Goal: Task Accomplishment & Management: Complete application form

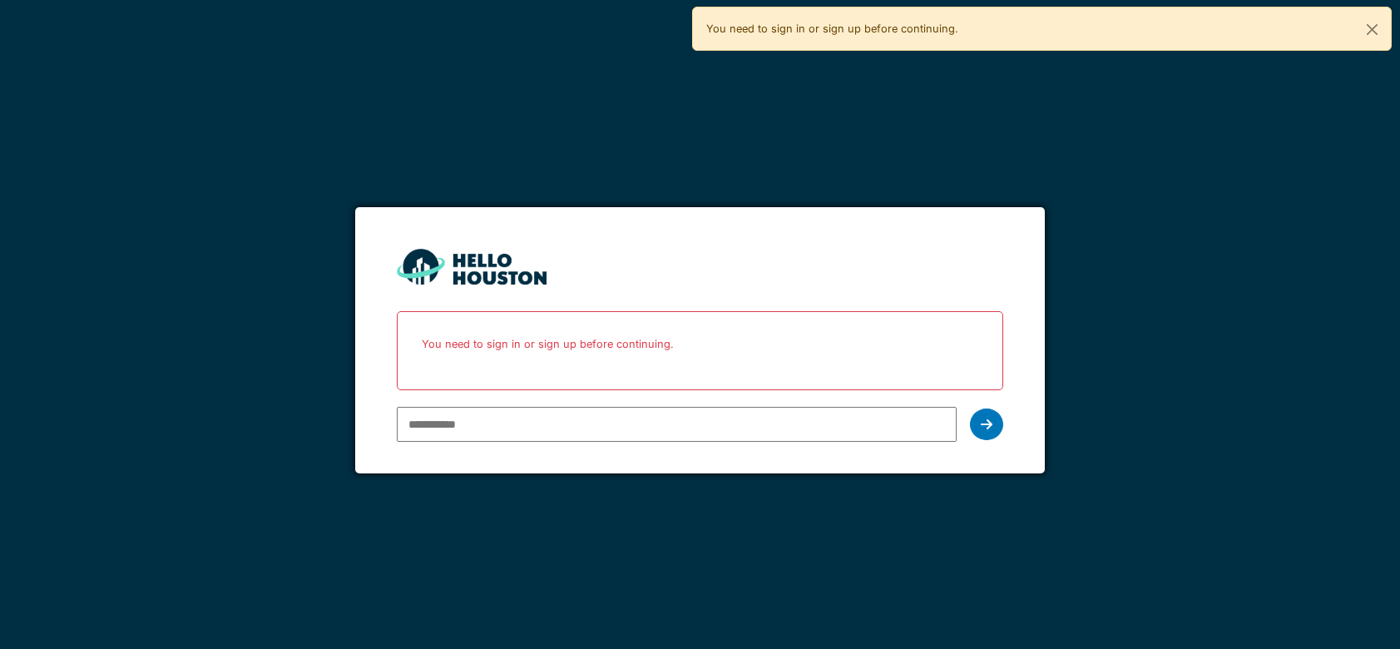
type input "**********"
click at [983, 425] on icon at bounding box center [986, 423] width 12 height 13
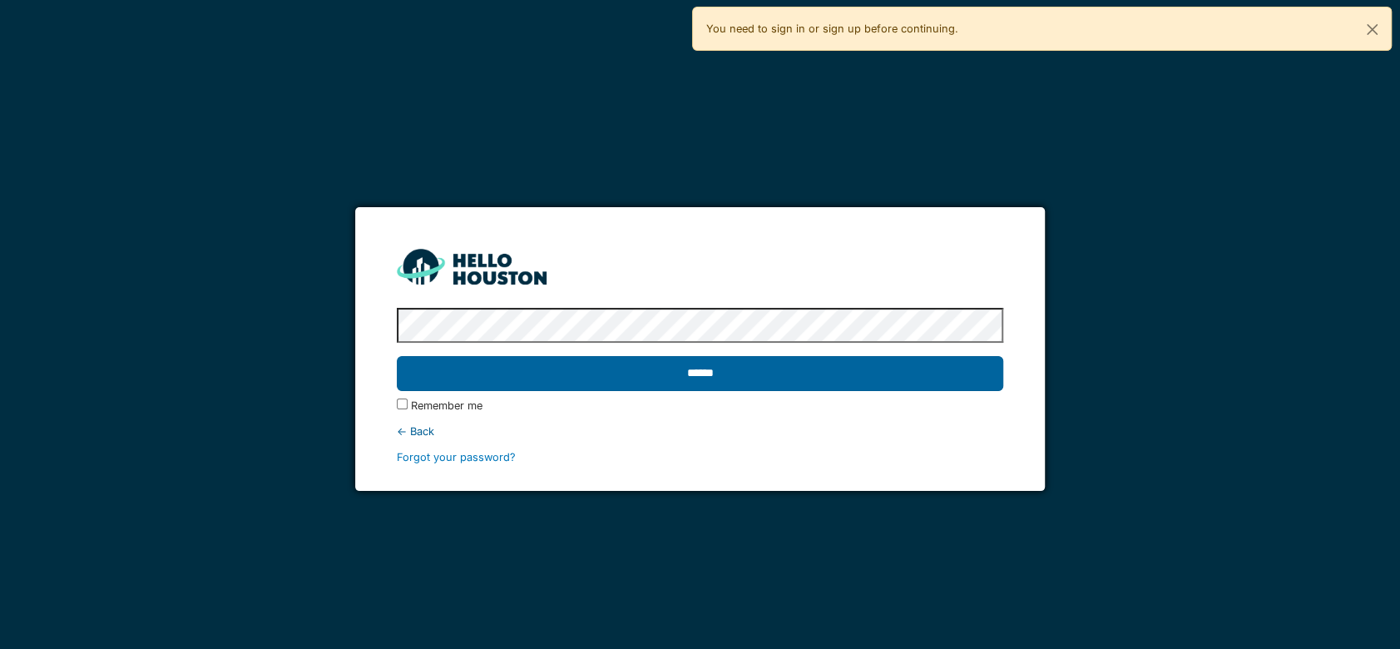
click at [845, 374] on input "******" at bounding box center [700, 373] width 606 height 35
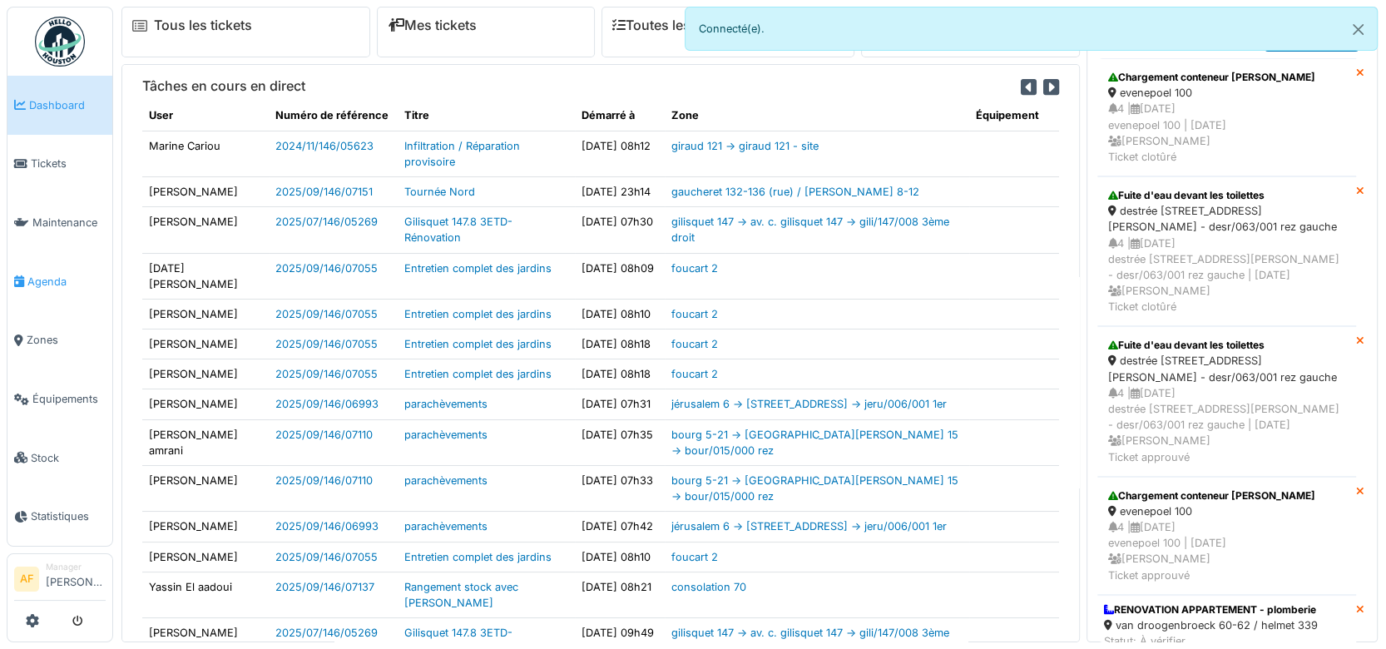
click at [67, 275] on span "Agenda" at bounding box center [66, 282] width 78 height 16
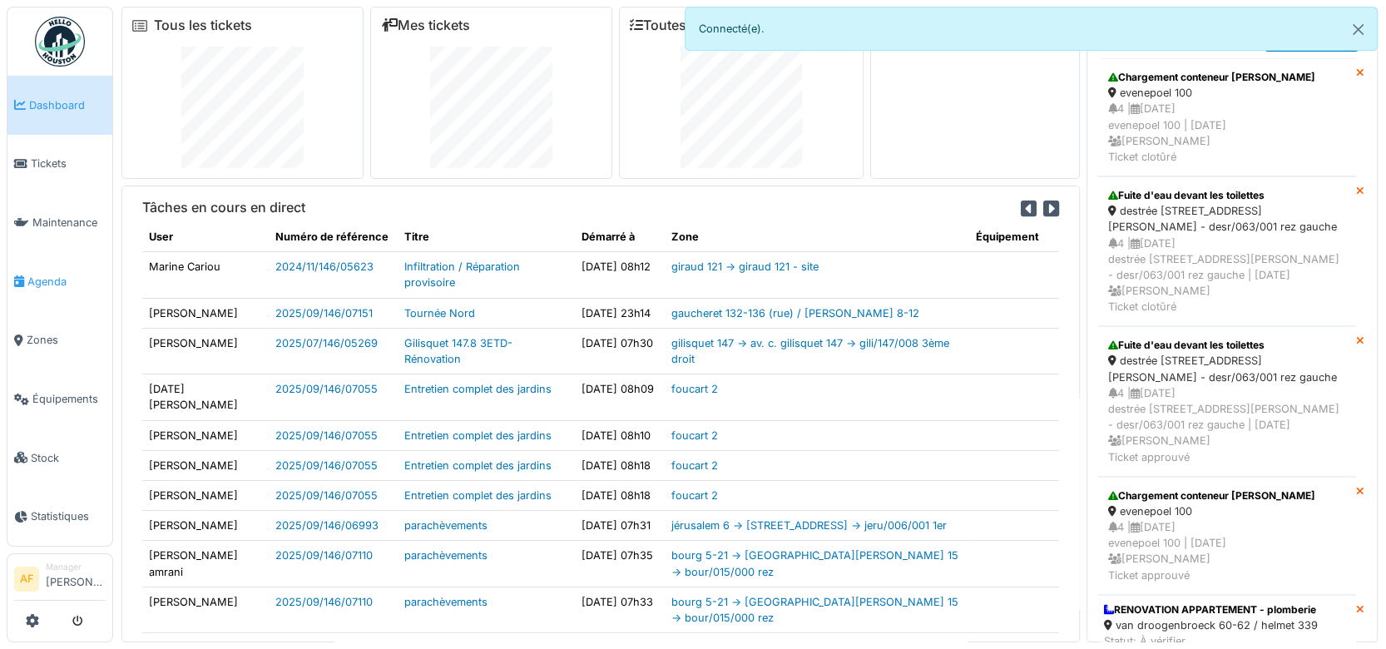
click at [57, 274] on span "Agenda" at bounding box center [66, 282] width 78 height 16
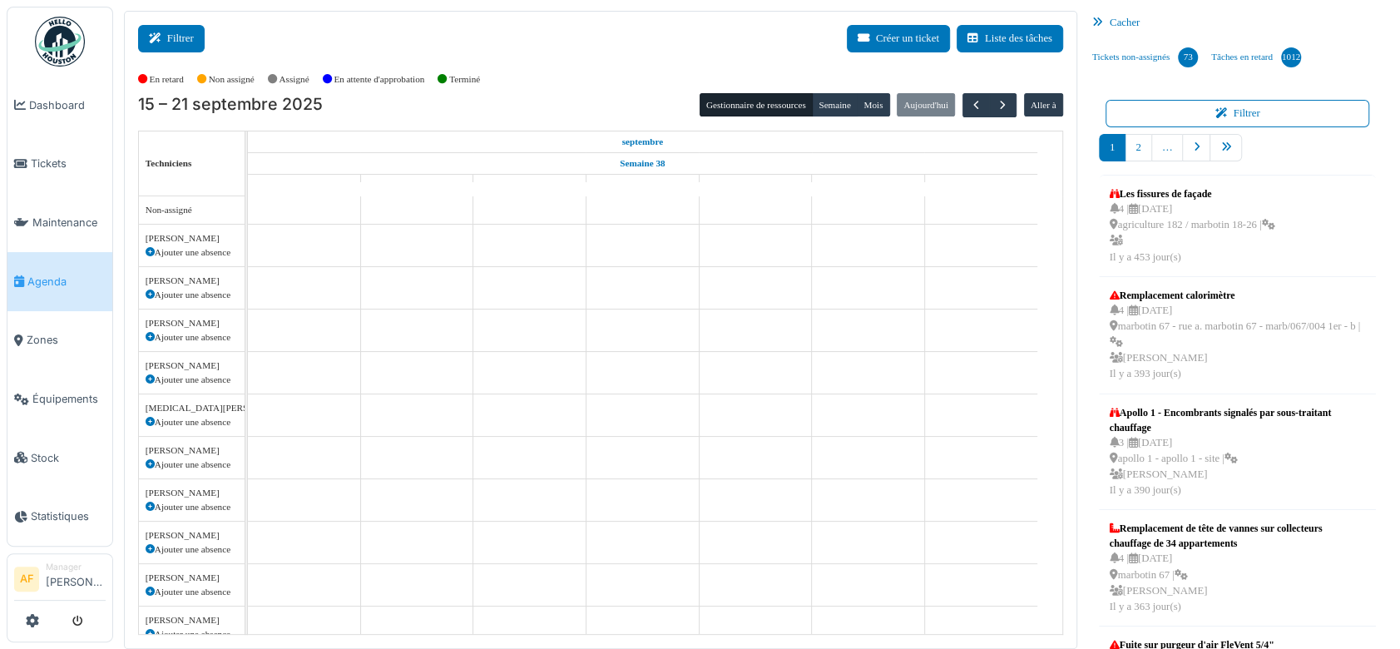
click at [183, 35] on button "Filtrer" at bounding box center [171, 38] width 67 height 27
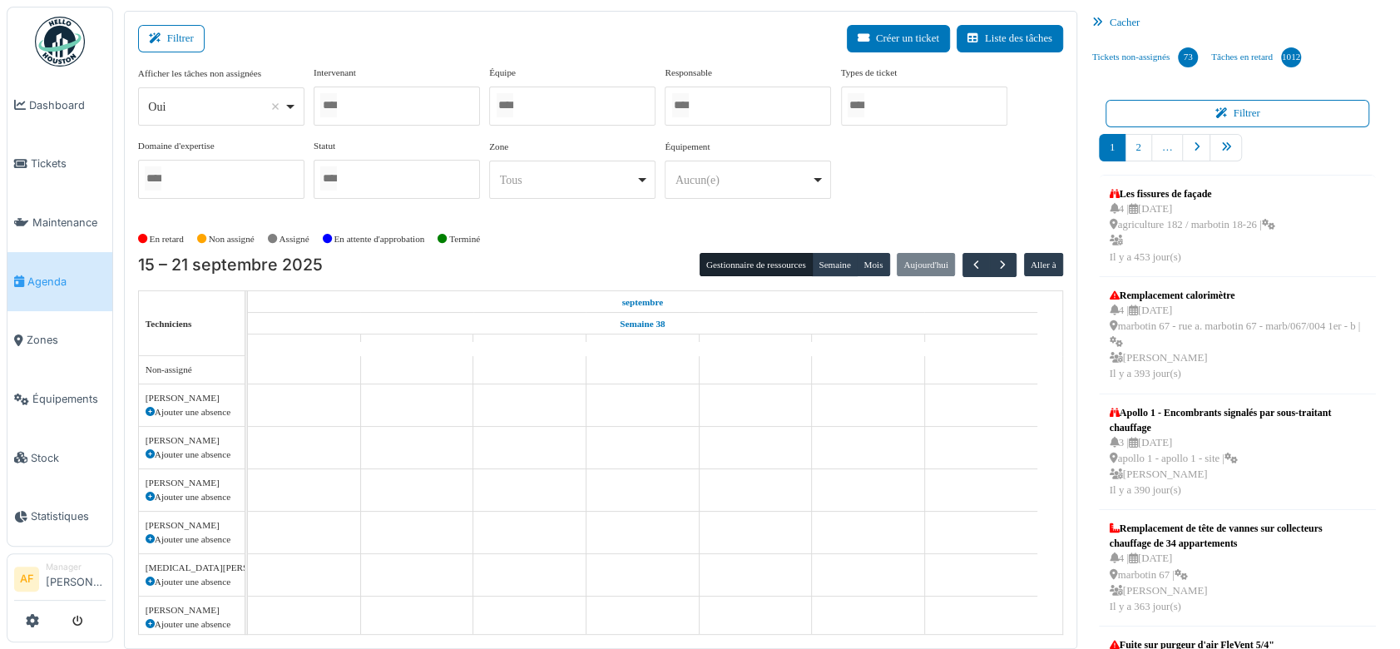
click at [385, 91] on div at bounding box center [397, 105] width 166 height 39
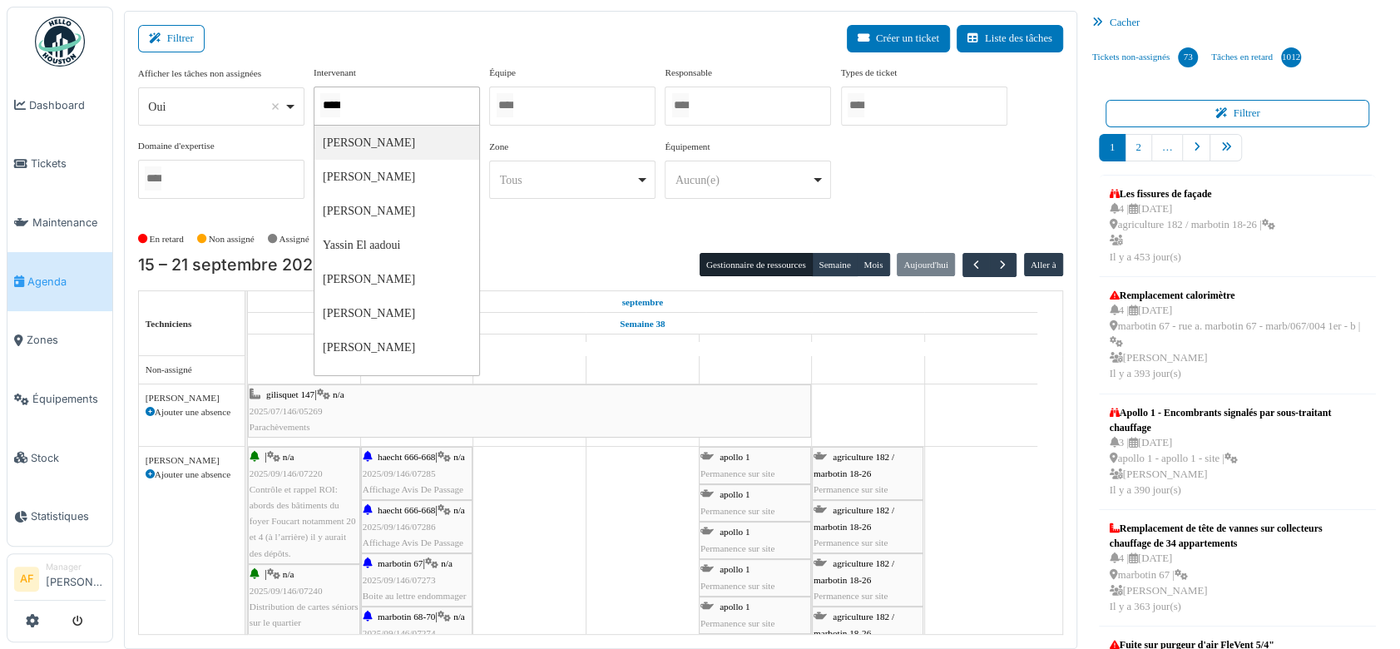
type input "******"
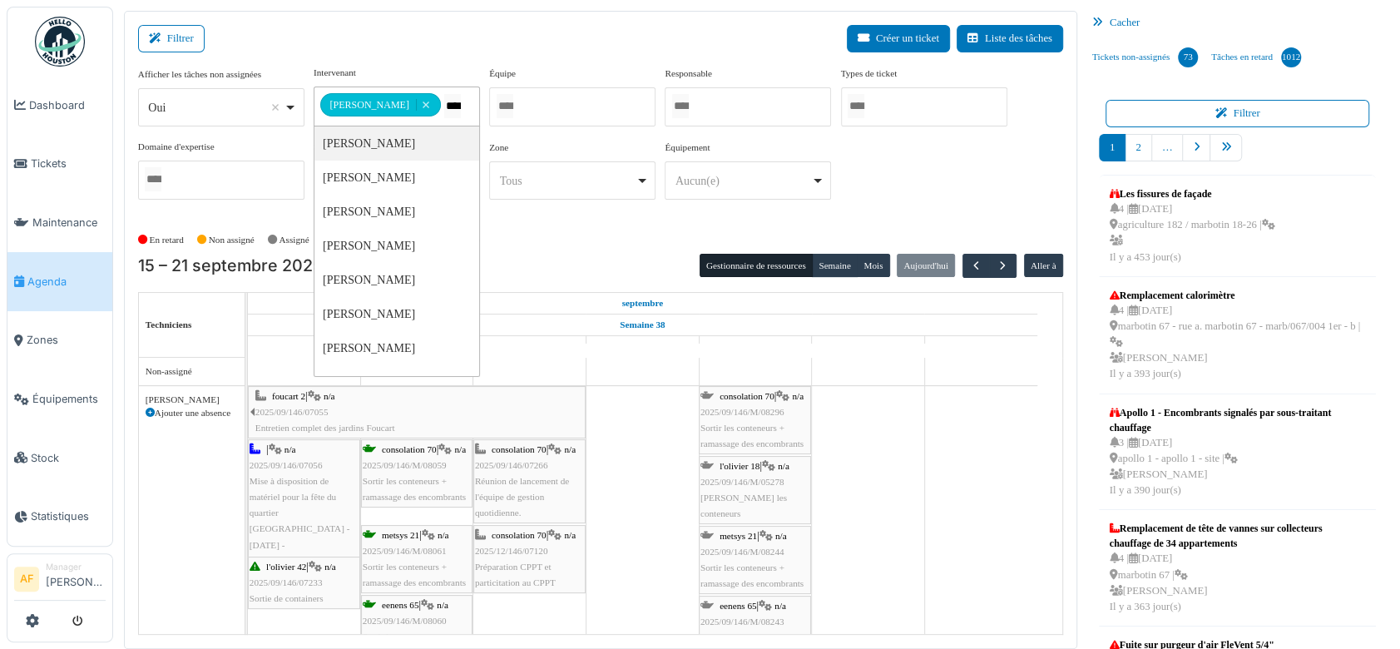
type input "*****"
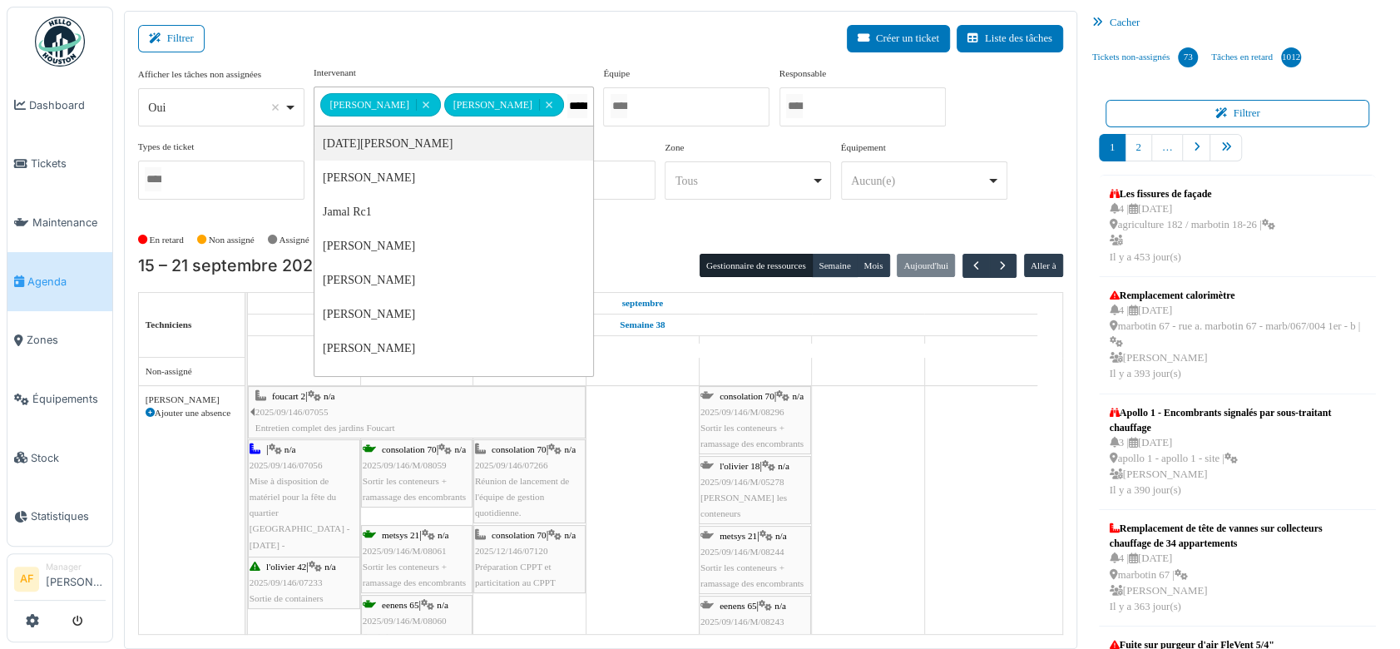
type input "******"
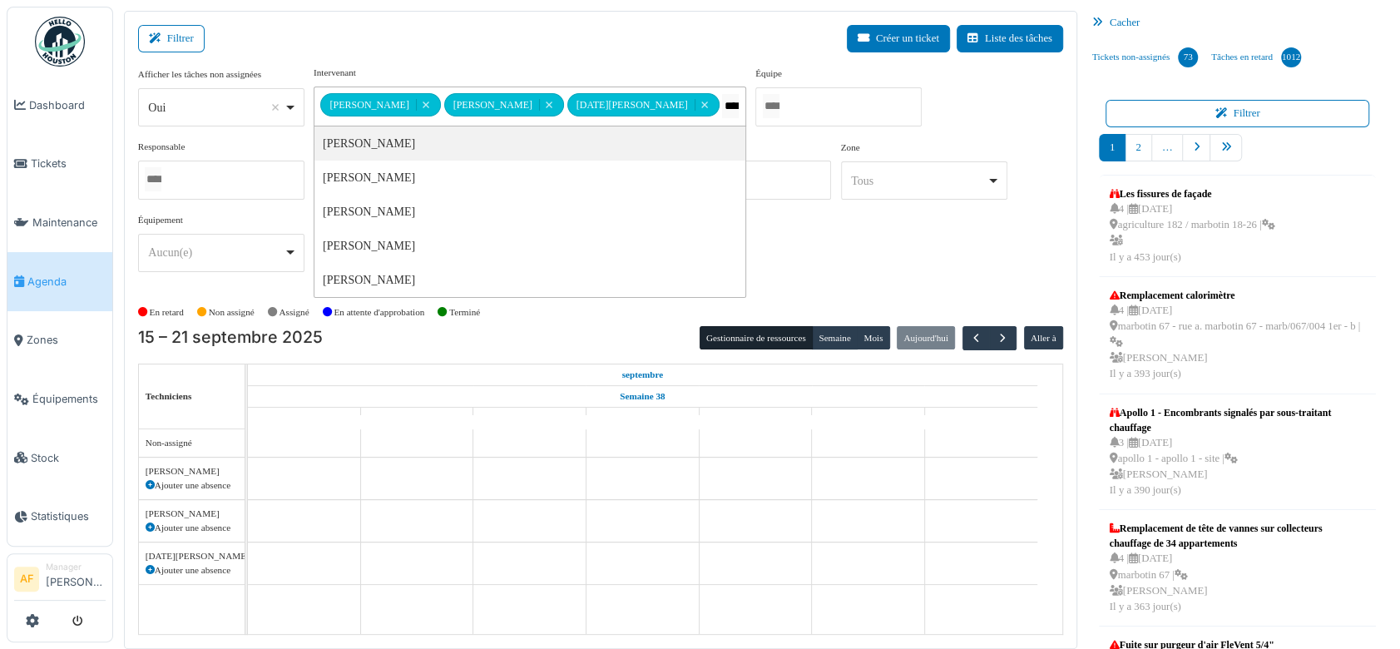
type input "*****"
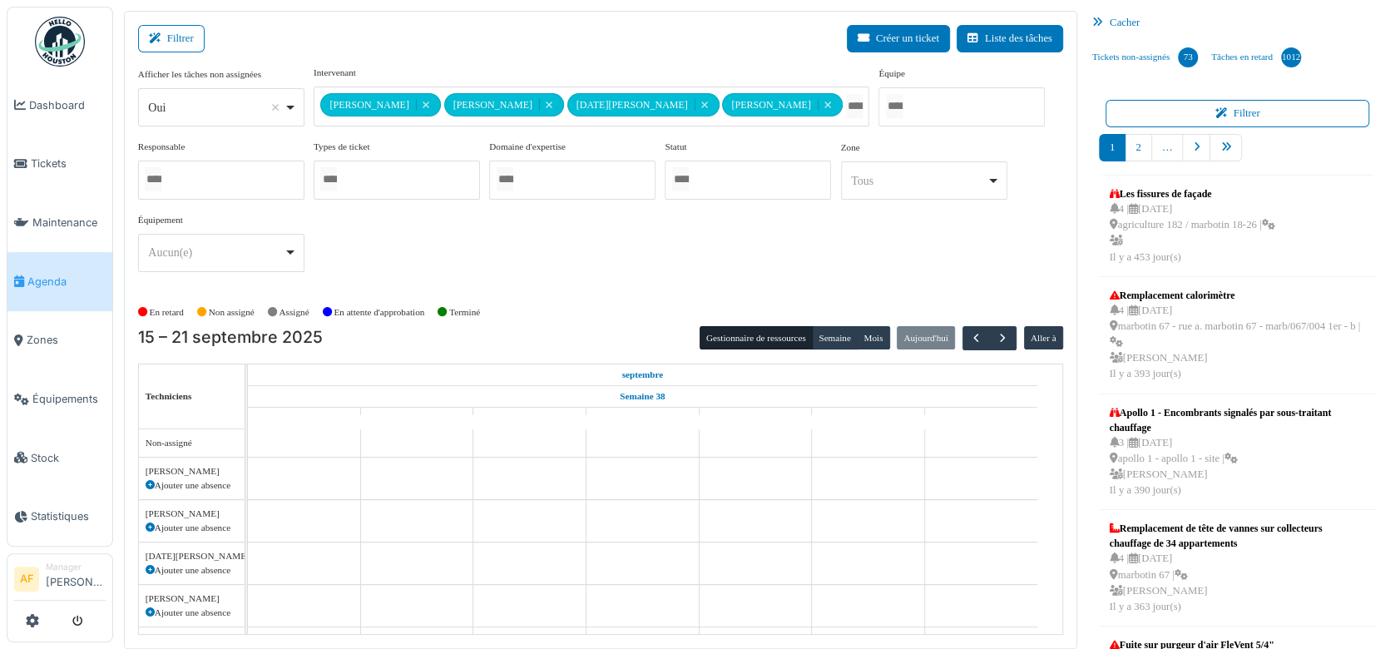
click at [654, 42] on div "Filtrer Créer un ticket Liste des tâches" at bounding box center [600, 45] width 925 height 41
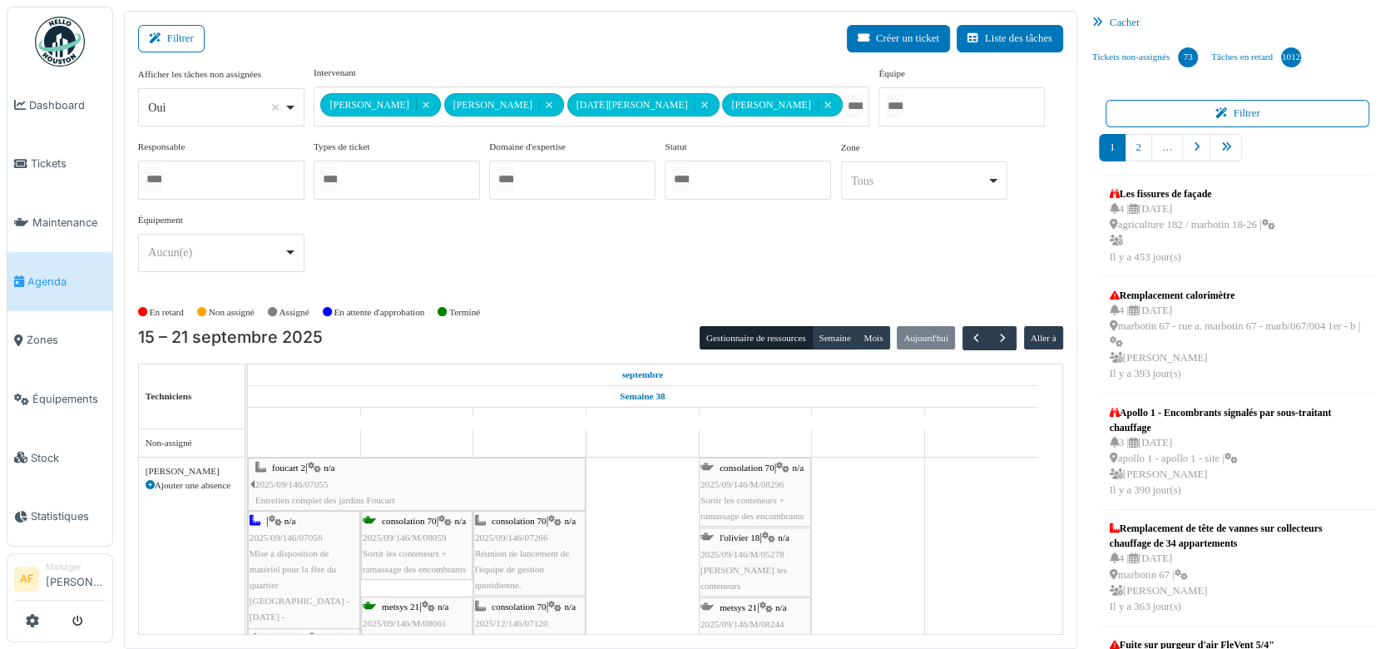
click at [566, 541] on div "consolation 70 | n/a 2025/09/146/07266 Réunion de lancement de l'équipe de gest…" at bounding box center [529, 553] width 109 height 80
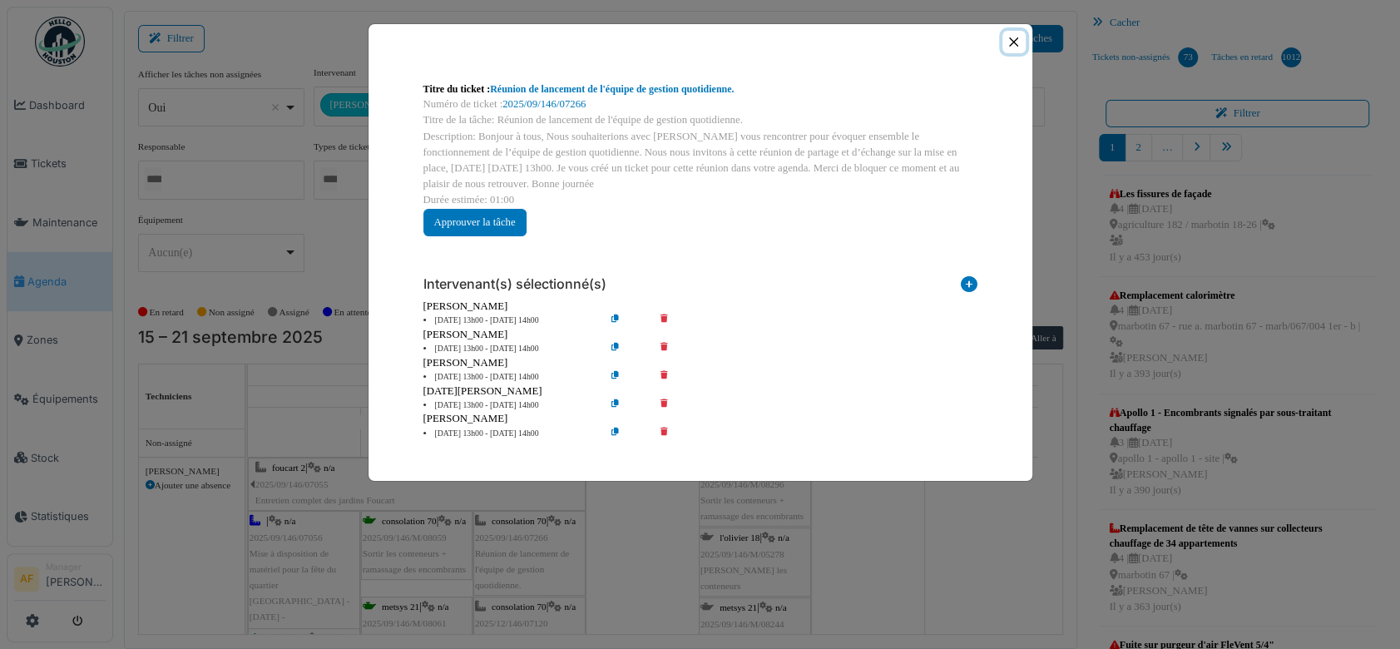
click at [1023, 39] on button "Close" at bounding box center [1013, 42] width 22 height 22
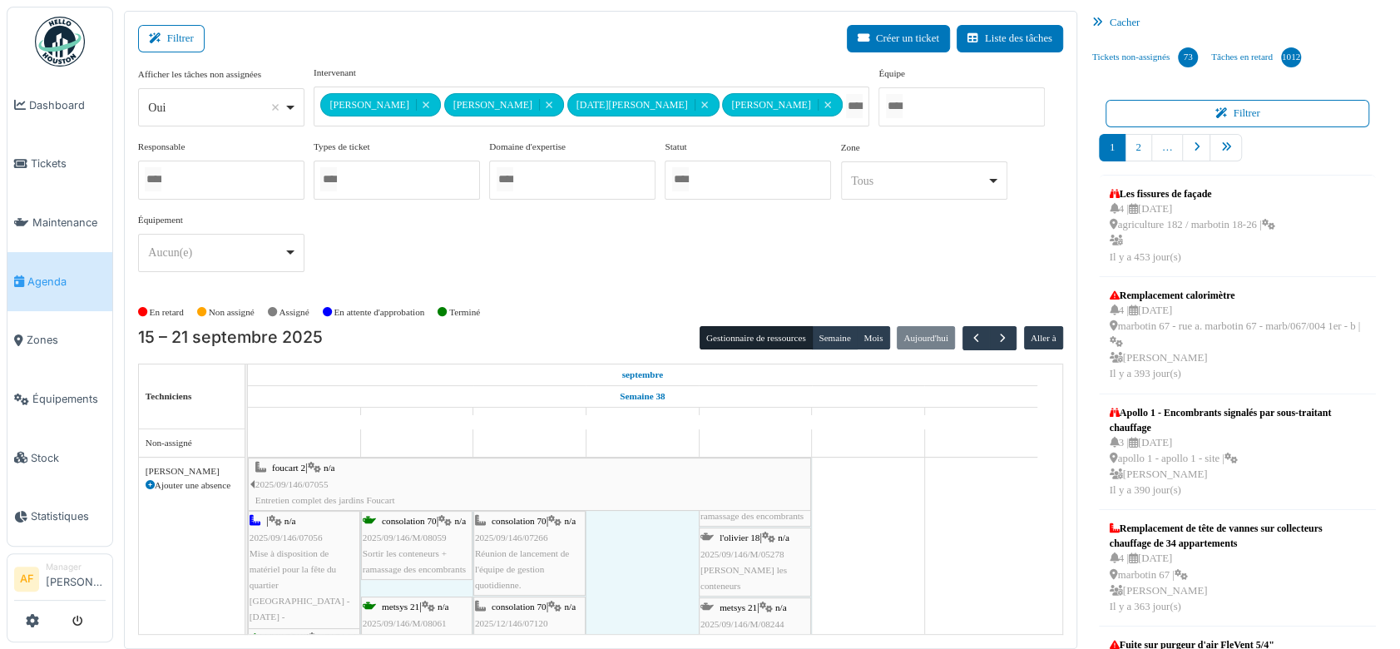
drag, startPoint x: 585, startPoint y: 461, endPoint x: 780, endPoint y: 465, distance: 195.5
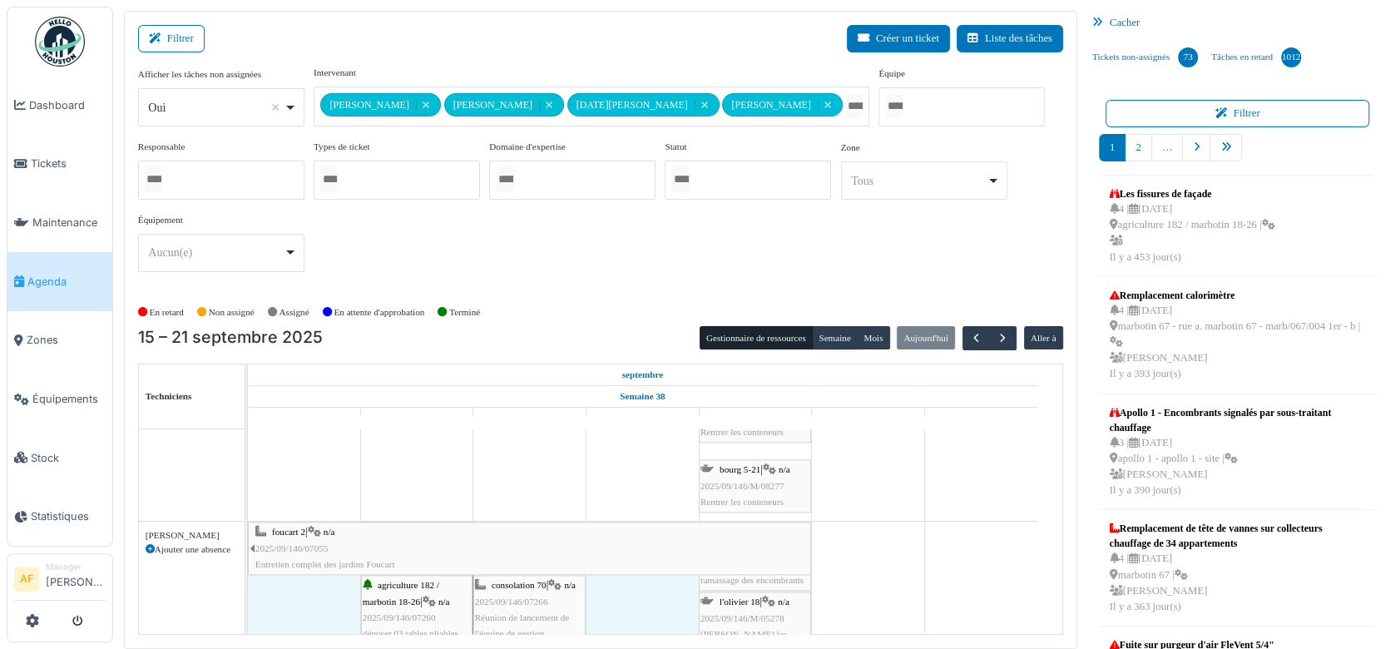
drag, startPoint x: 580, startPoint y: 541, endPoint x: 789, endPoint y: 551, distance: 209.0
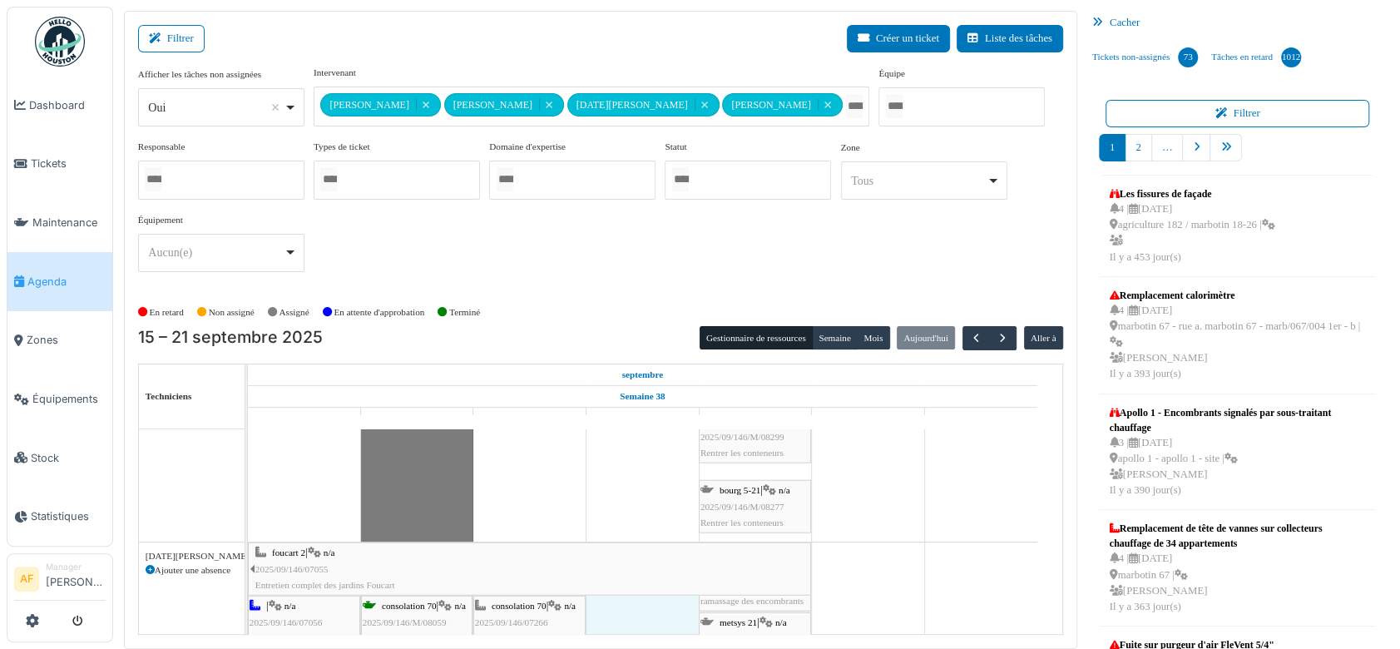
drag, startPoint x: 582, startPoint y: 552, endPoint x: 765, endPoint y: 561, distance: 183.2
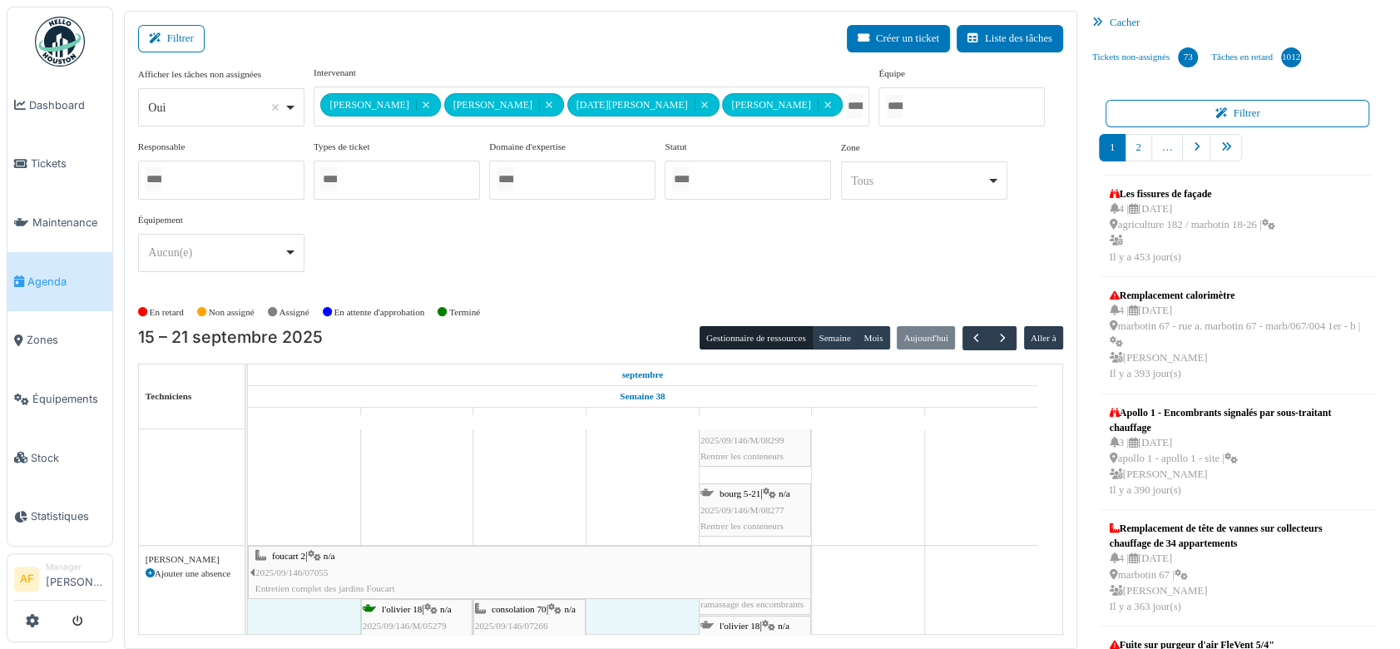
drag, startPoint x: 584, startPoint y: 563, endPoint x: 766, endPoint y: 547, distance: 182.8
click at [31, 156] on span "Tickets" at bounding box center [68, 164] width 75 height 16
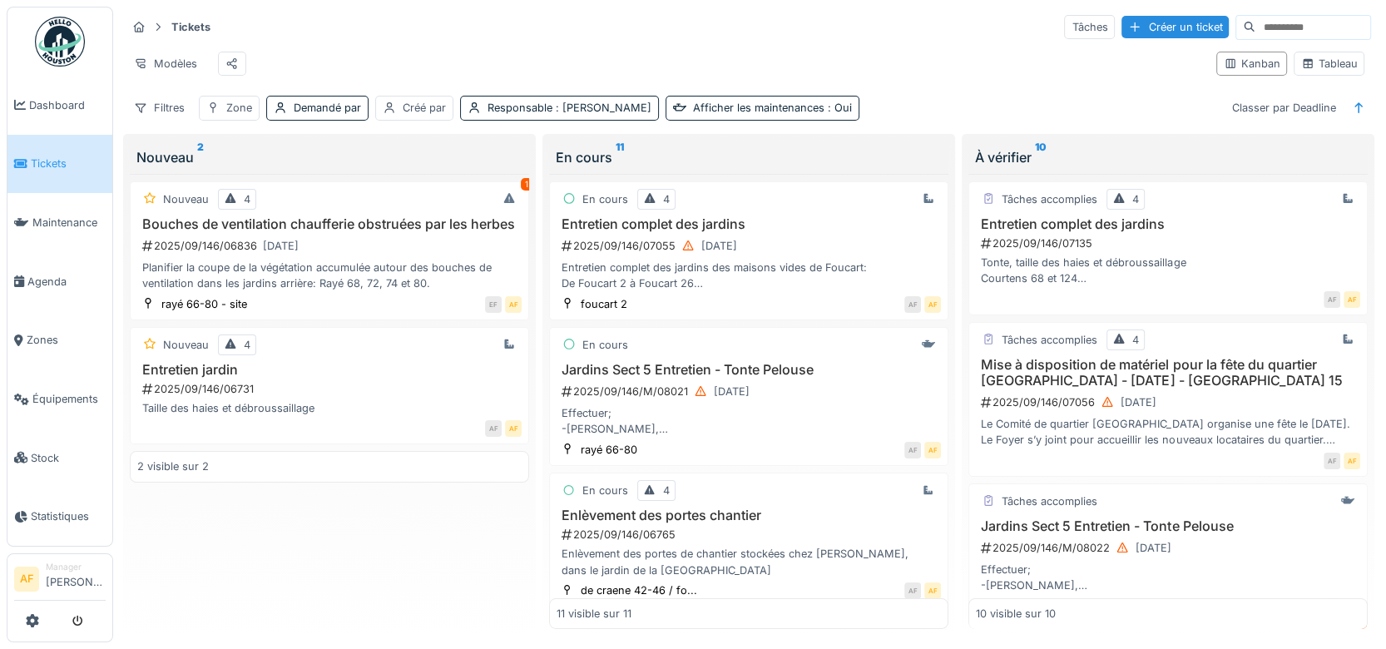
click at [43, 160] on span "Tickets" at bounding box center [68, 164] width 75 height 16
click at [1140, 27] on div "Créer un ticket" at bounding box center [1174, 27] width 107 height 22
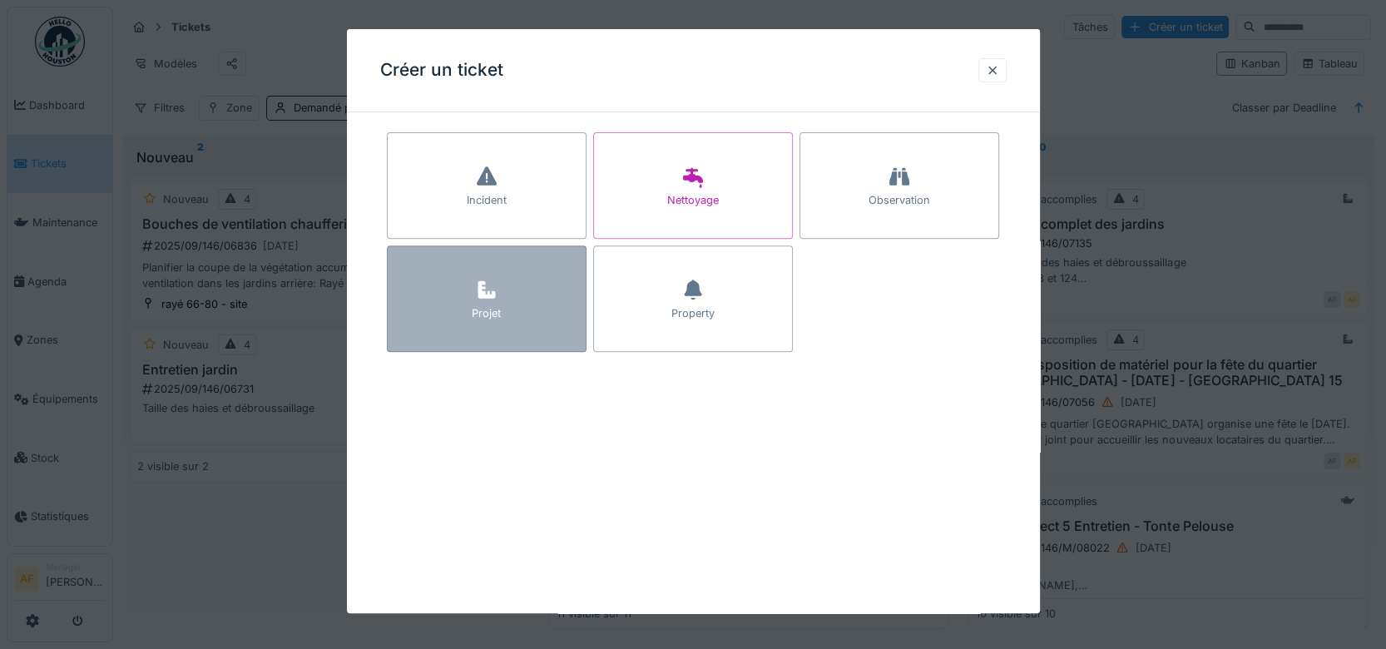
click at [516, 312] on div "Projet" at bounding box center [487, 298] width 200 height 106
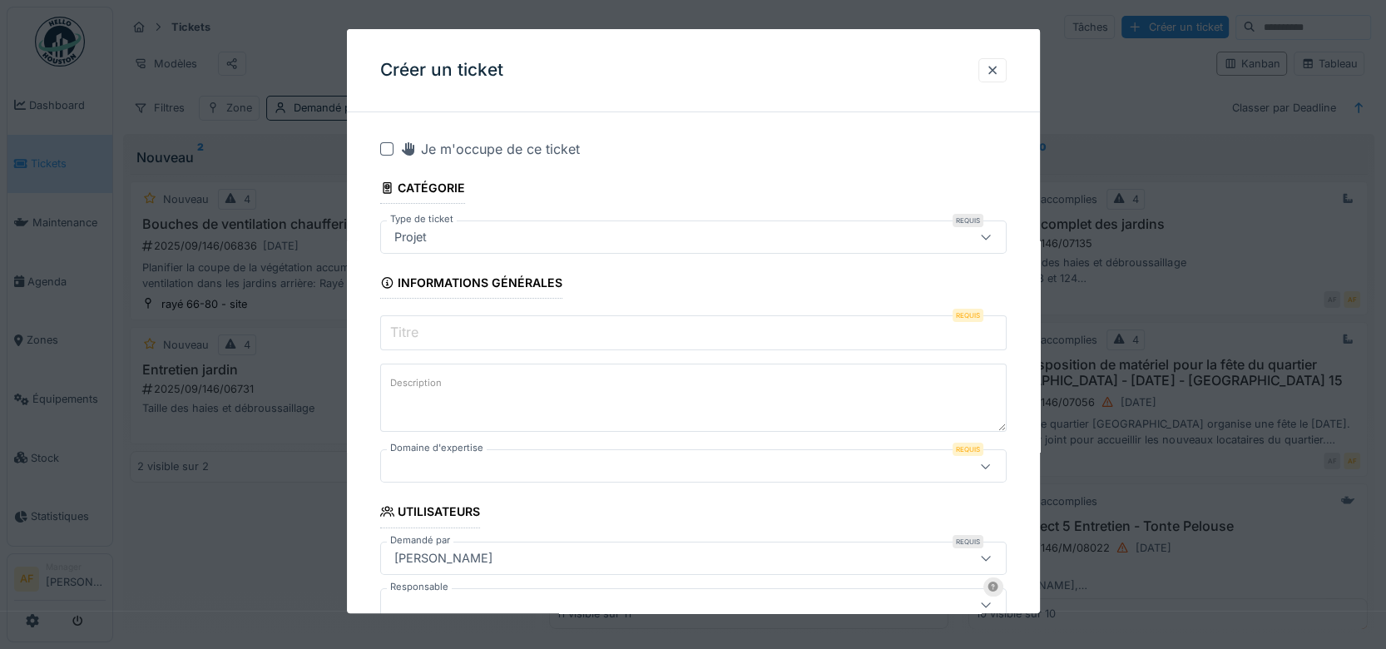
click at [756, 342] on input "Titre" at bounding box center [693, 332] width 626 height 35
click at [460, 333] on input "Titre" at bounding box center [693, 332] width 626 height 35
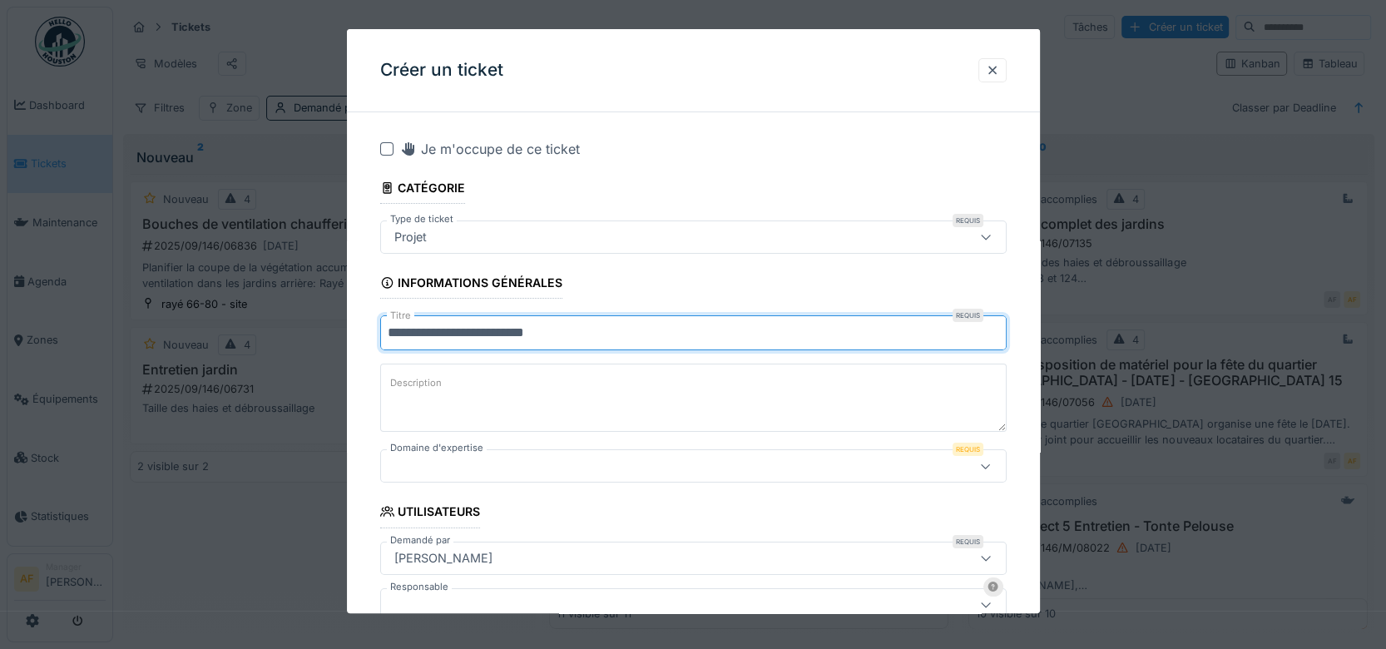
click at [453, 334] on input "**********" at bounding box center [693, 332] width 626 height 35
click at [449, 332] on input "**********" at bounding box center [693, 332] width 626 height 35
click at [452, 333] on input "**********" at bounding box center [693, 332] width 626 height 35
type input "**********"
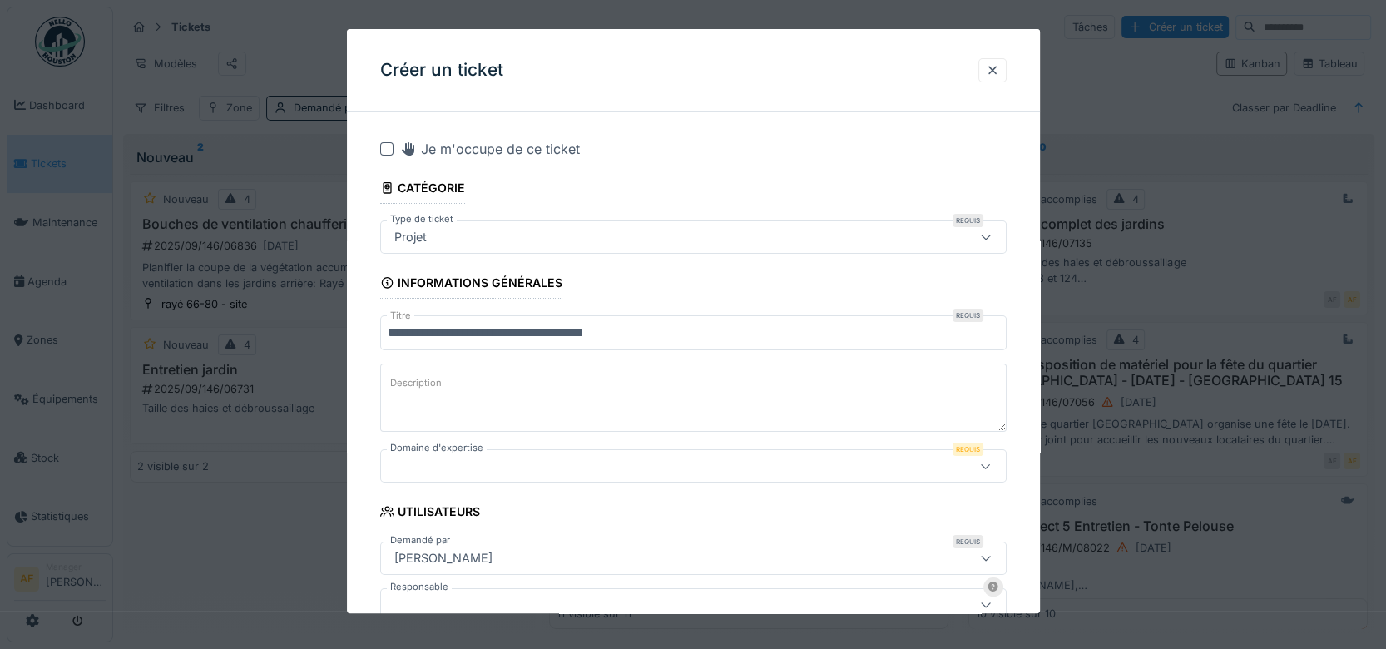
click at [485, 395] on textarea "Description" at bounding box center [693, 397] width 626 height 68
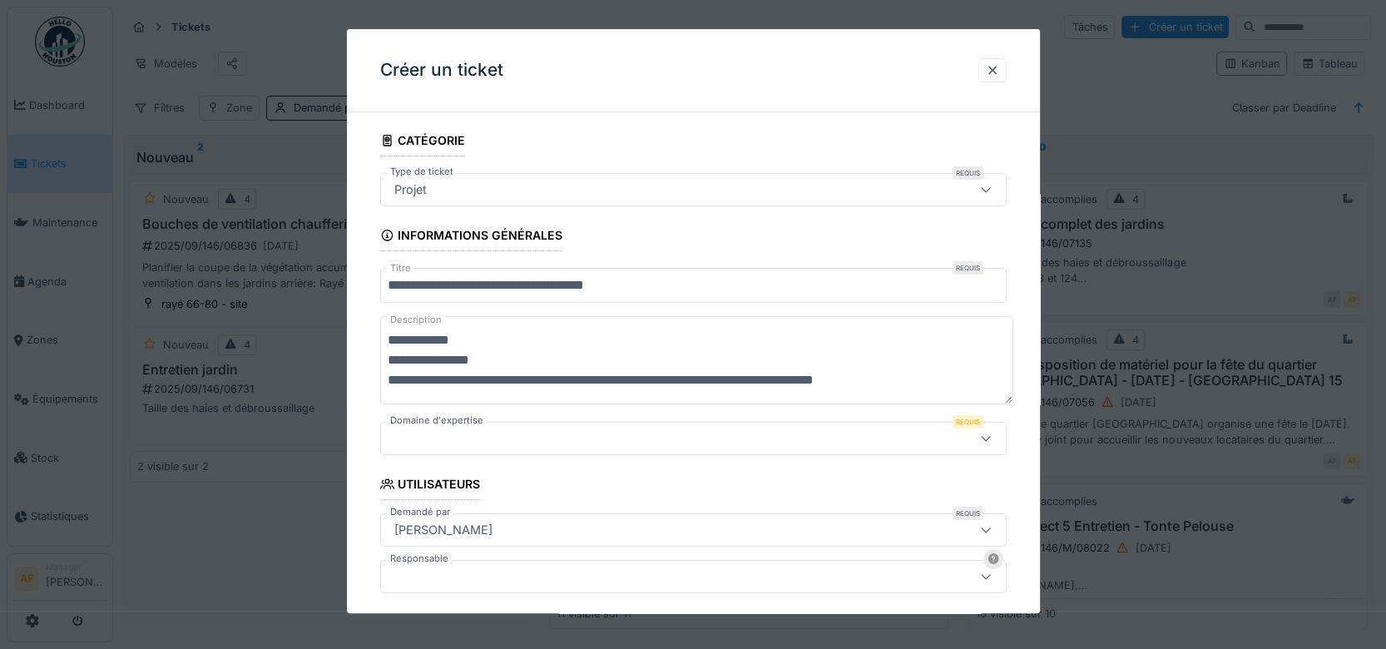
scroll to position [92, 0]
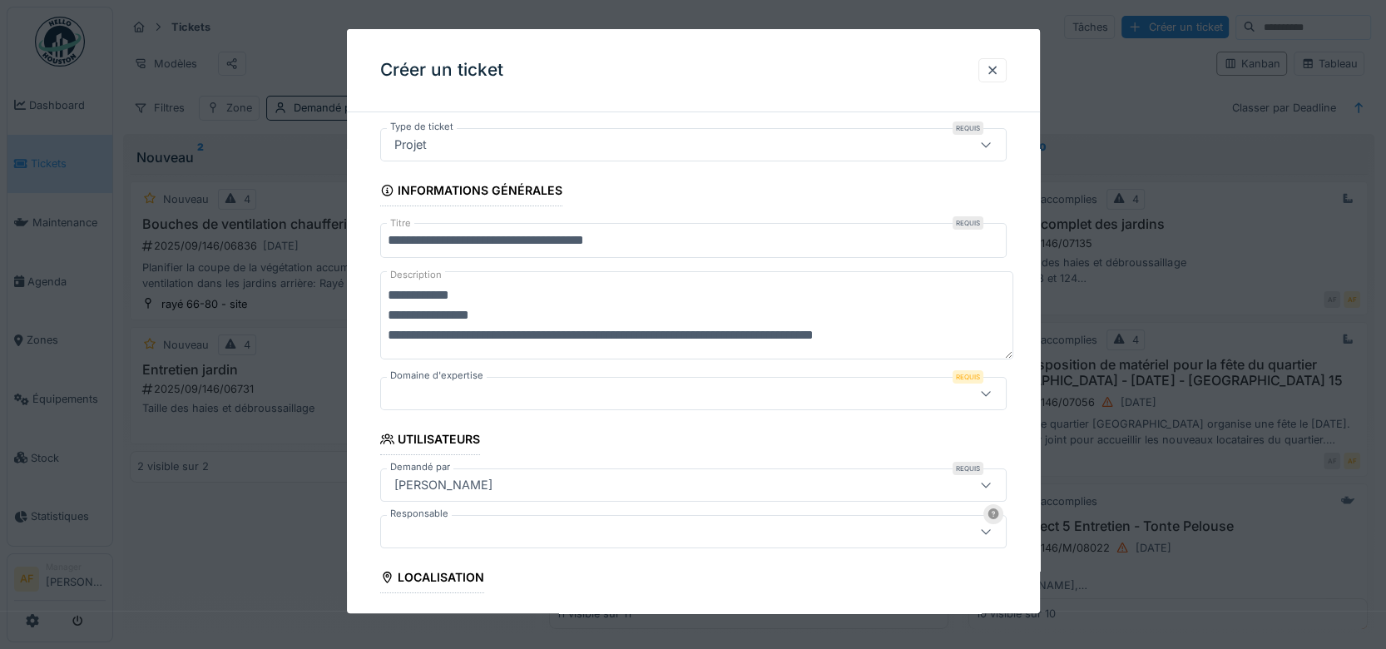
type textarea "**********"
click at [991, 393] on icon at bounding box center [985, 393] width 13 height 11
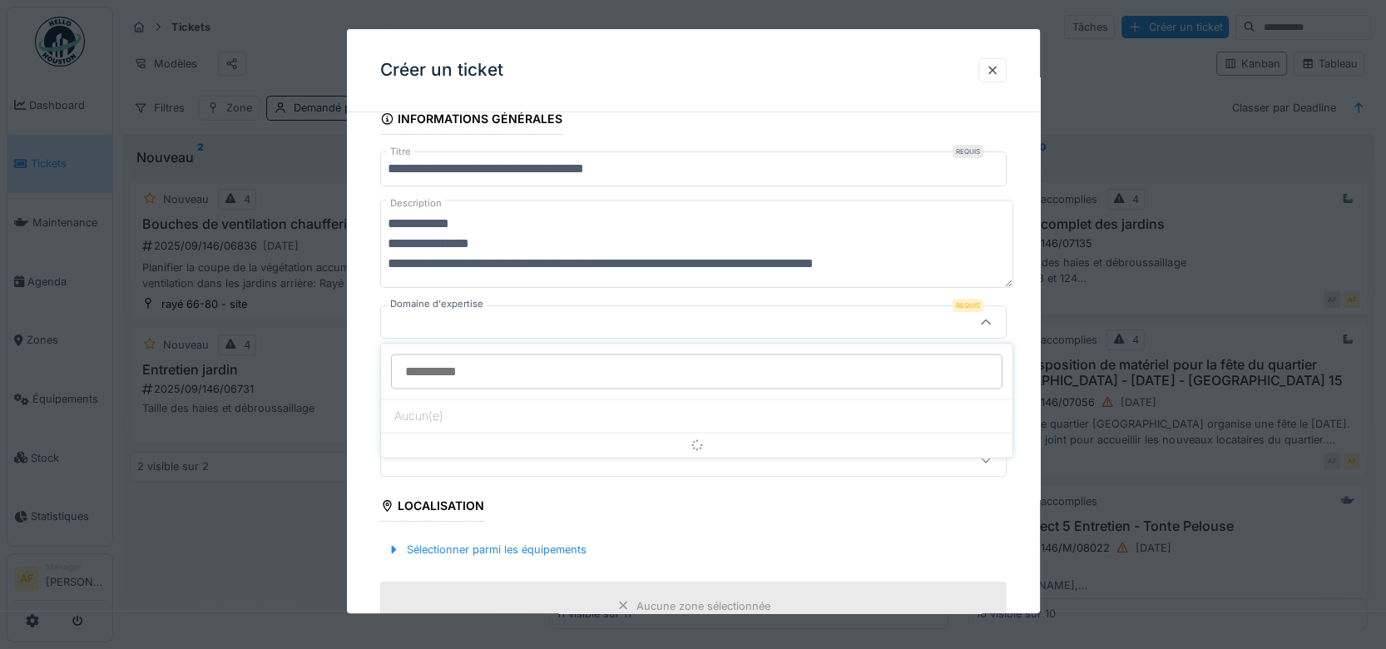
click at [709, 358] on input "Domaine d'expertise" at bounding box center [696, 370] width 611 height 35
click at [452, 374] on input "Domaine d'expertise" at bounding box center [696, 370] width 611 height 35
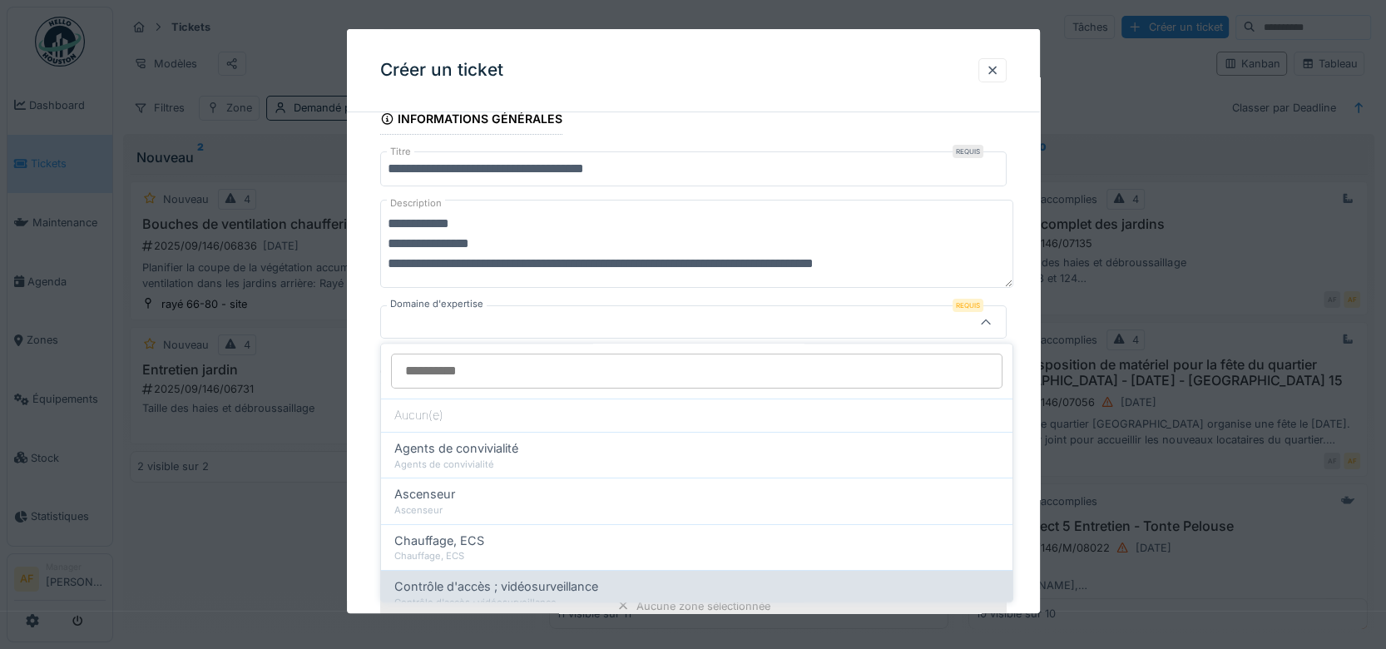
click at [997, 592] on div "Contrôle d'accès ; vidéosurveillance Contrôle d'accès ; vidéosurveillance" at bounding box center [696, 594] width 631 height 46
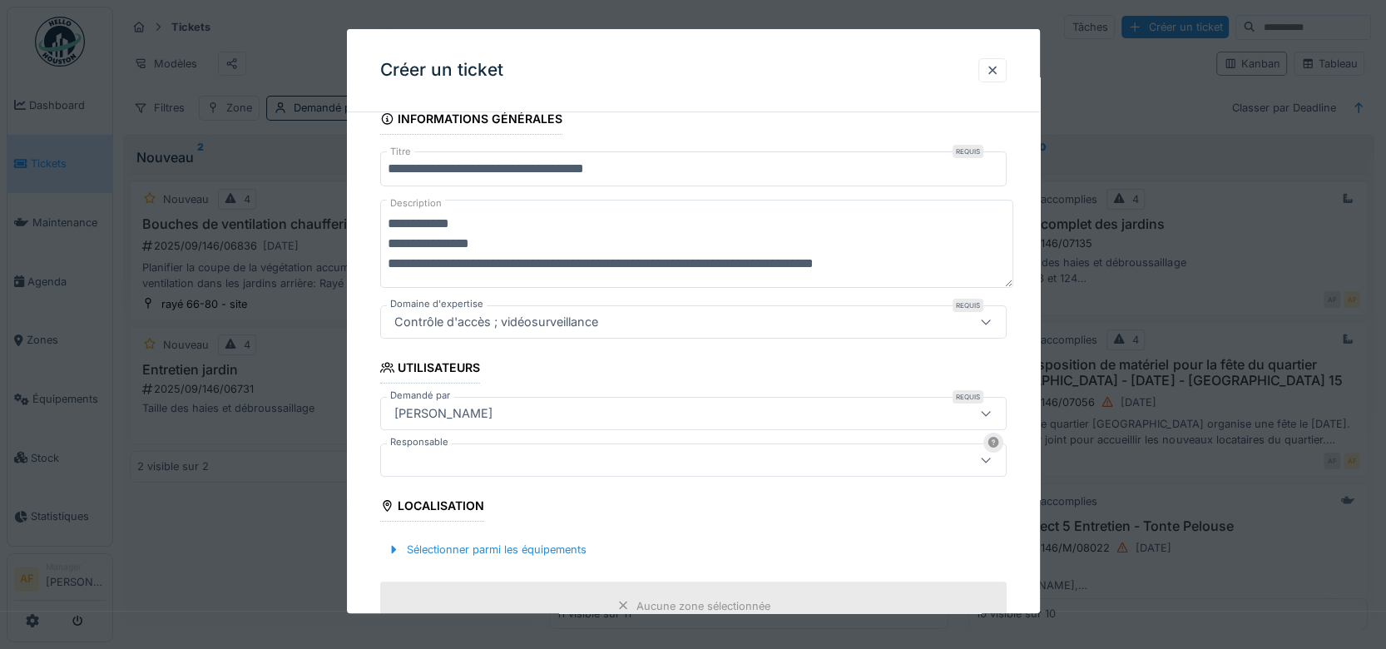
click at [997, 592] on div "Aucune zone sélectionnée" at bounding box center [693, 605] width 626 height 49
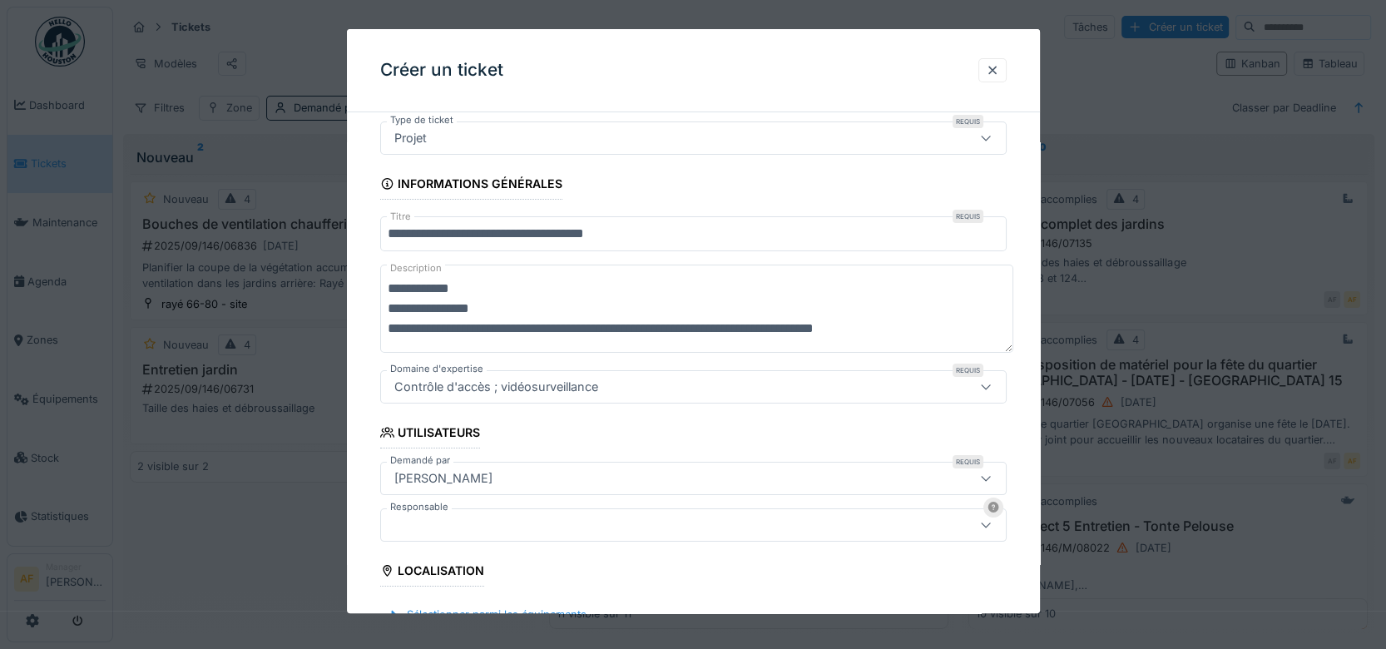
scroll to position [72, 0]
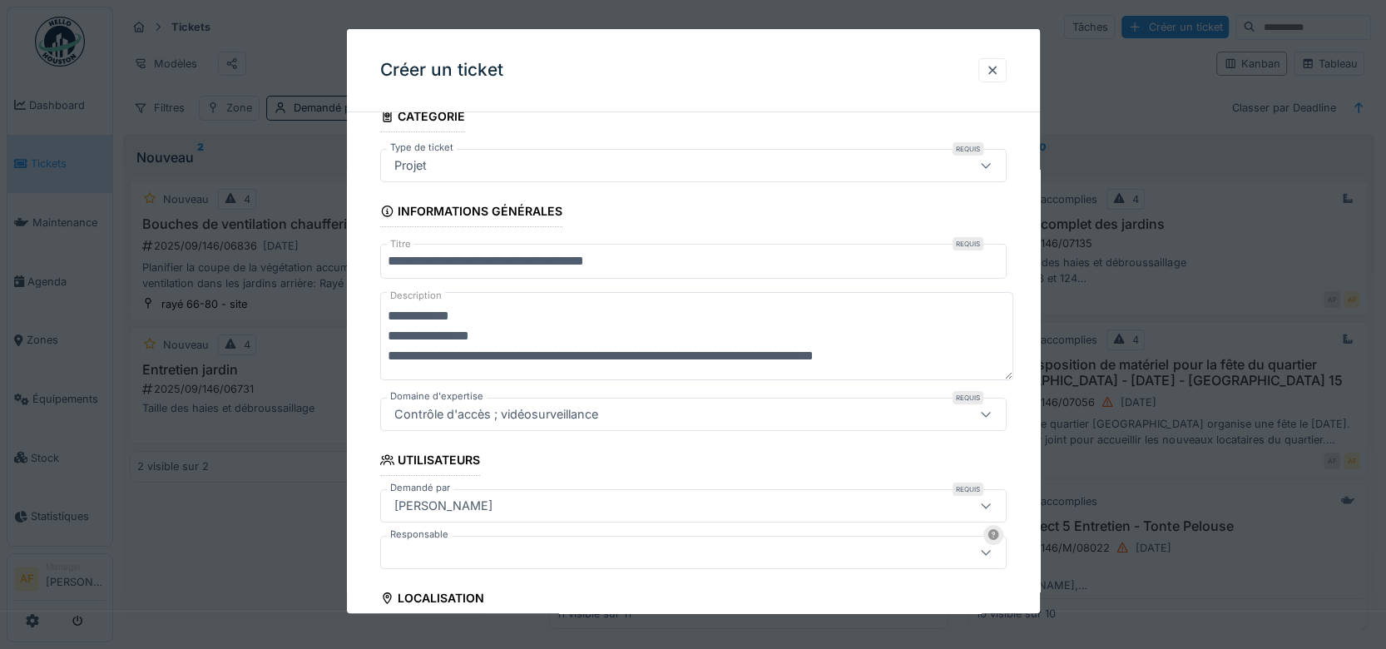
click at [990, 414] on icon at bounding box center [984, 414] width 9 height 5
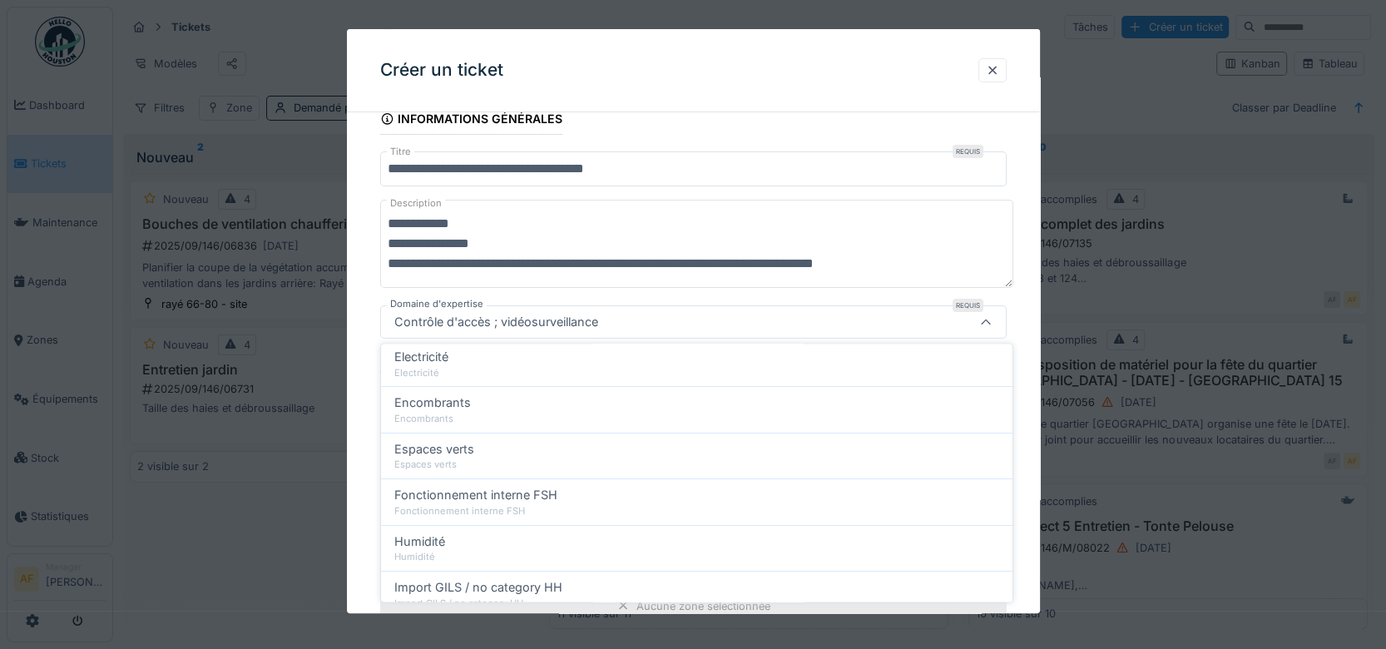
scroll to position [333, 0]
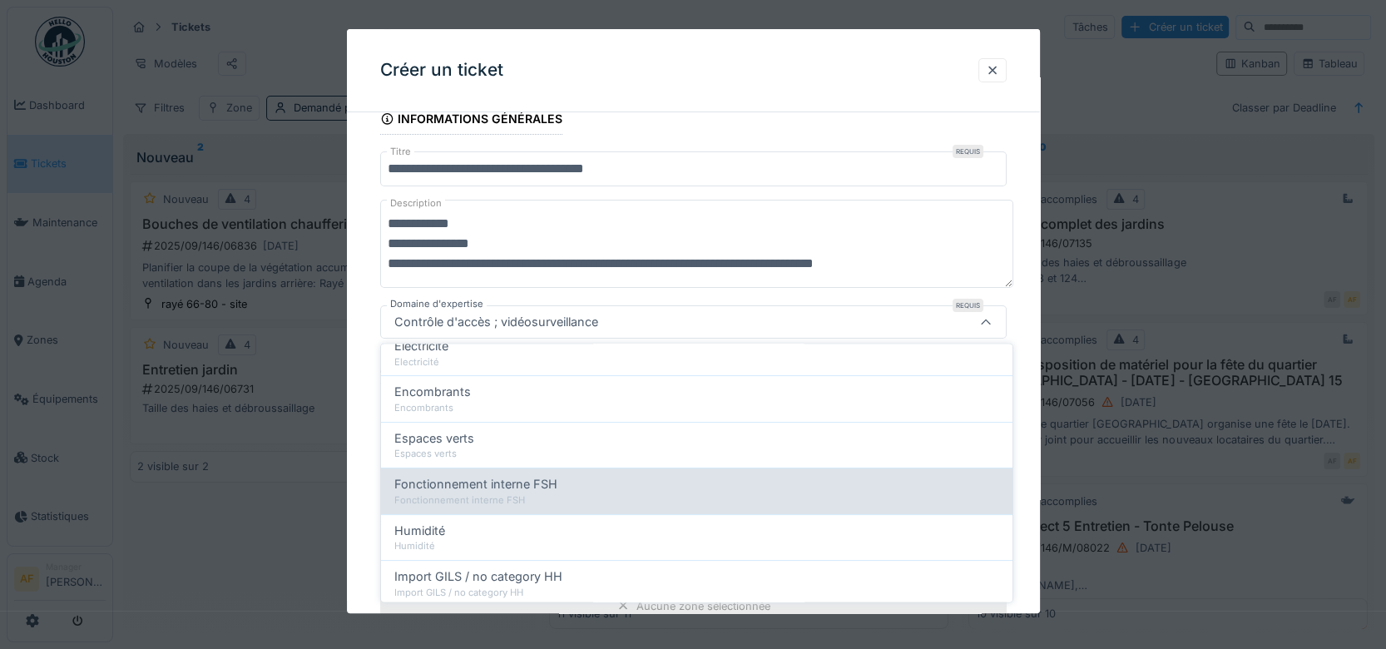
click at [656, 493] on div "Fonctionnement interne FSH" at bounding box center [696, 500] width 605 height 14
type input "***"
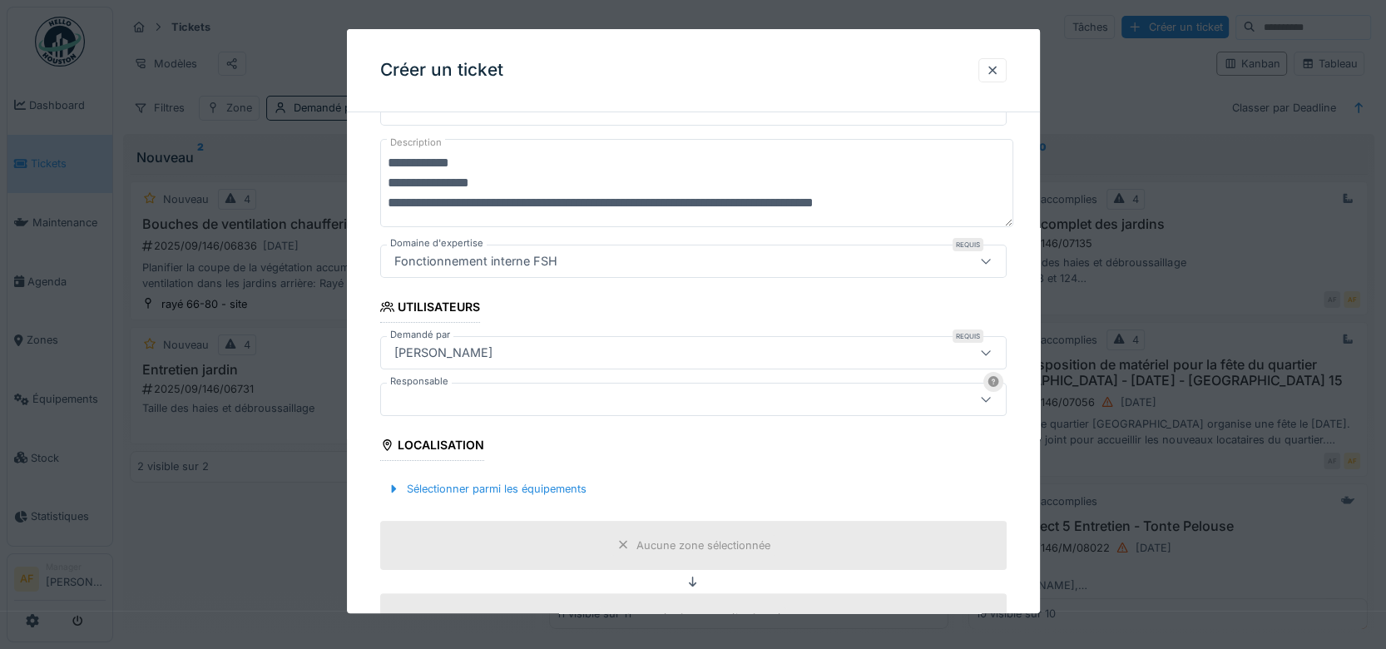
scroll to position [256, 0]
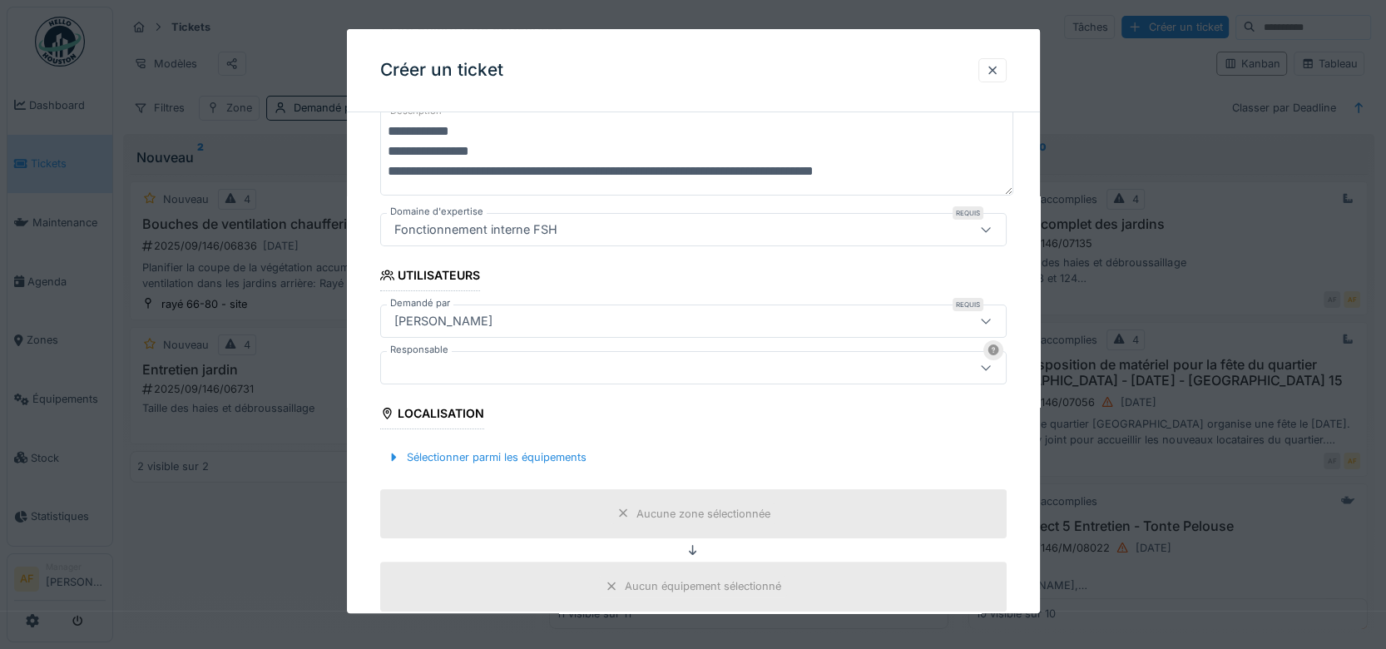
click at [803, 430] on fieldset "**********" at bounding box center [693, 605] width 626 height 1473
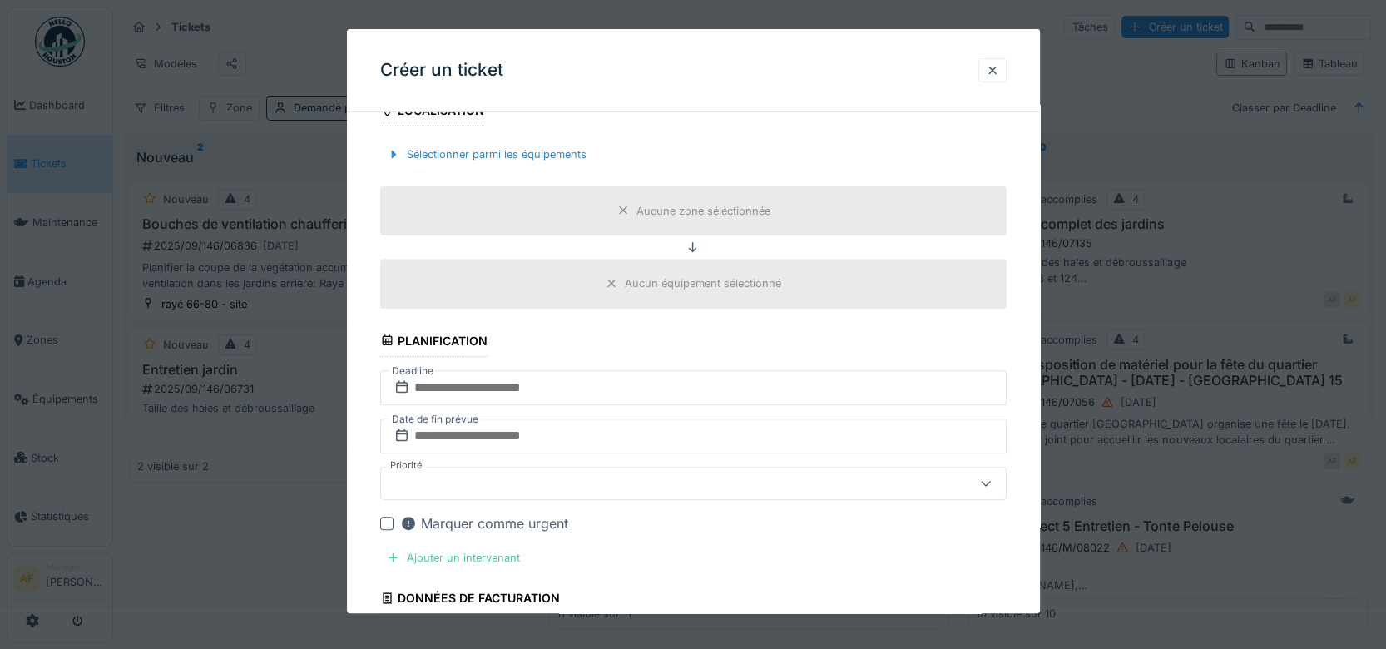
scroll to position [572, 0]
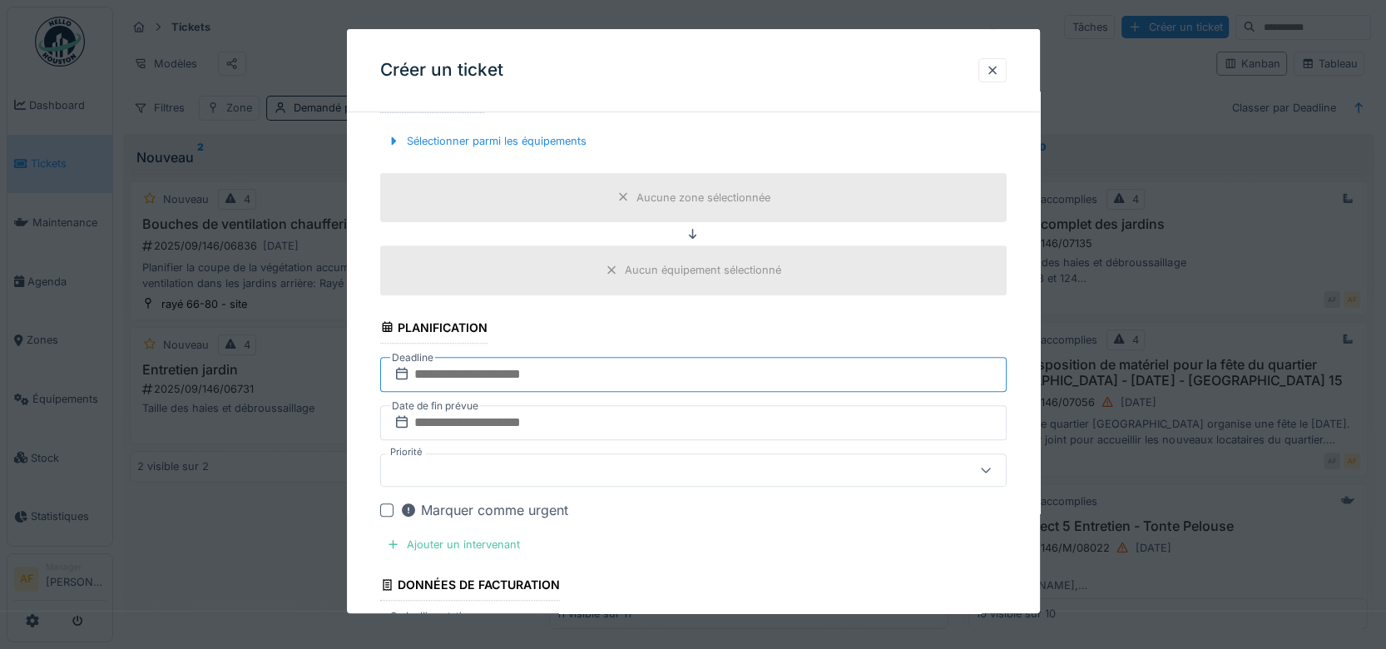
click at [490, 370] on input "text" at bounding box center [693, 374] width 626 height 35
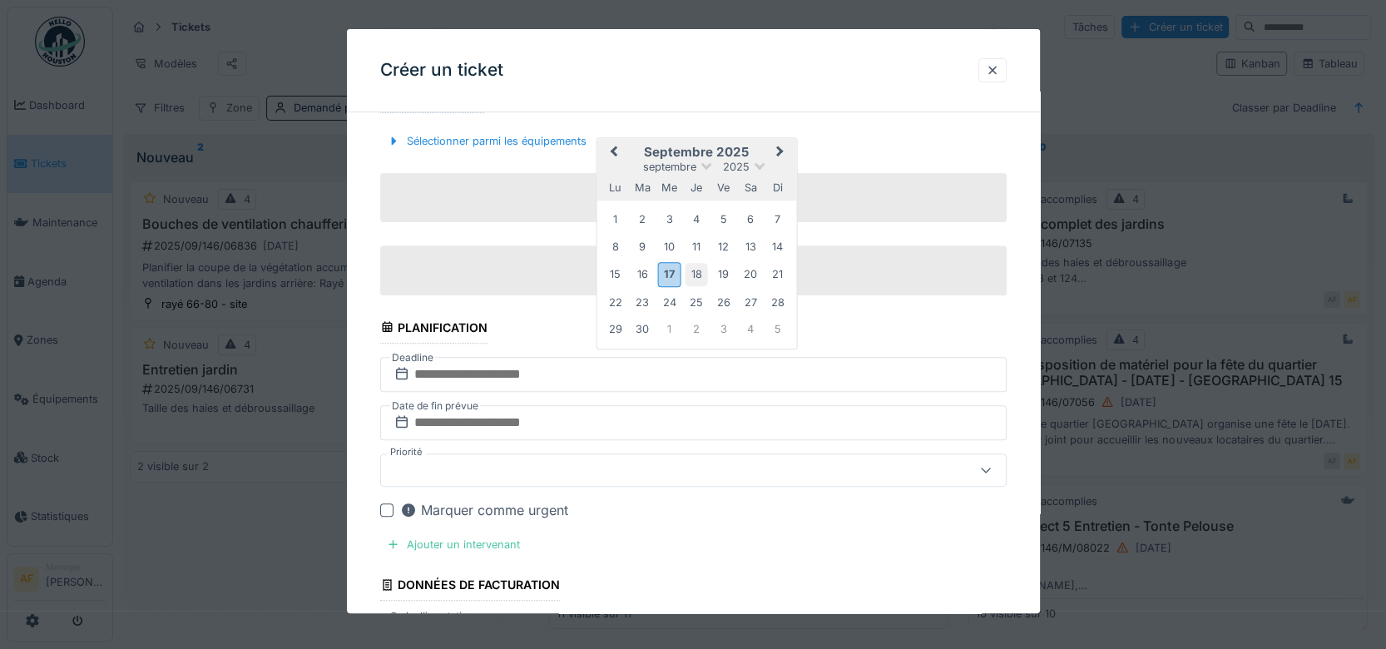
click at [692, 265] on div "18" at bounding box center [695, 275] width 22 height 22
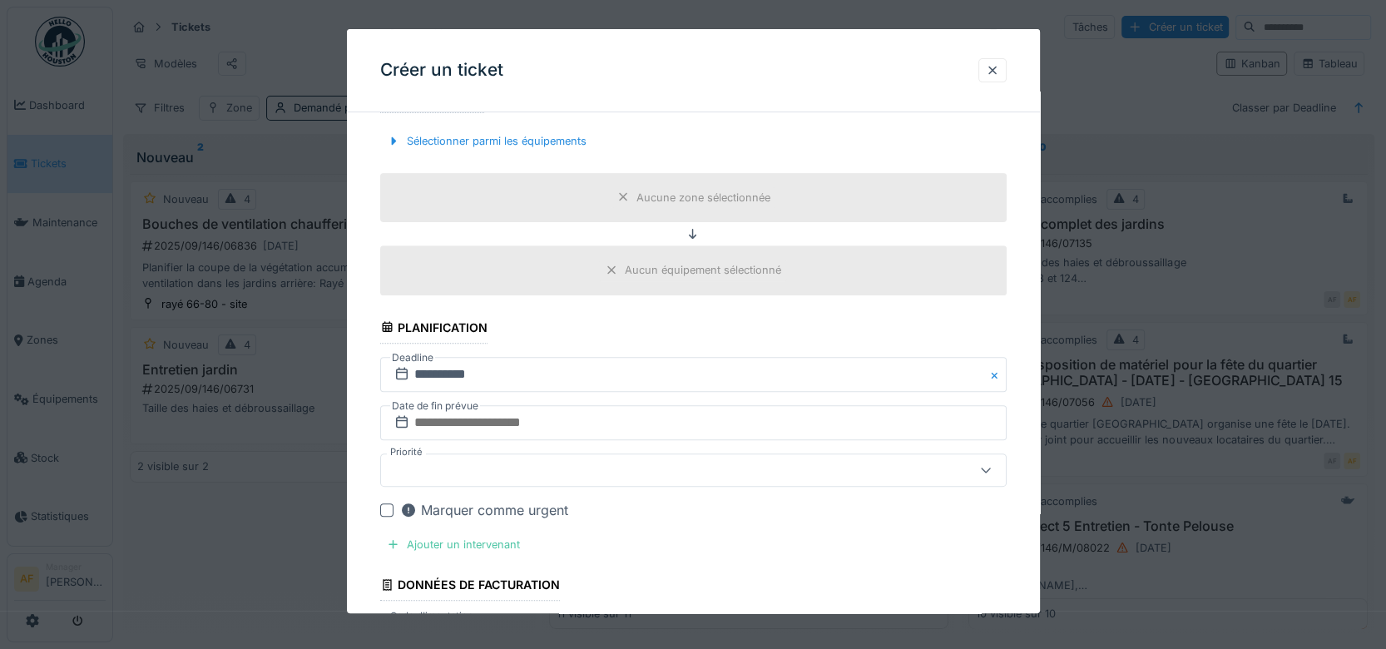
click at [994, 370] on button "Close" at bounding box center [997, 374] width 18 height 35
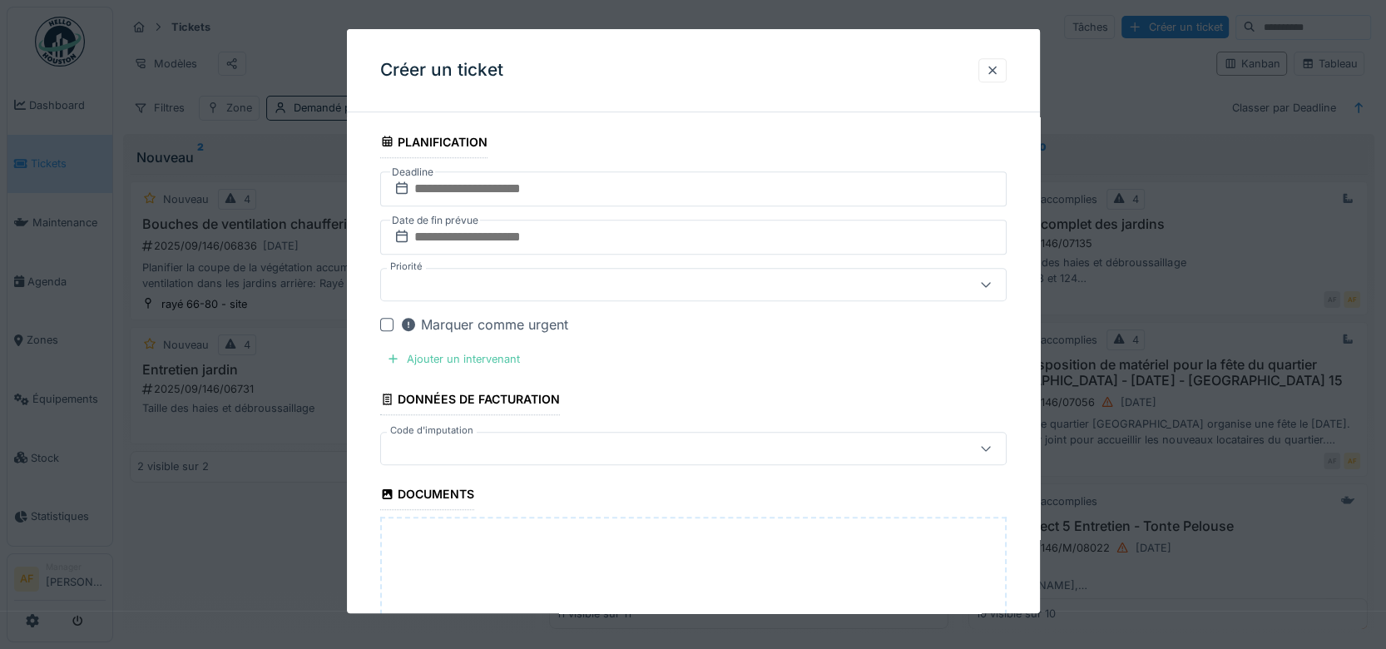
scroll to position [794, 0]
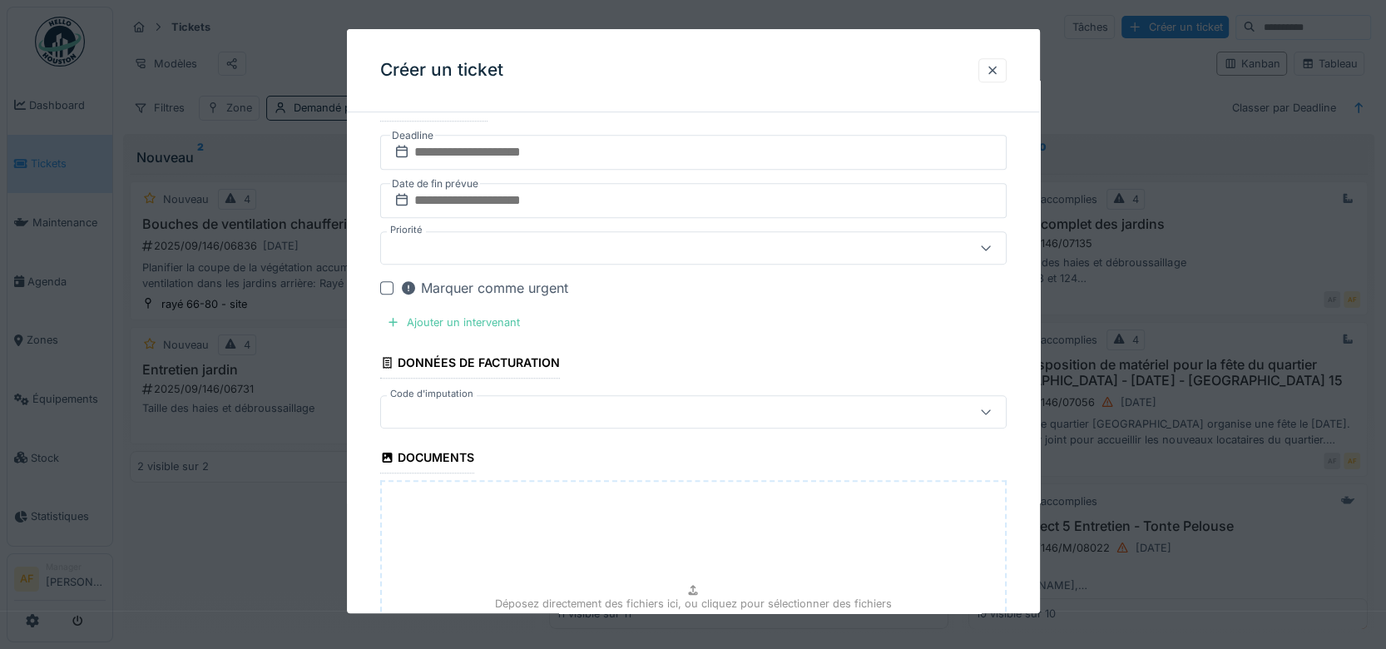
click at [990, 410] on icon at bounding box center [984, 412] width 9 height 5
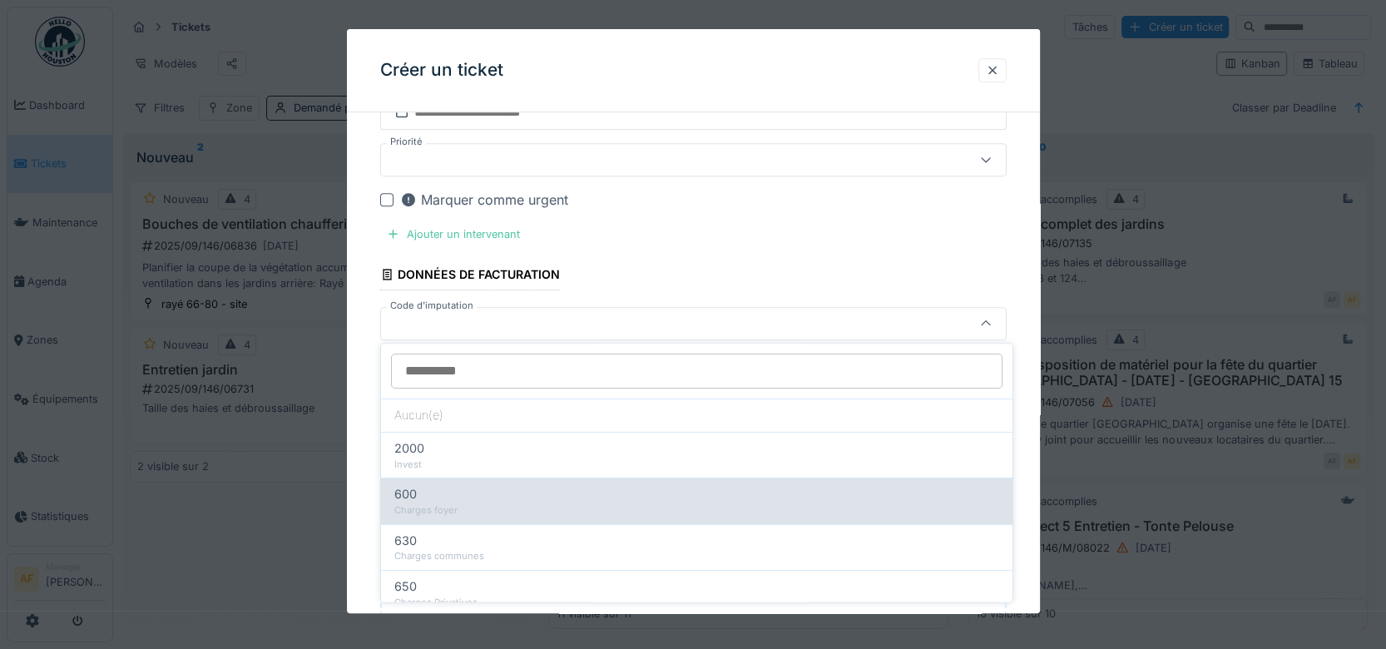
click at [487, 507] on div "Charges foyer" at bounding box center [696, 510] width 605 height 14
type input "***"
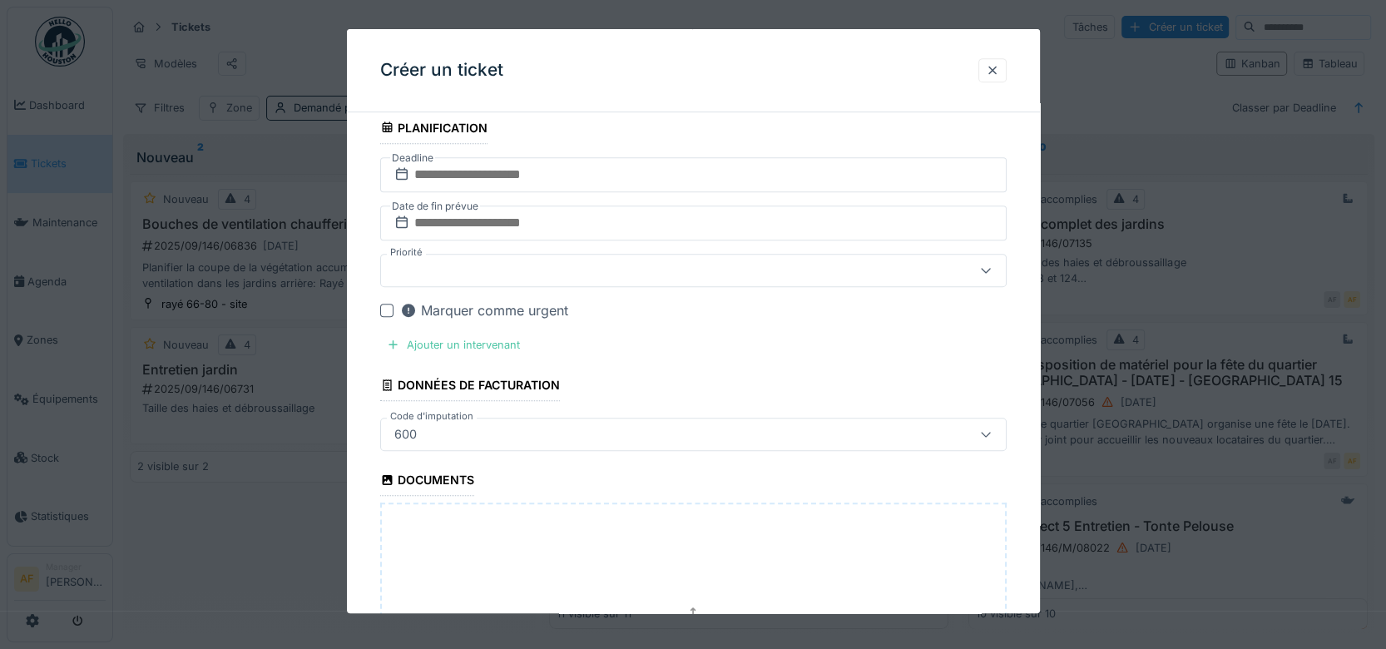
scroll to position [808, 0]
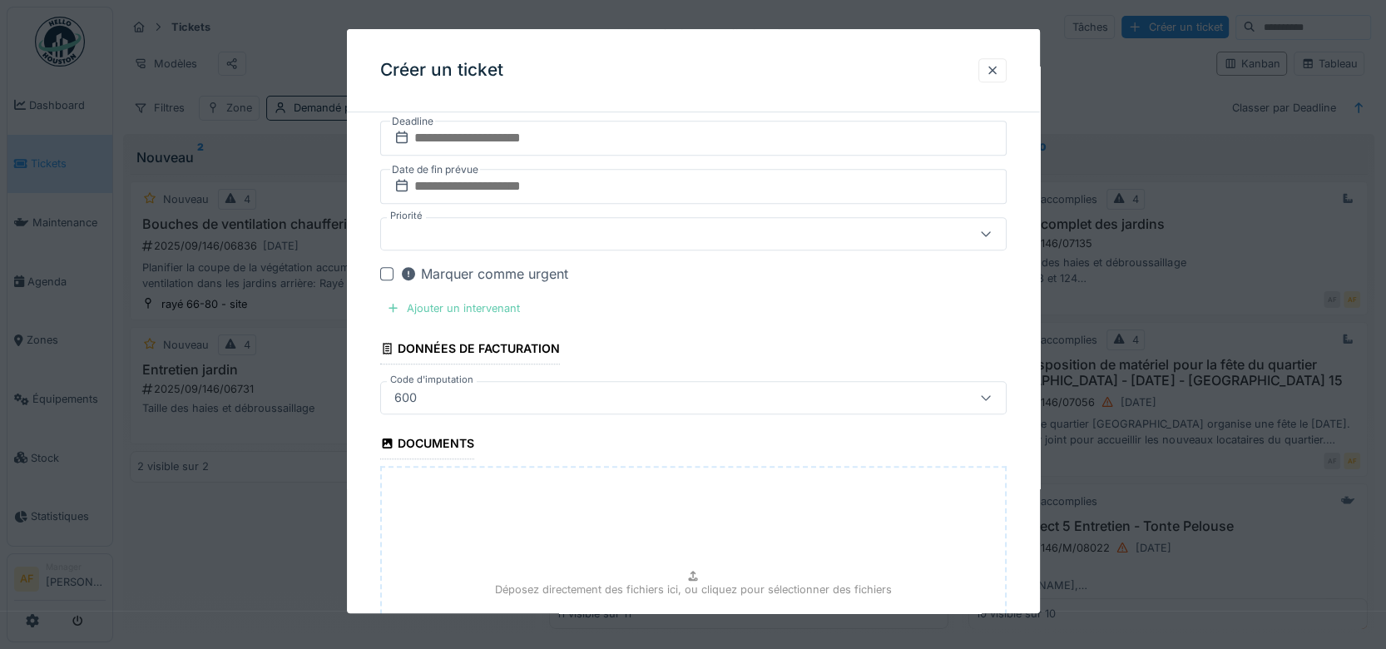
click at [504, 304] on div "Ajouter un intervenant" at bounding box center [453, 308] width 146 height 22
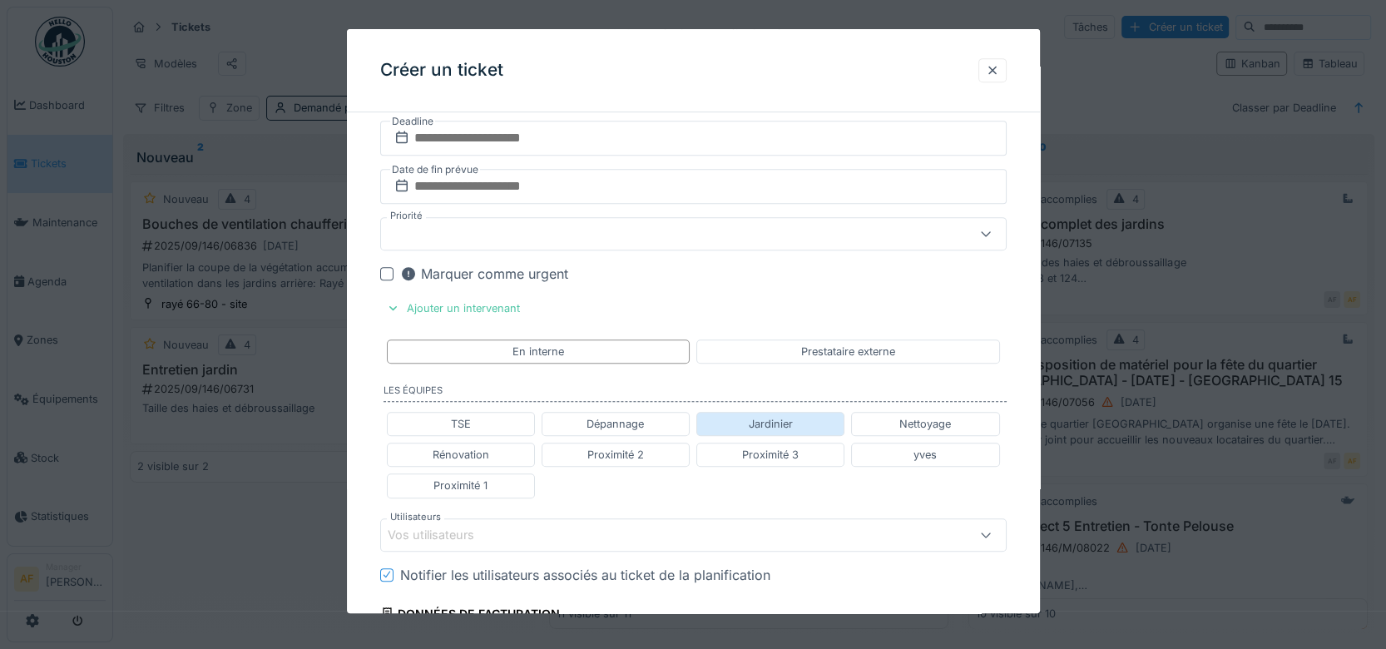
click at [782, 427] on div "Jardinier" at bounding box center [770, 424] width 44 height 16
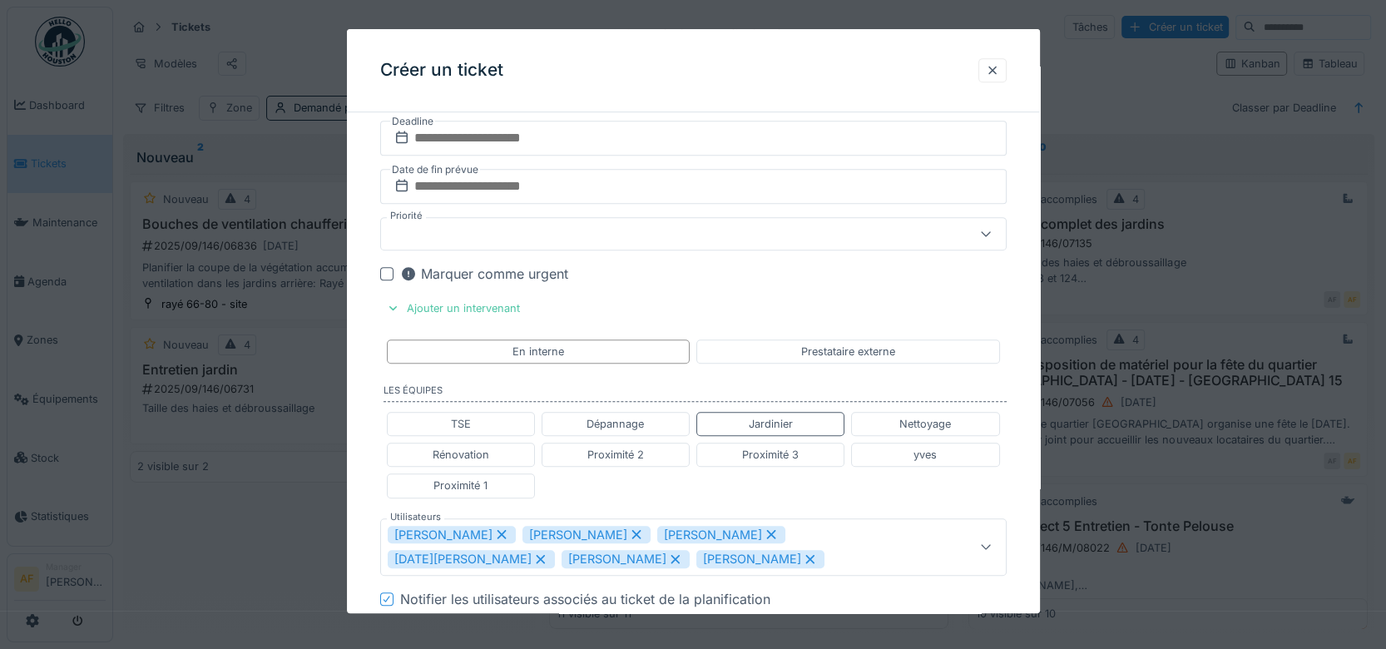
click at [670, 556] on icon at bounding box center [674, 559] width 9 height 9
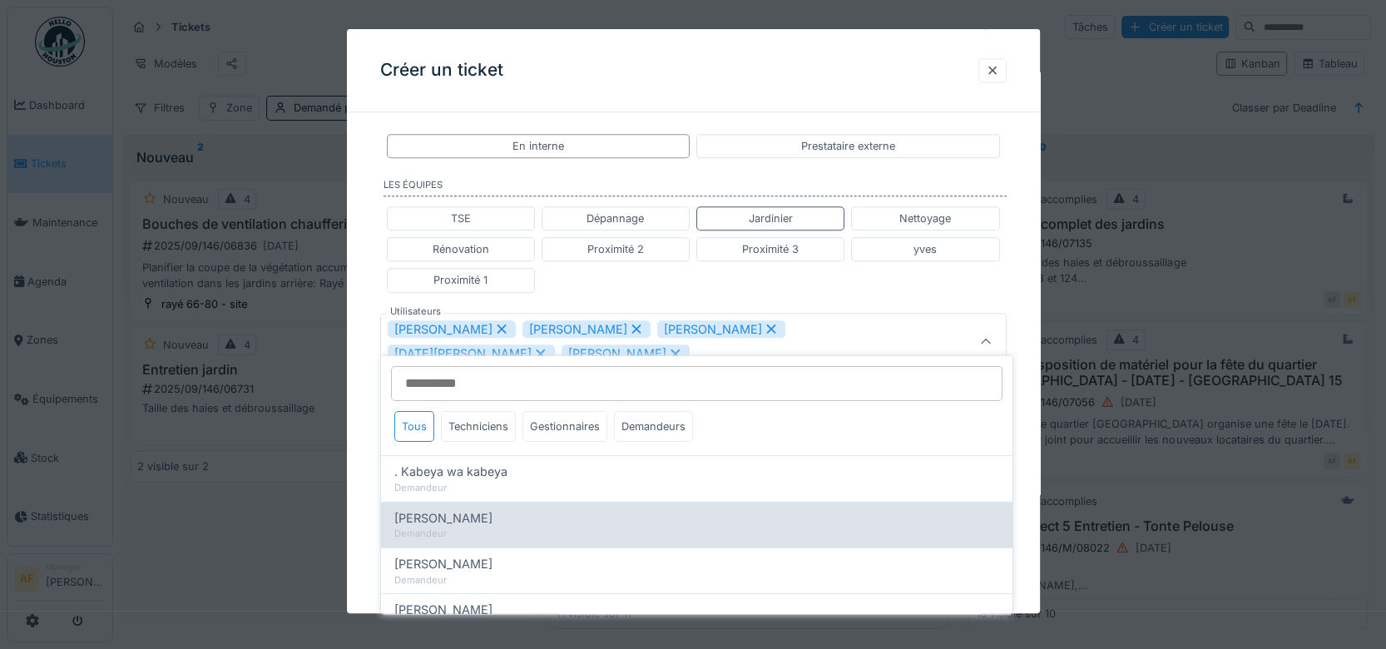
scroll to position [1031, 0]
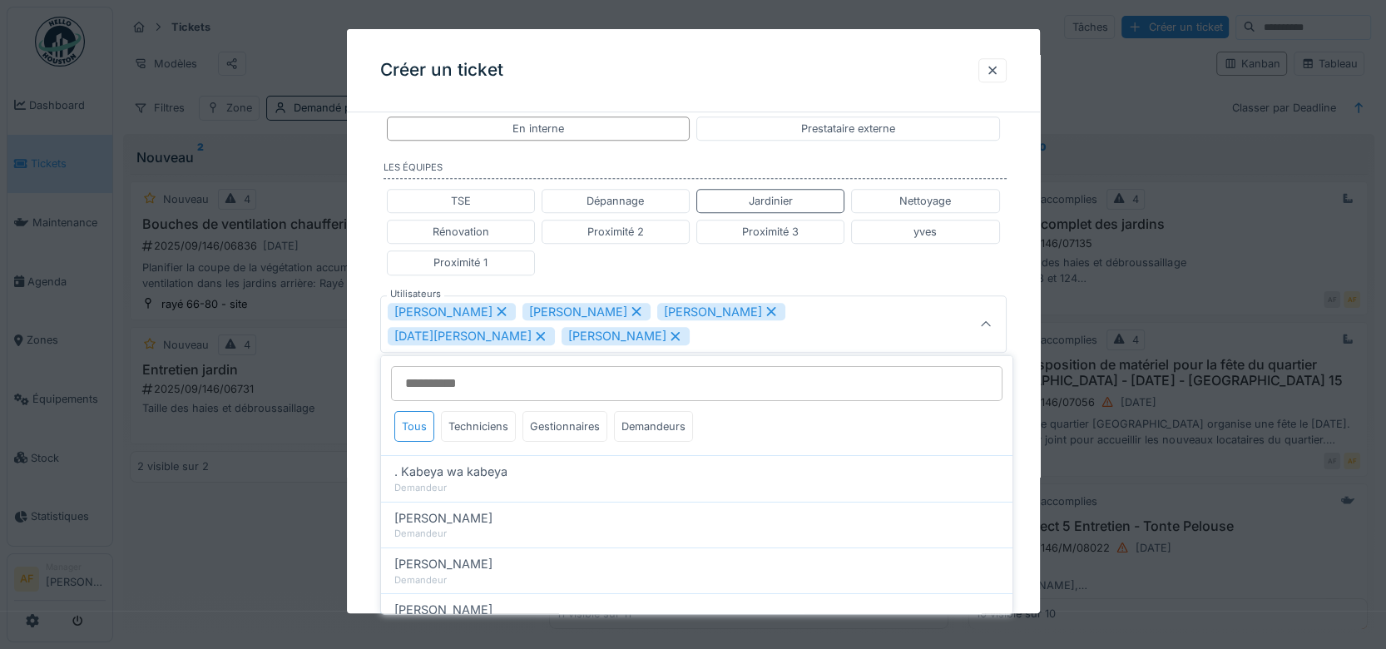
click at [670, 333] on icon at bounding box center [674, 336] width 9 height 9
type input "**********"
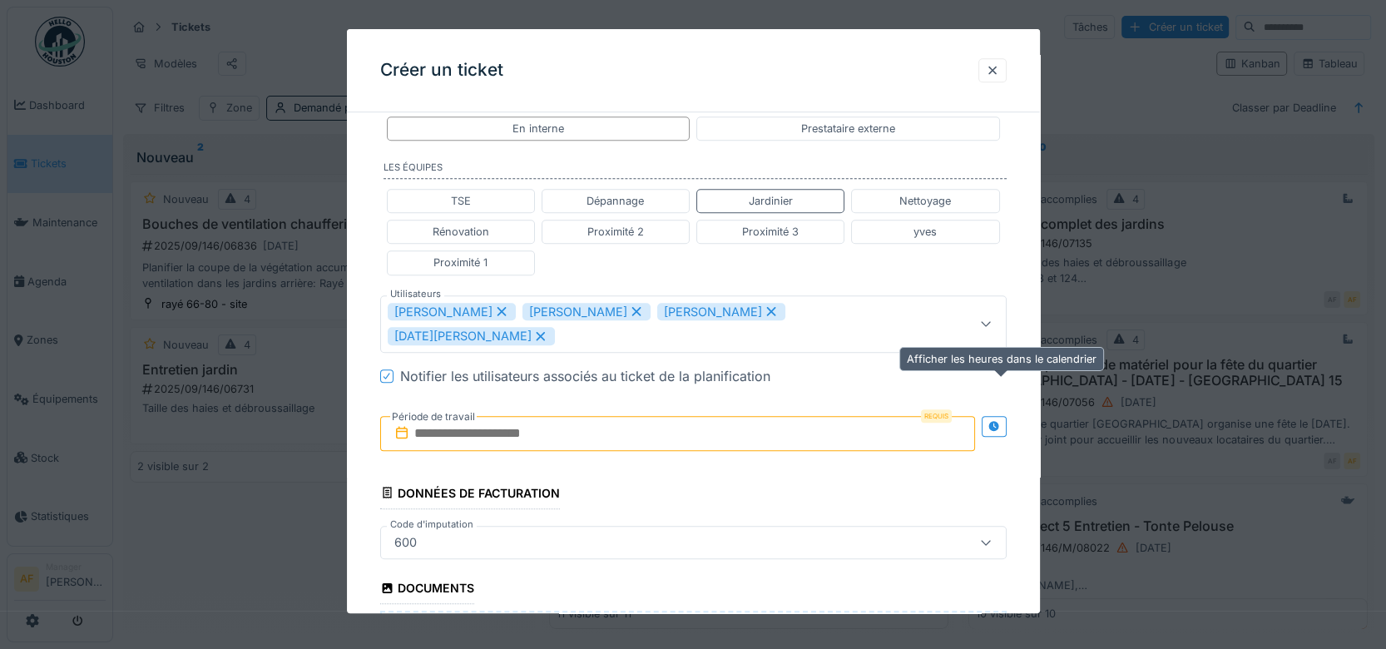
click at [1006, 416] on div at bounding box center [993, 426] width 25 height 21
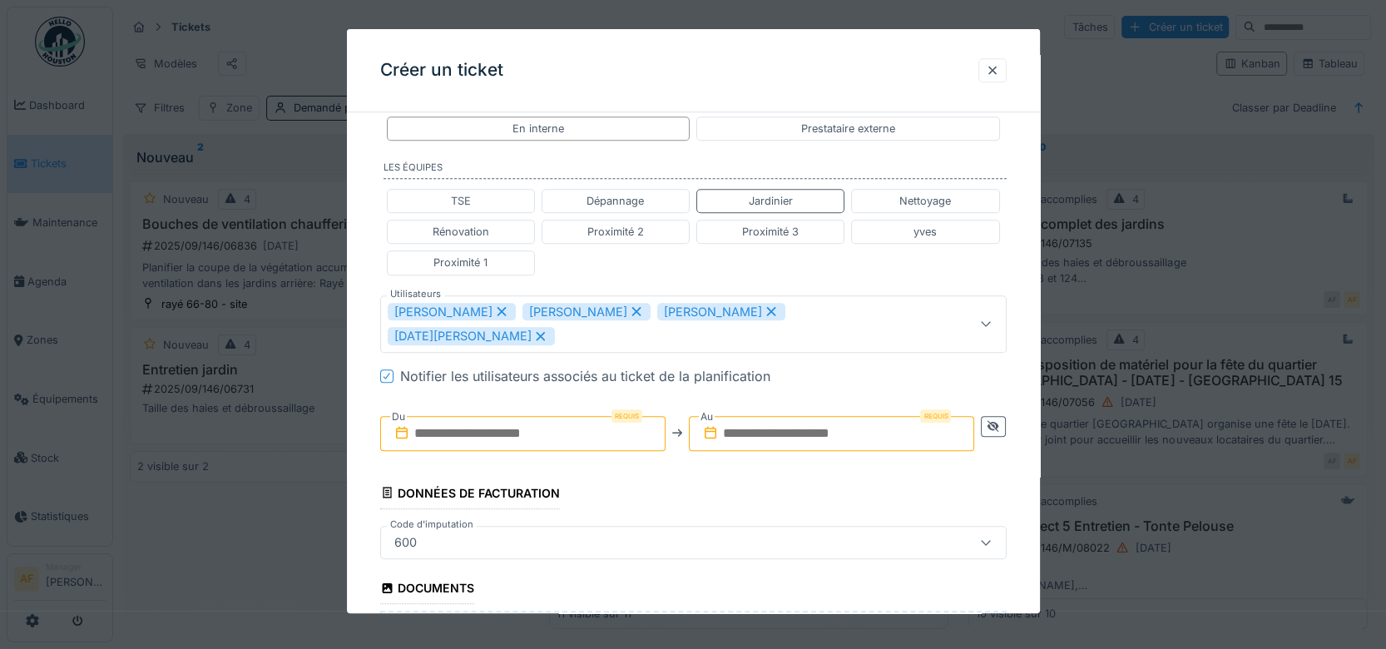
click at [544, 416] on input "text" at bounding box center [522, 433] width 285 height 35
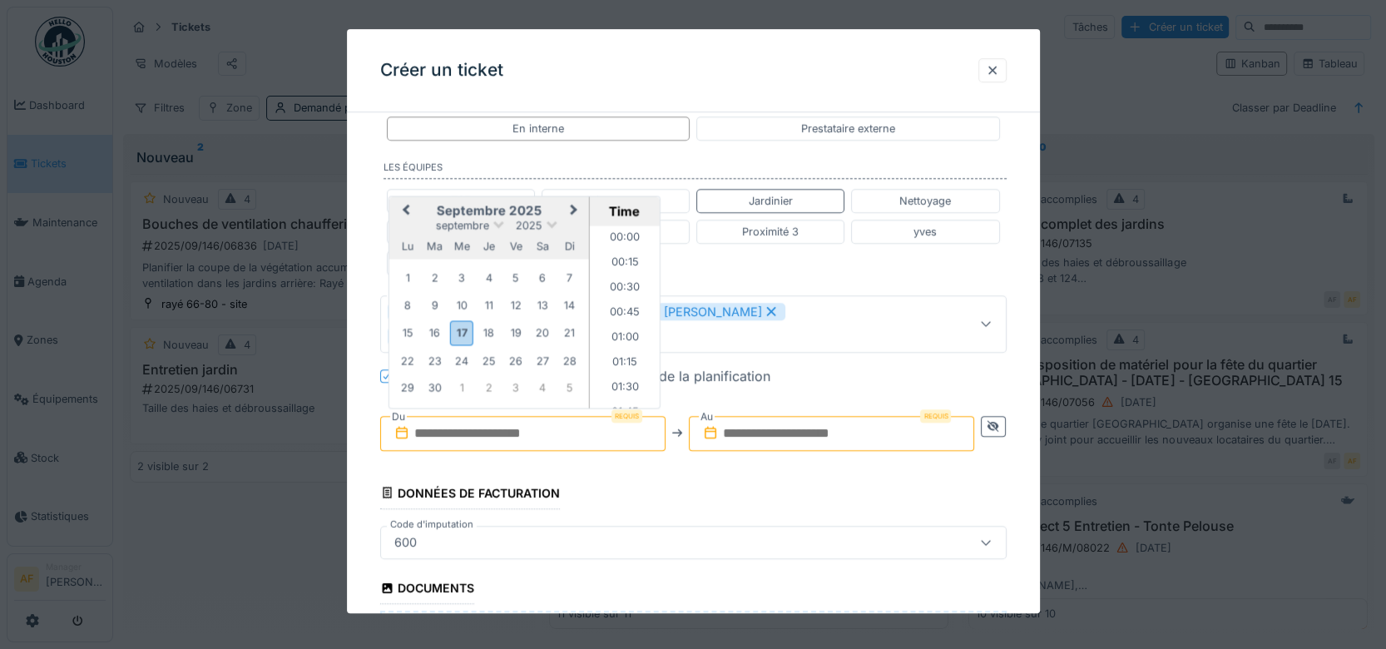
scroll to position [1069, 0]
click at [395, 264] on div "1 2 3 4 5 6 7" at bounding box center [488, 277] width 189 height 27
click at [484, 322] on div "18" at bounding box center [488, 333] width 22 height 22
click at [620, 254] on li "11:00" at bounding box center [624, 266] width 71 height 25
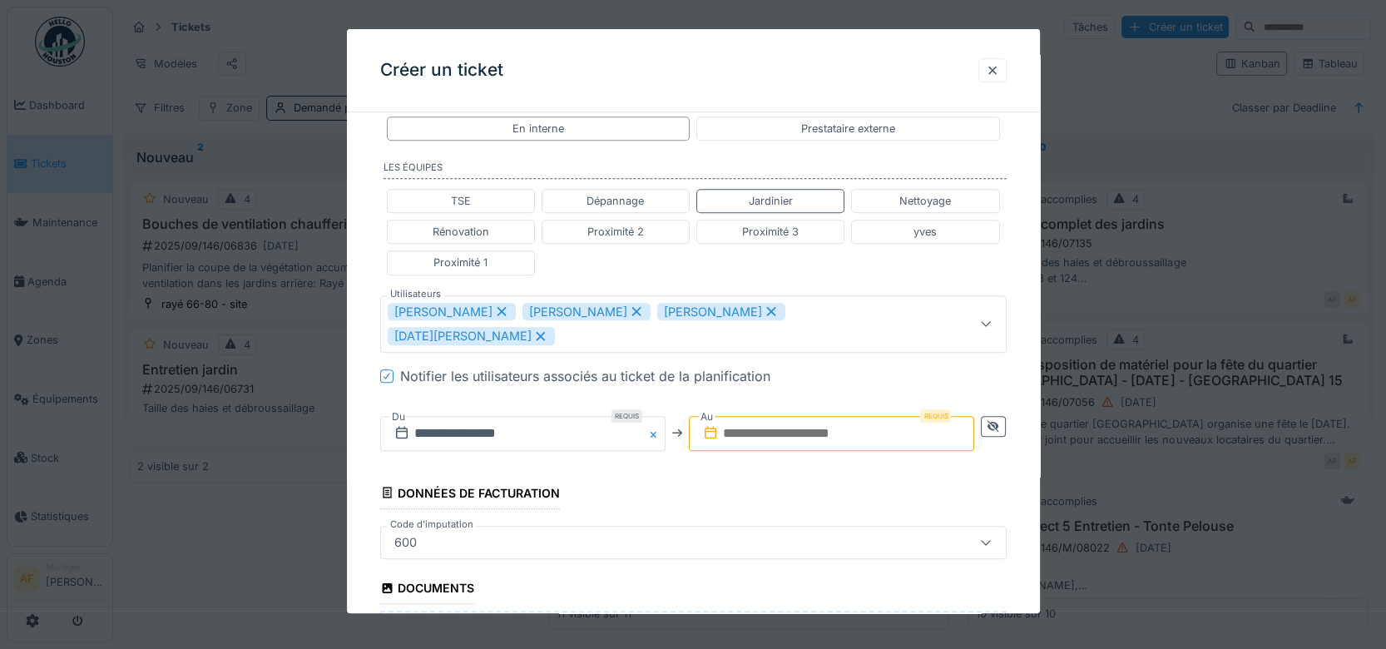
click at [832, 416] on input "text" at bounding box center [831, 433] width 285 height 35
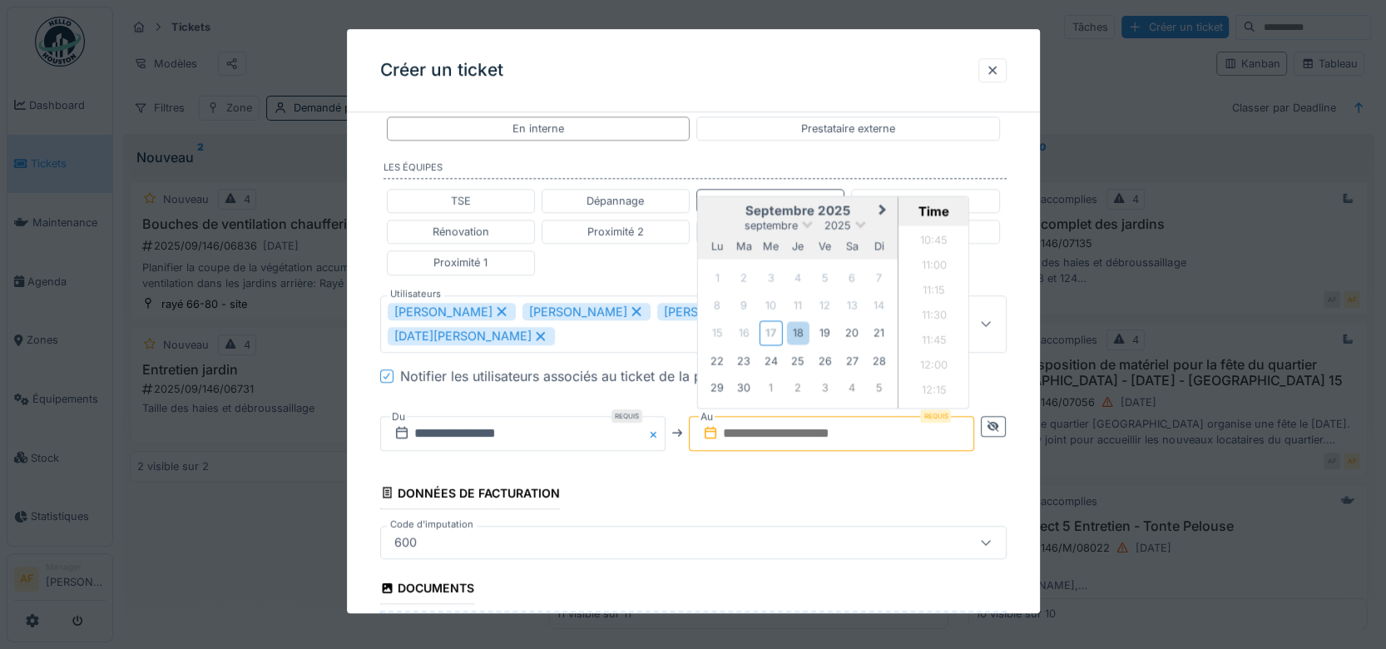
type input "**********"
click at [807, 322] on div "18" at bounding box center [798, 333] width 22 height 22
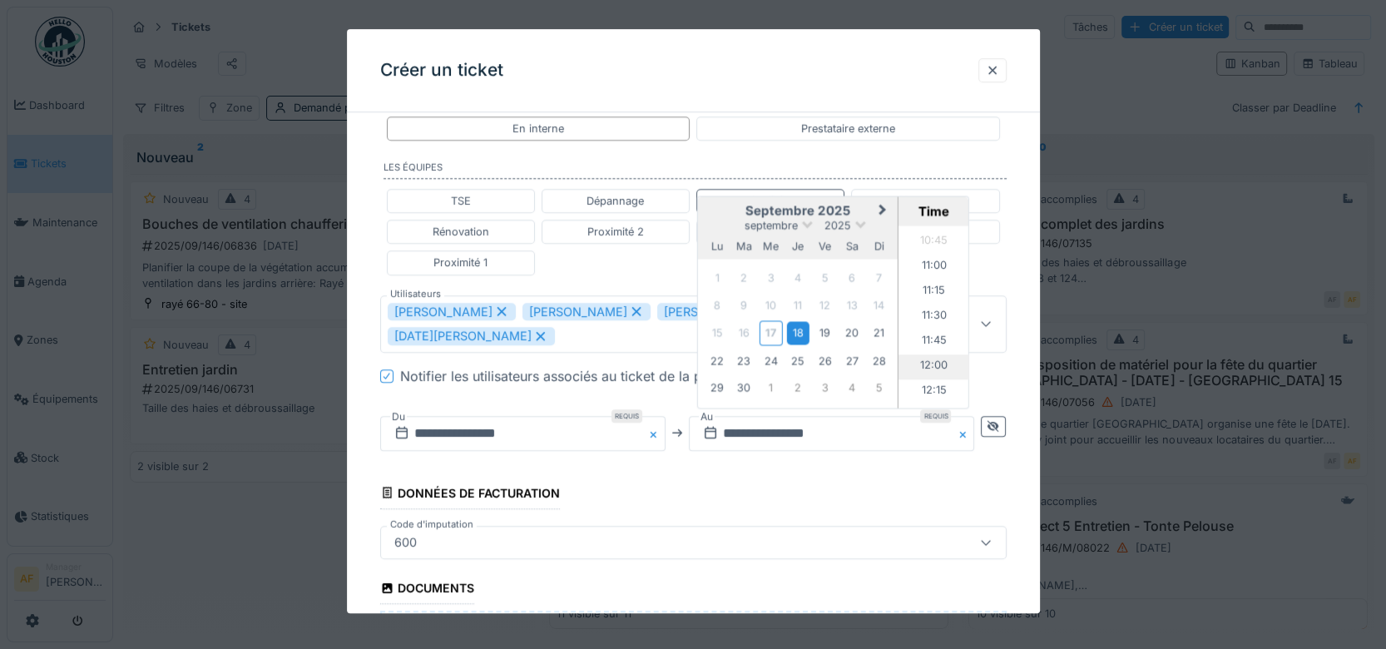
click at [934, 354] on li "12:00" at bounding box center [933, 366] width 71 height 25
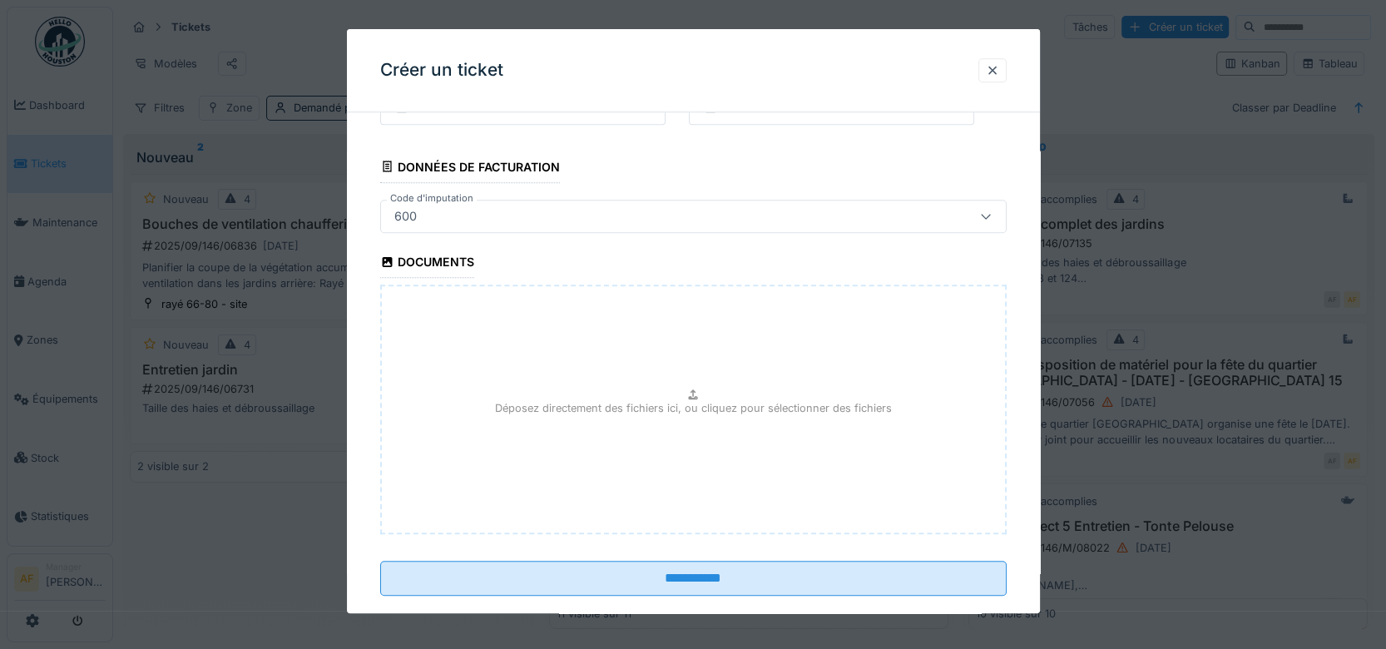
scroll to position [1358, 0]
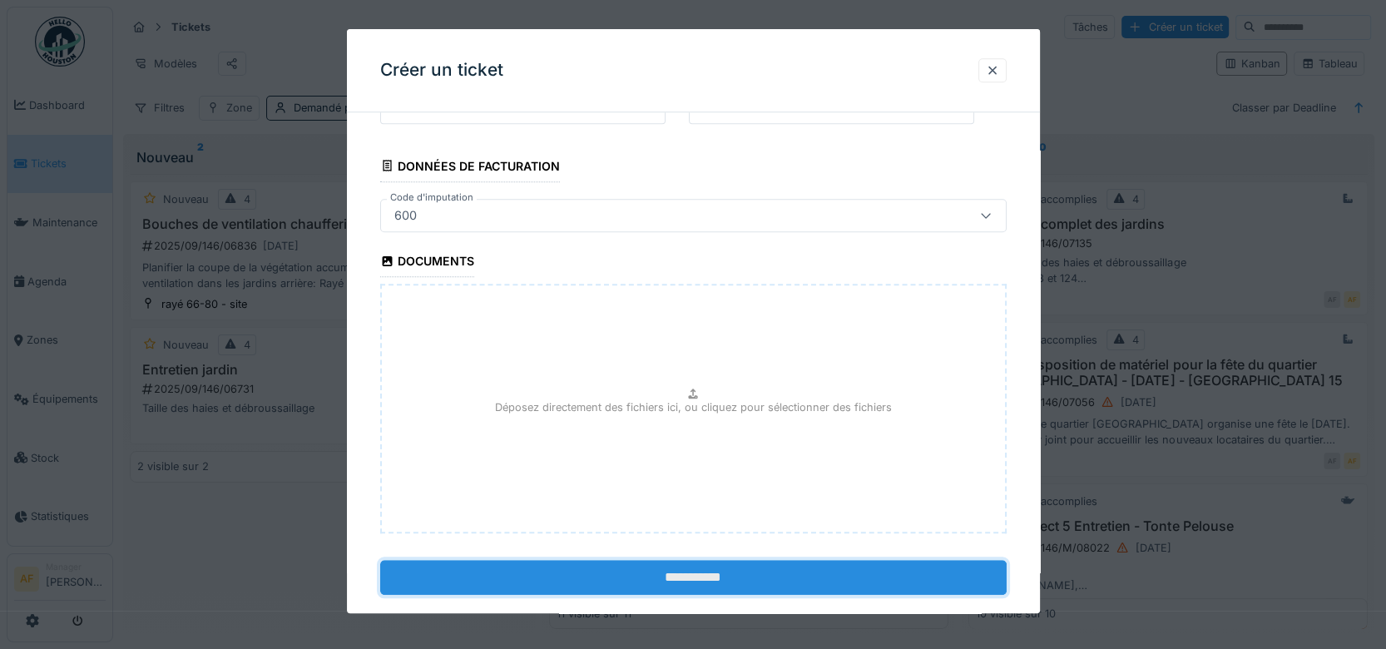
click at [694, 560] on input "**********" at bounding box center [693, 577] width 626 height 35
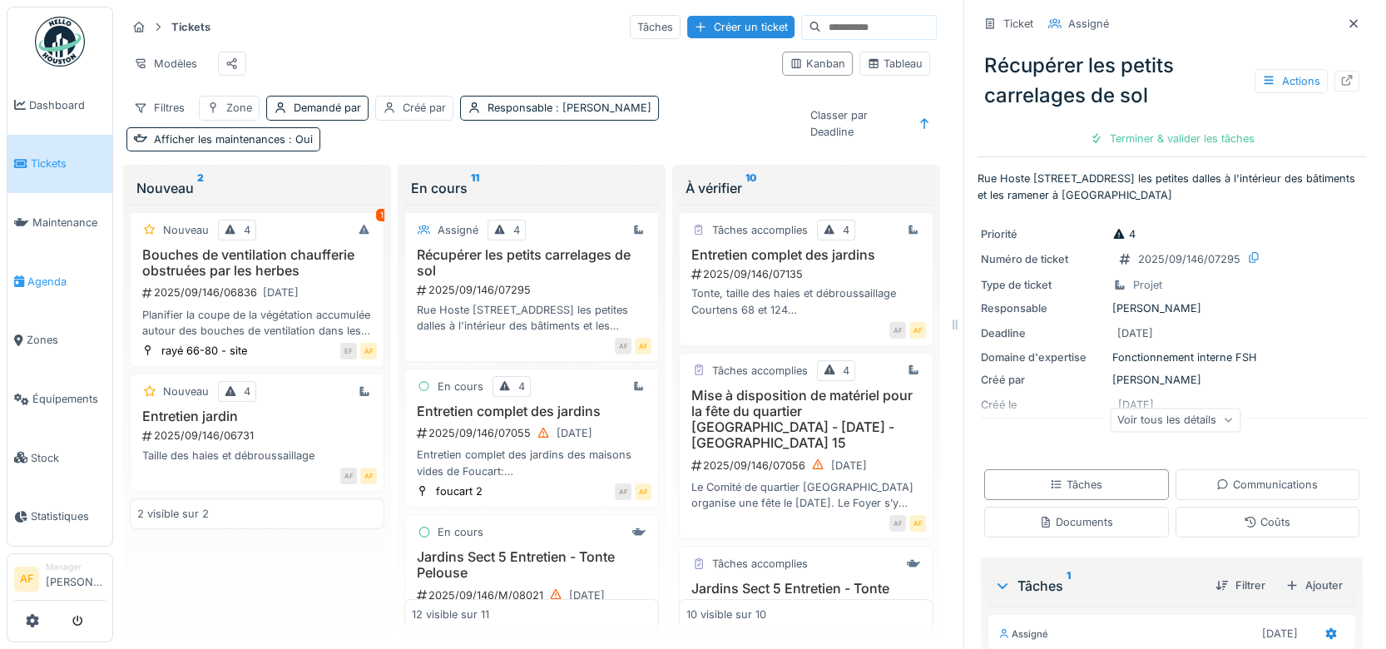
click at [47, 274] on span "Agenda" at bounding box center [66, 282] width 78 height 16
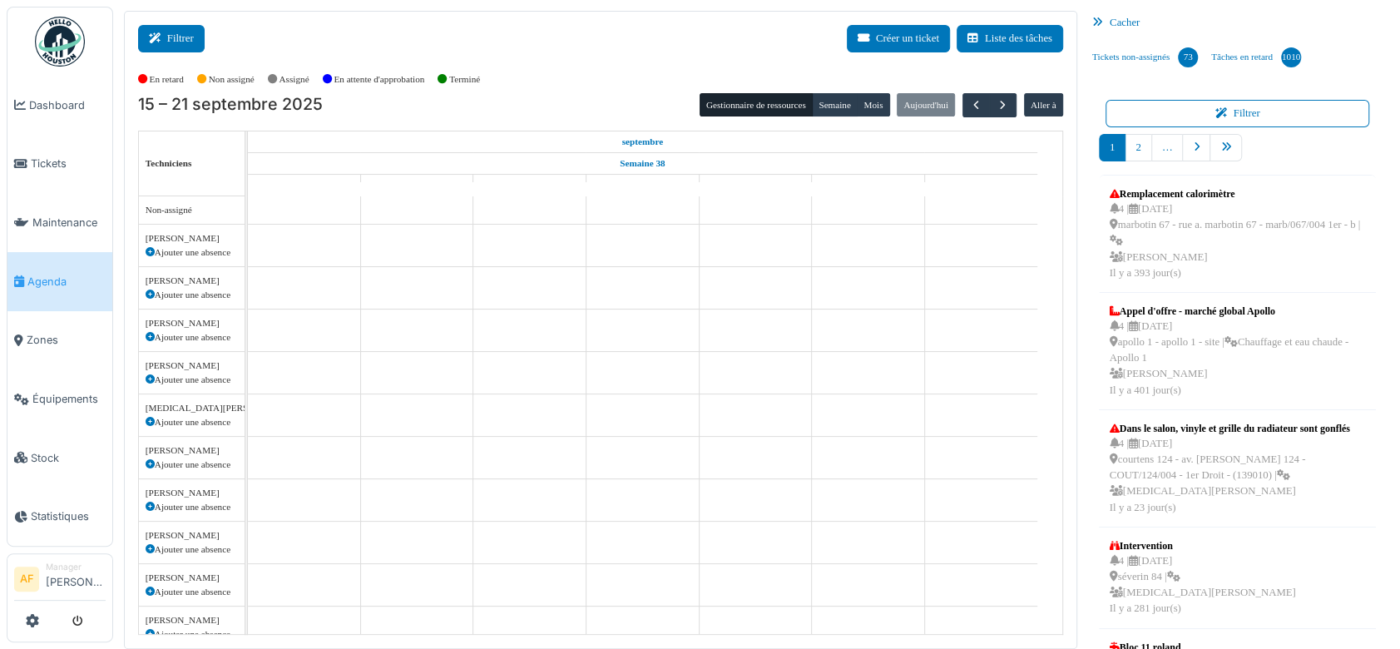
click at [167, 28] on button "Filtrer" at bounding box center [171, 38] width 67 height 27
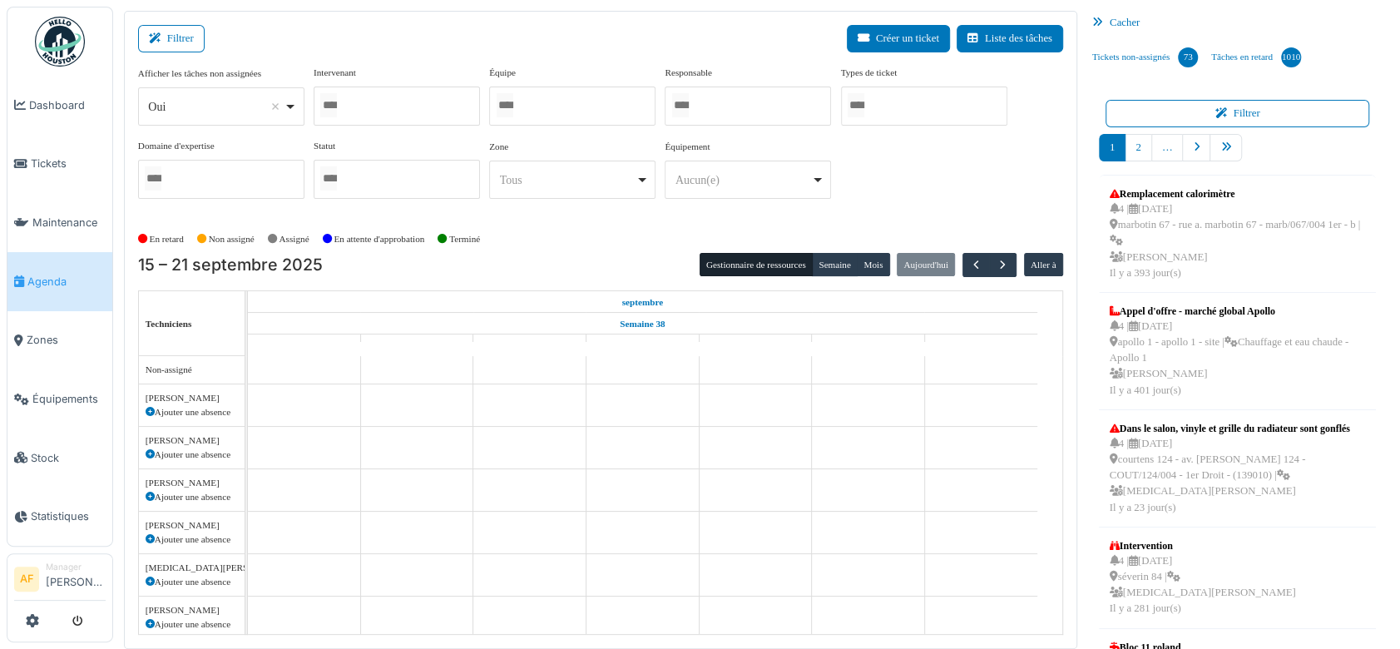
click at [447, 111] on div at bounding box center [397, 105] width 166 height 39
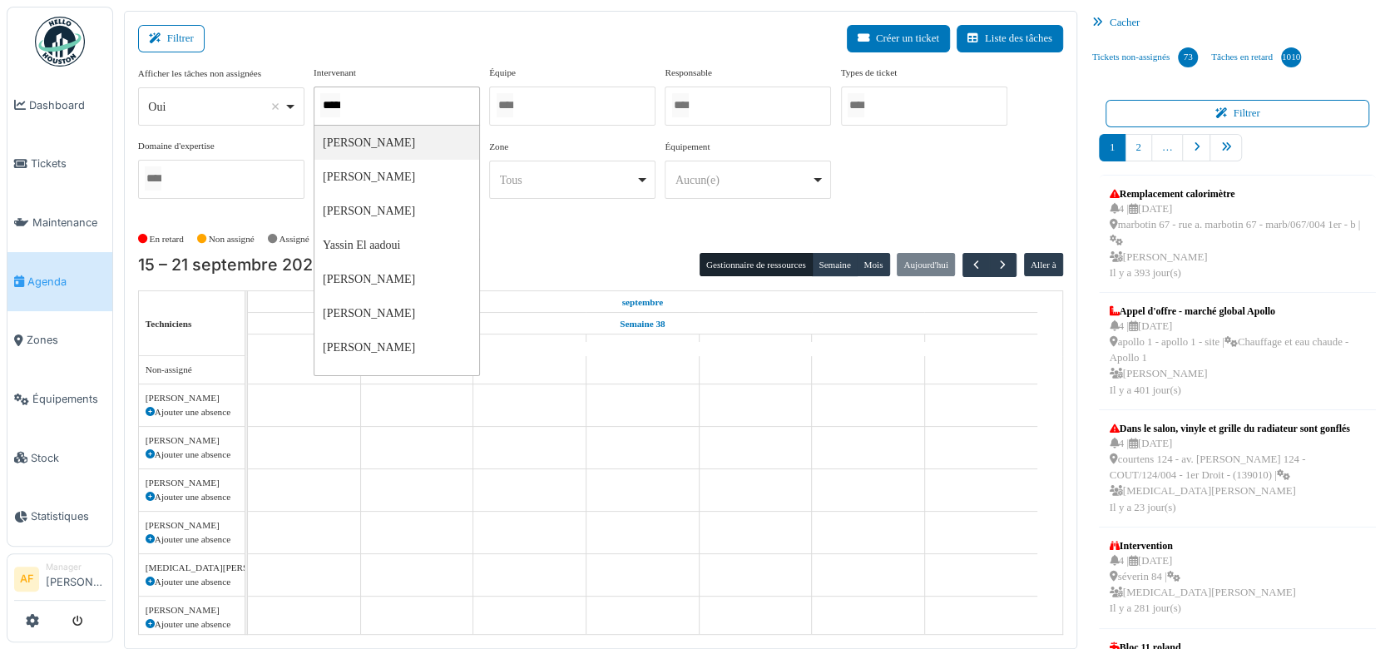
type input "******"
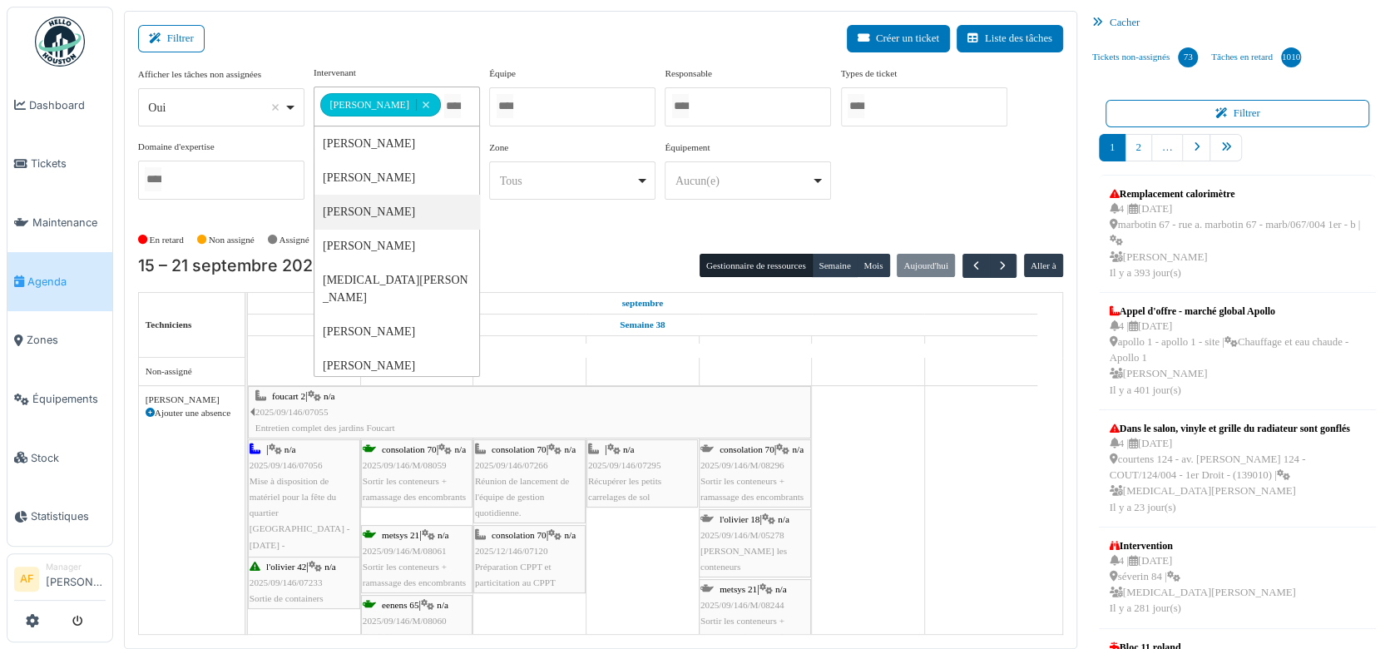
click at [49, 274] on span "Agenda" at bounding box center [66, 282] width 78 height 16
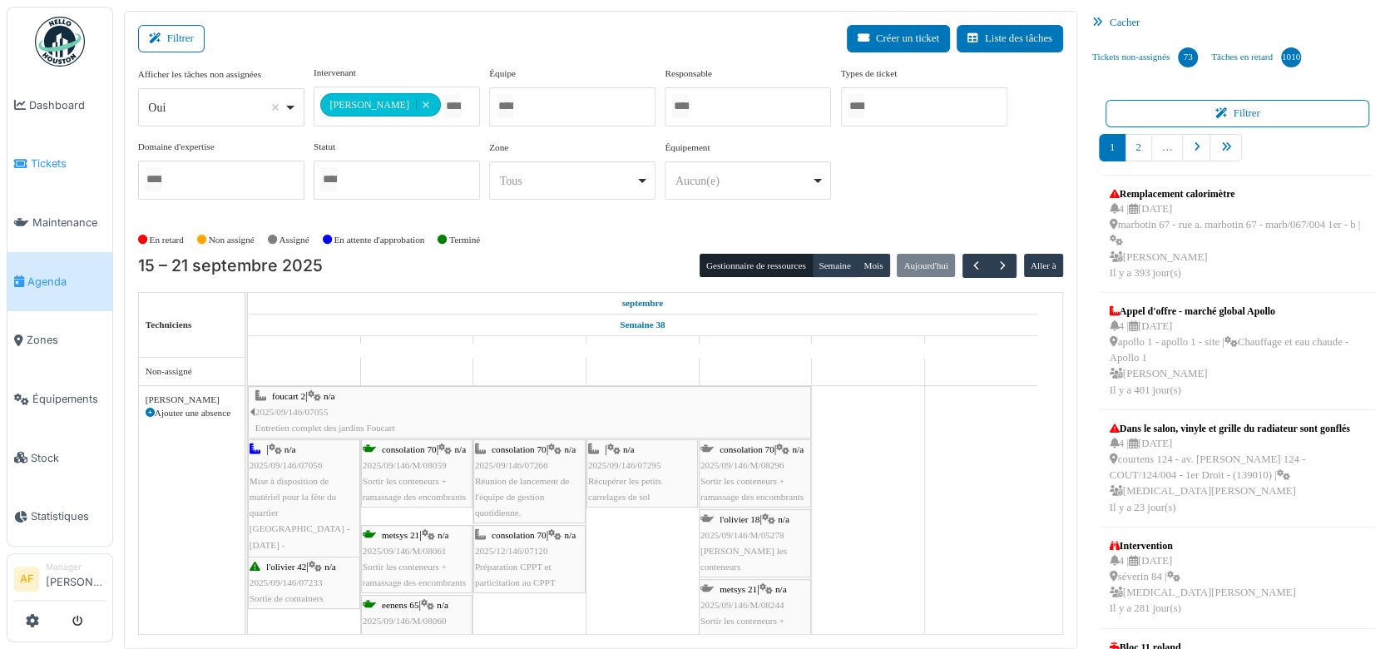
click at [53, 161] on span "Tickets" at bounding box center [68, 164] width 75 height 16
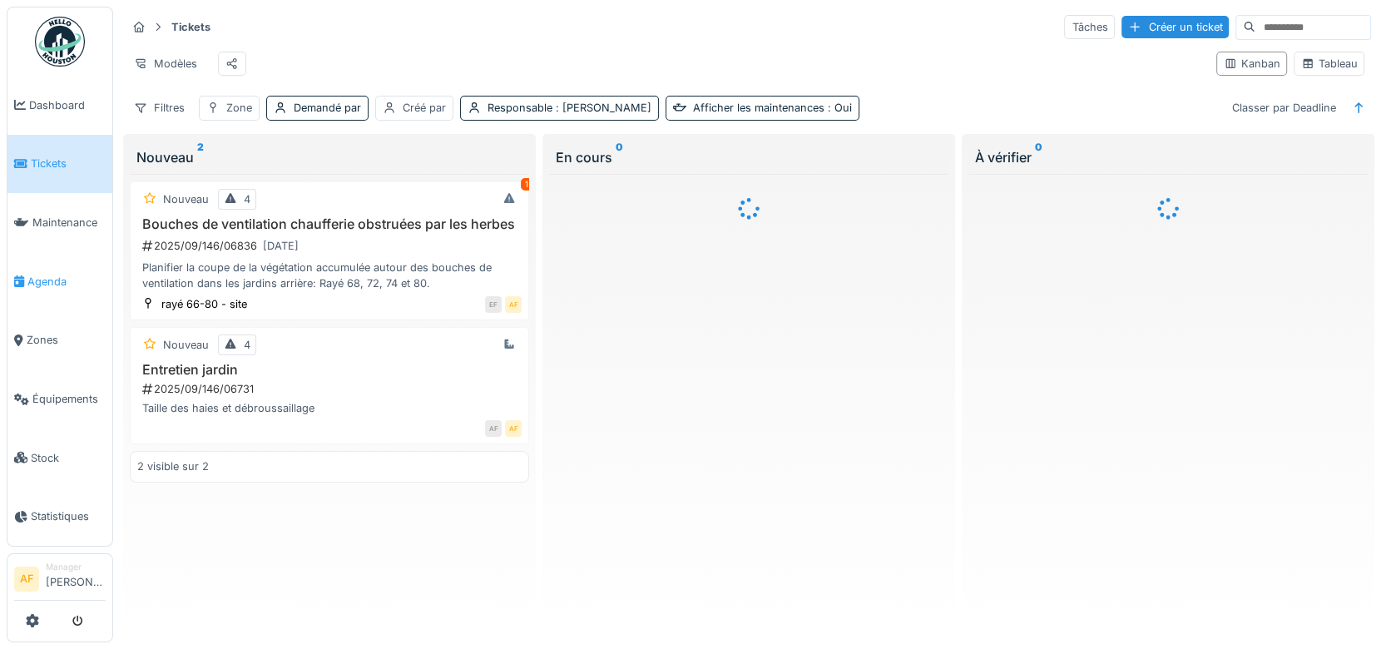
click at [62, 274] on span "Agenda" at bounding box center [66, 282] width 78 height 16
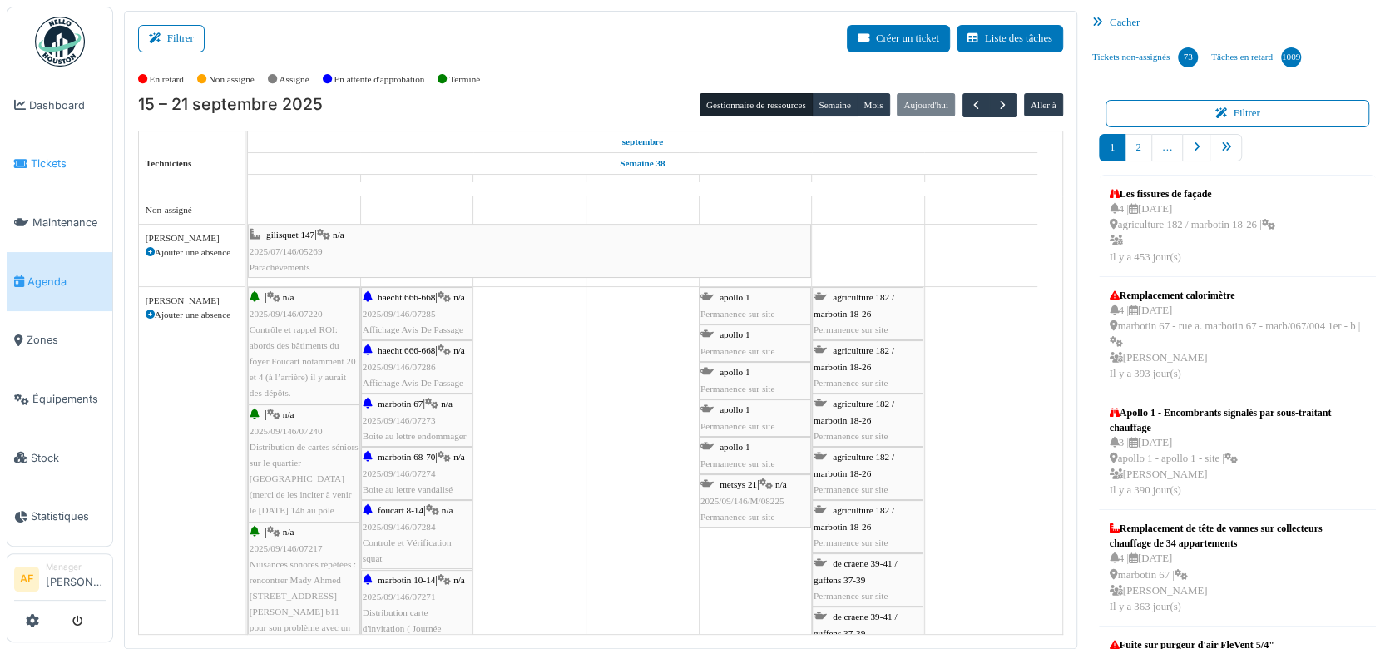
click at [44, 168] on span "Tickets" at bounding box center [68, 164] width 75 height 16
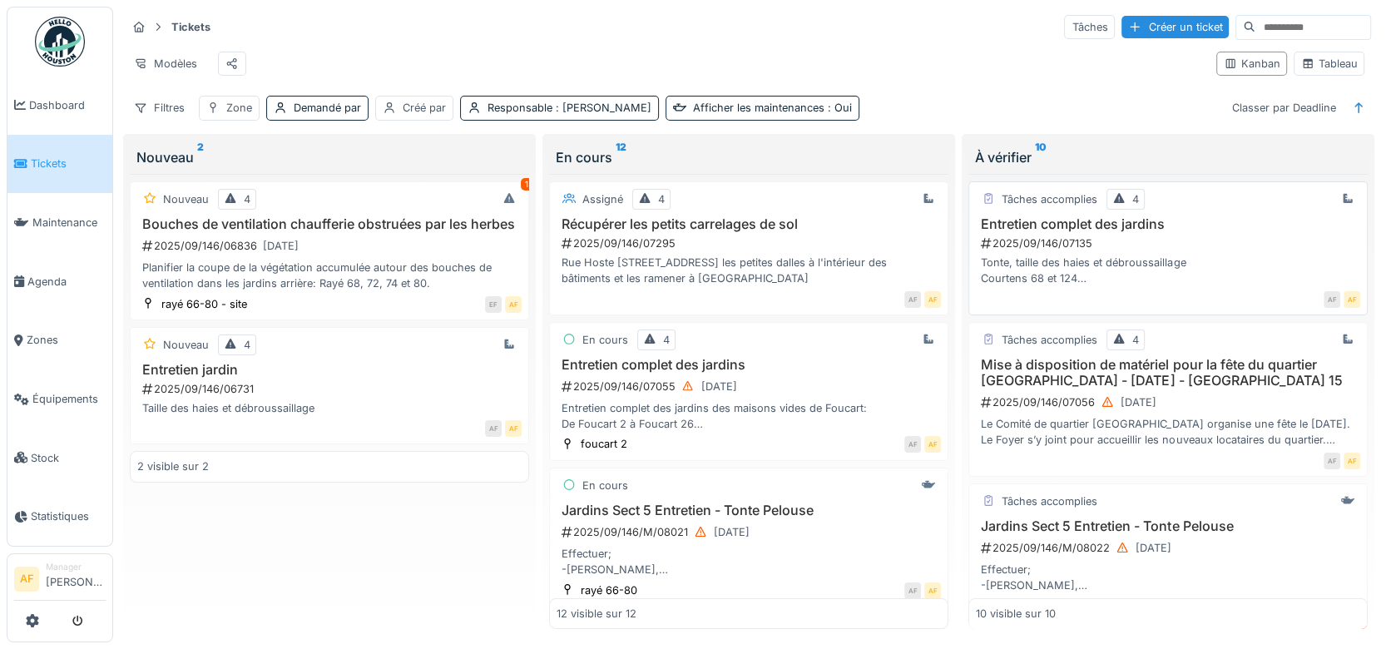
click at [1062, 232] on h3 "Entretien complet des jardins" at bounding box center [1168, 224] width 384 height 16
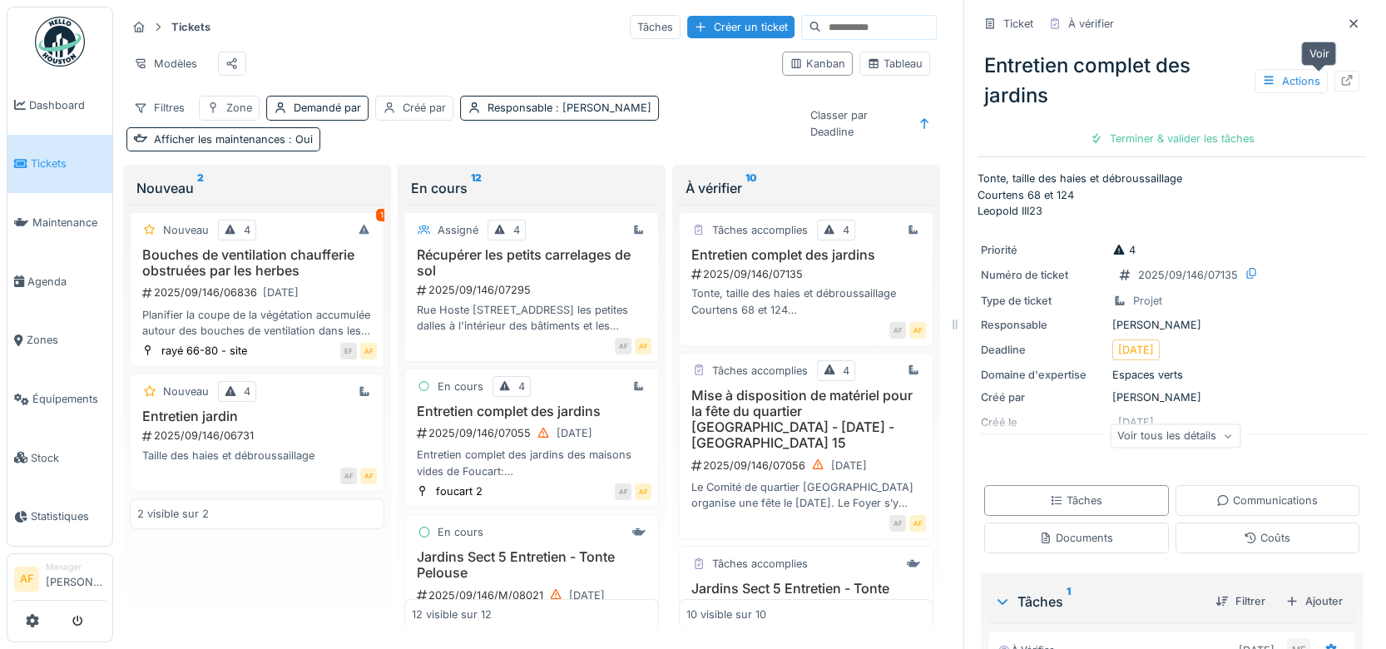
click at [1340, 75] on icon at bounding box center [1346, 80] width 13 height 11
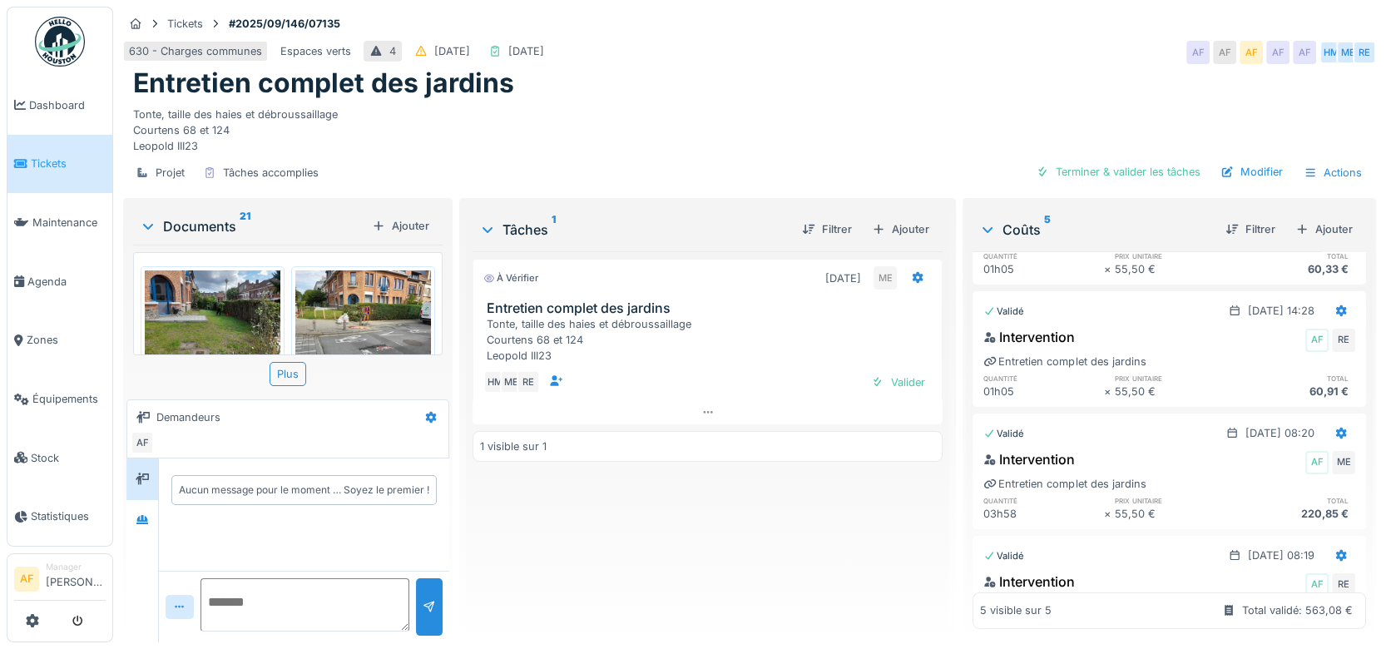
scroll to position [301, 0]
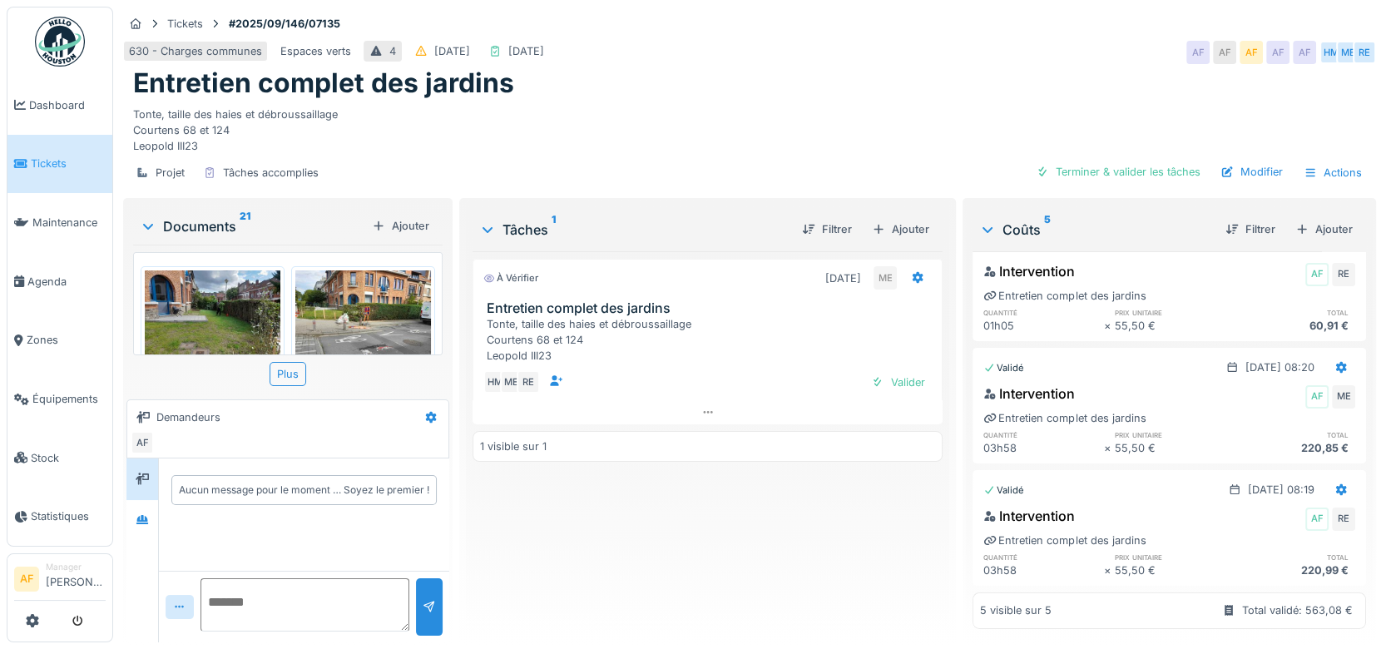
click at [715, 131] on div "Tonte, taille des haies et débroussaillage Courtens 68 et 124 Leopold III23" at bounding box center [749, 127] width 1232 height 55
click at [605, 313] on h3 "Entretien complet des jardins" at bounding box center [711, 308] width 449 height 16
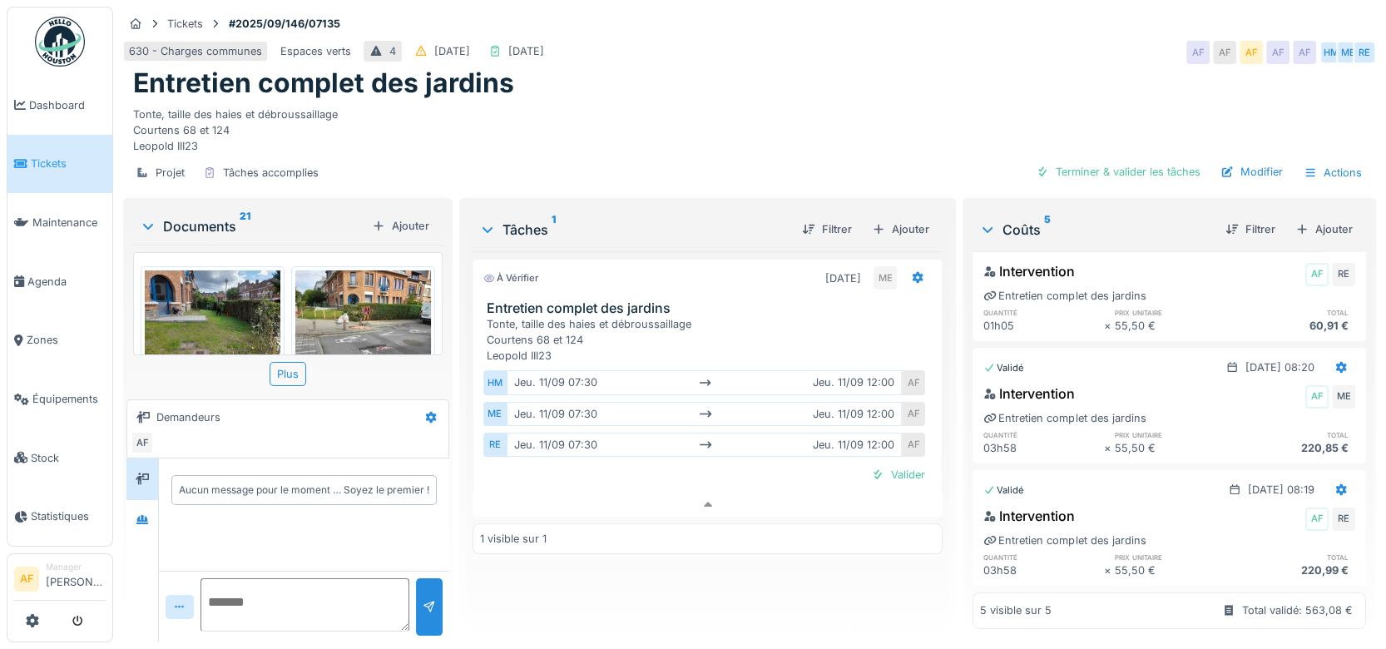
scroll to position [13, 0]
click at [649, 220] on div "Tâches 1" at bounding box center [634, 230] width 310 height 20
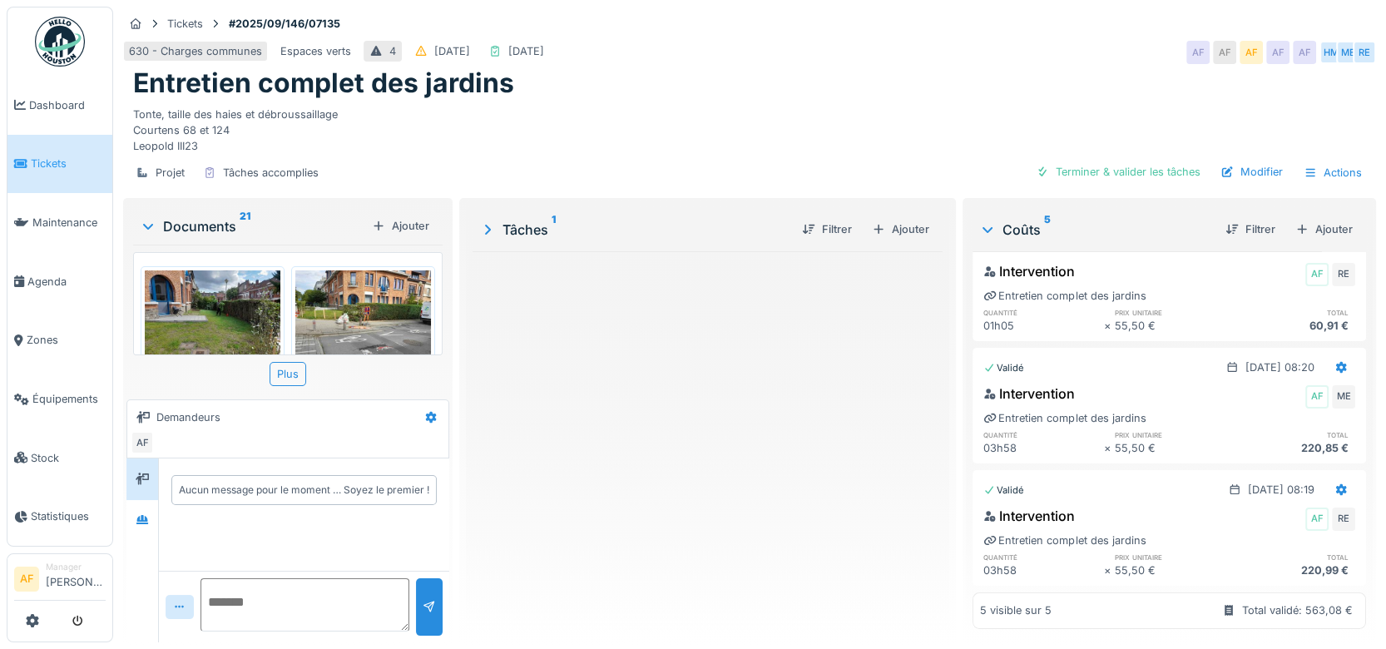
click at [639, 220] on div "Tâches 1" at bounding box center [634, 230] width 310 height 20
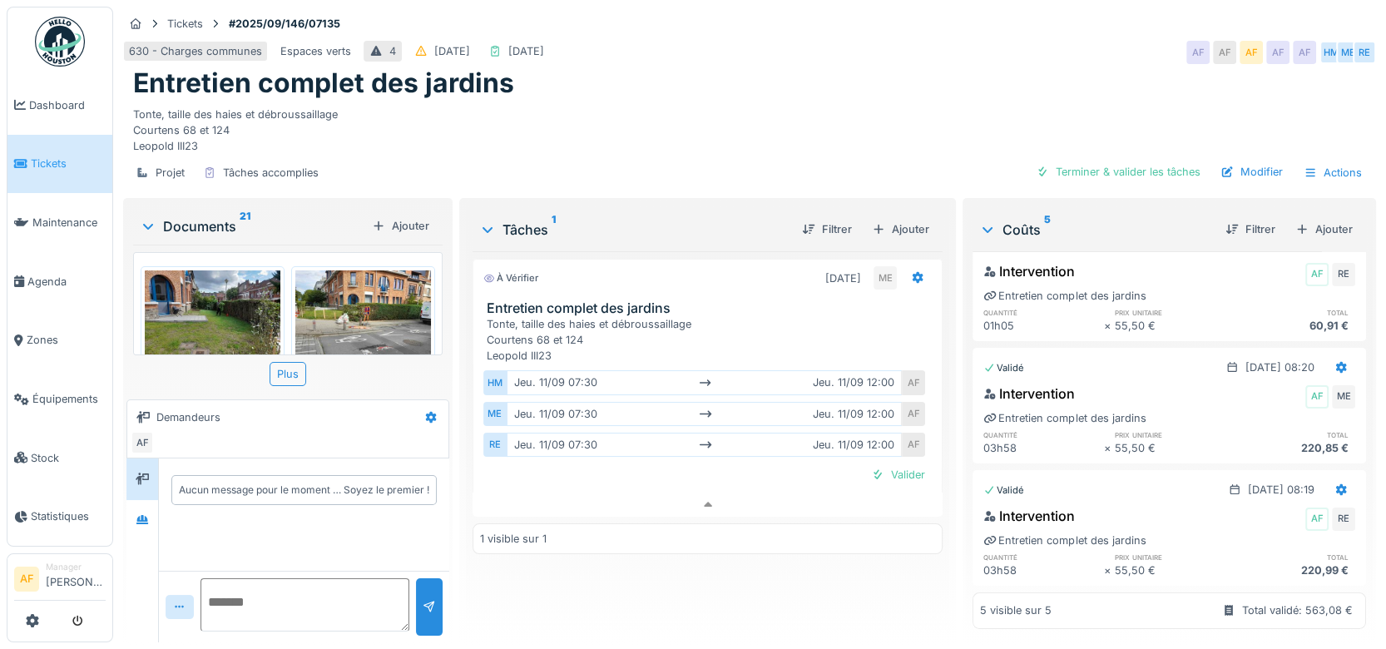
click at [518, 271] on div "À vérifier" at bounding box center [510, 278] width 55 height 14
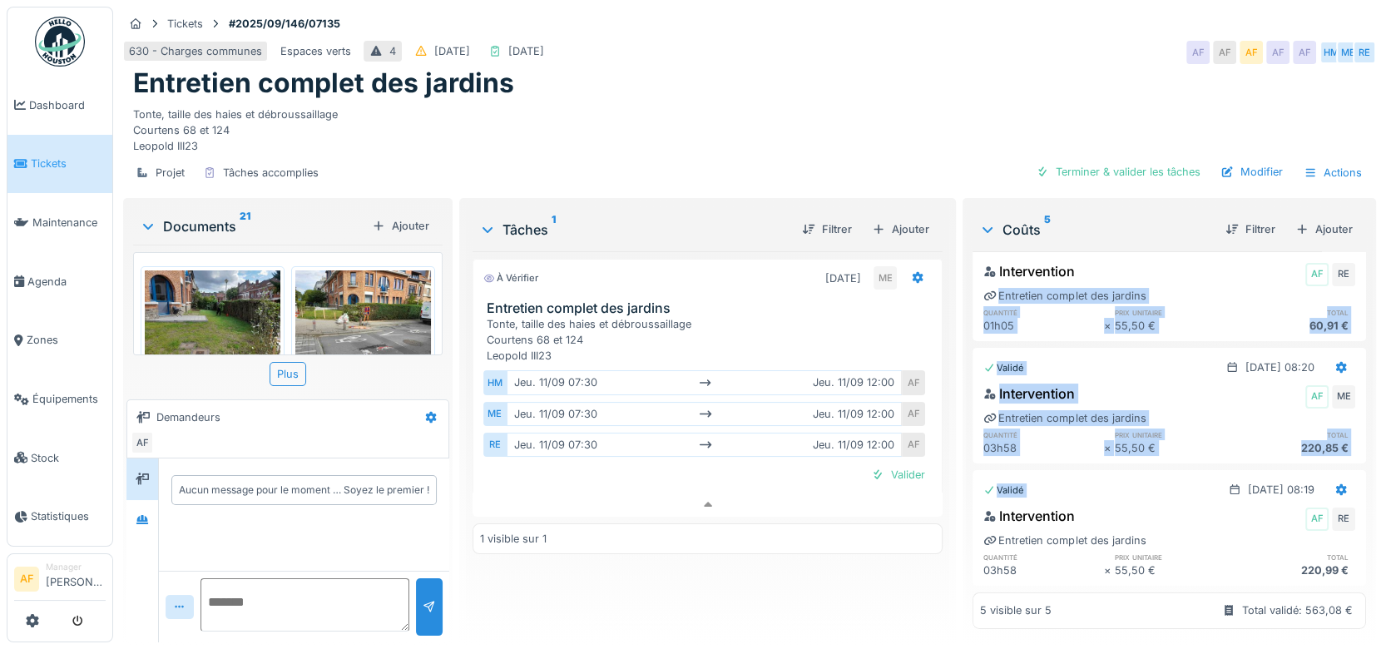
drag, startPoint x: 1337, startPoint y: 441, endPoint x: 1333, endPoint y: 241, distance: 199.6
click at [1333, 241] on div "Coûts 5 Filtrer Ajouter Validé 11/09/2025 Entretien complet des jardins AF ME E…" at bounding box center [1169, 418] width 407 height 434
click at [1182, 386] on div "Intervention AF ME Entretien complet des jardins quantité prix unitaire total 0…" at bounding box center [1168, 420] width 393 height 80
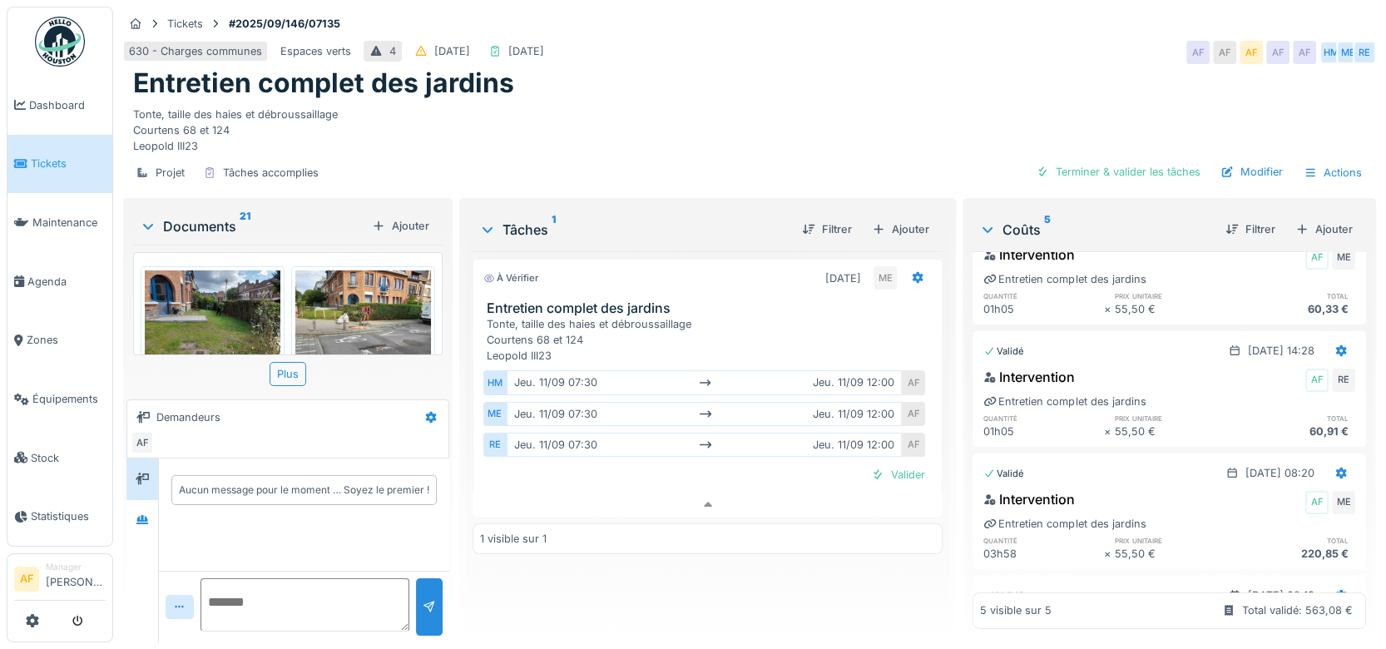
scroll to position [0, 0]
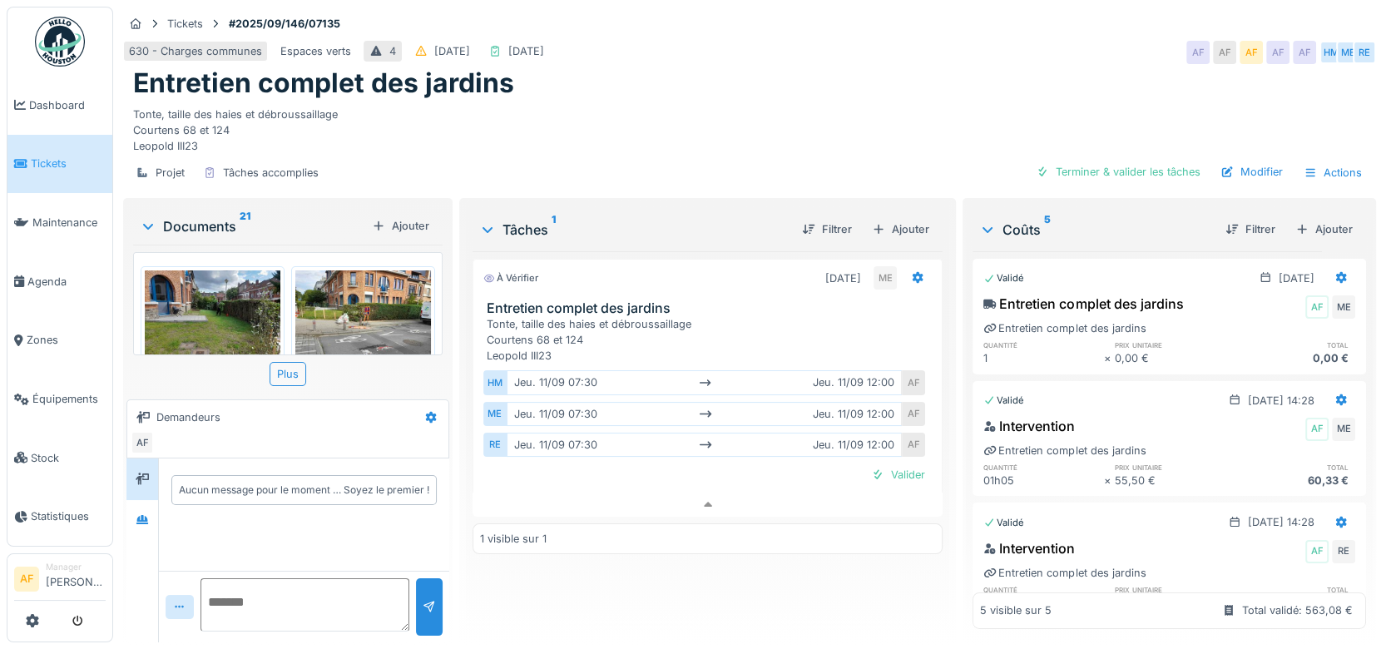
click at [54, 162] on span "Tickets" at bounding box center [68, 164] width 75 height 16
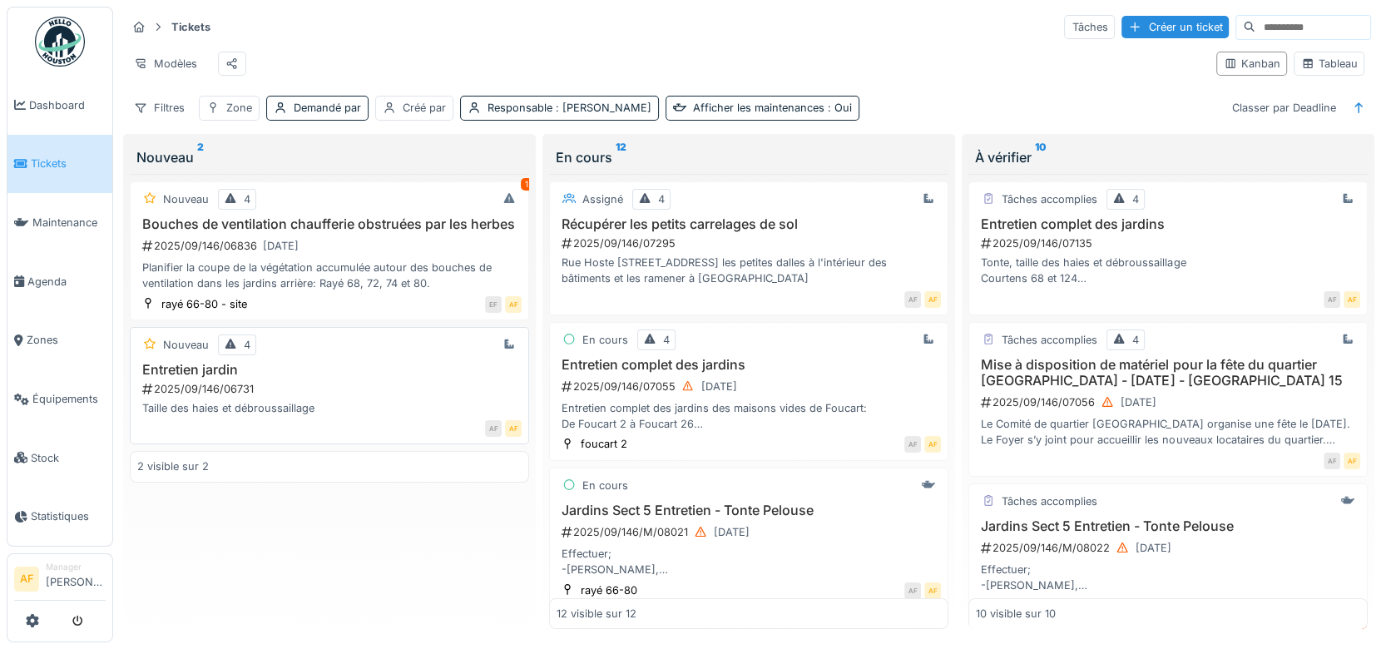
click at [216, 378] on h3 "Entretien jardin" at bounding box center [329, 370] width 384 height 16
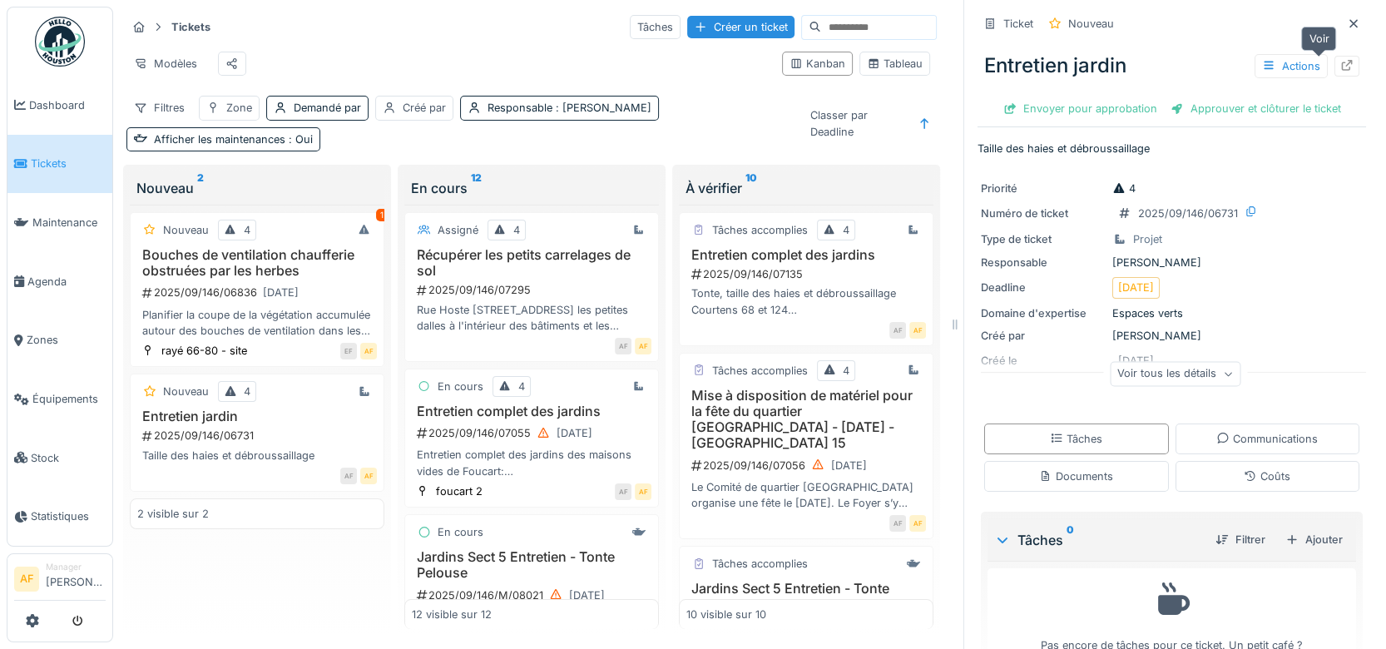
click at [1334, 66] on div at bounding box center [1346, 66] width 25 height 21
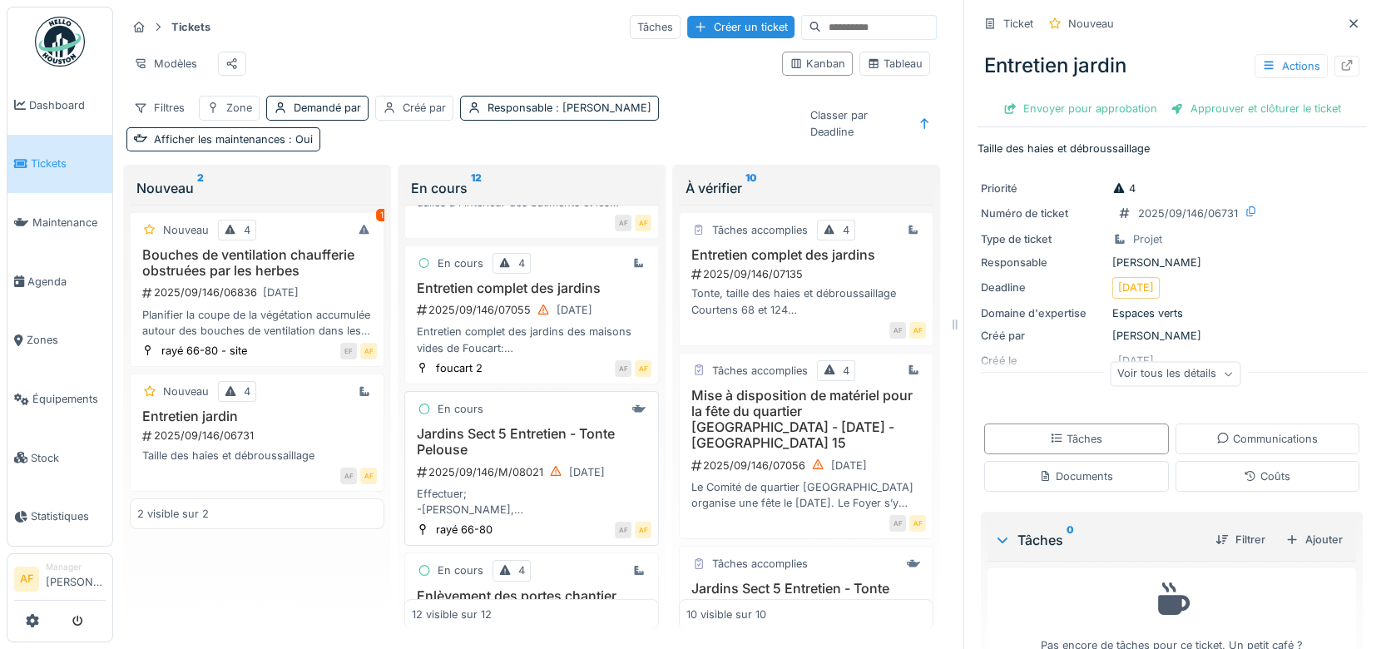
scroll to position [92, 0]
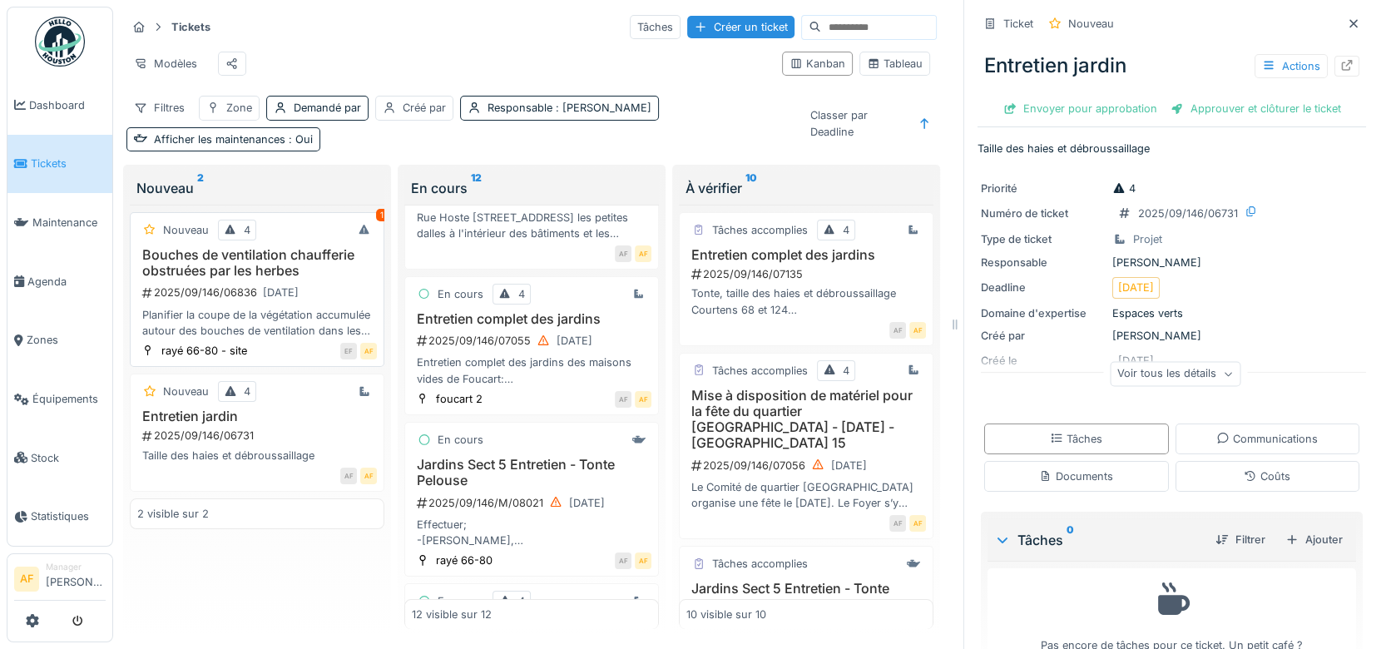
click at [285, 268] on h3 "Bouches de ventilation chaufferie obstruées par les herbes" at bounding box center [257, 263] width 240 height 32
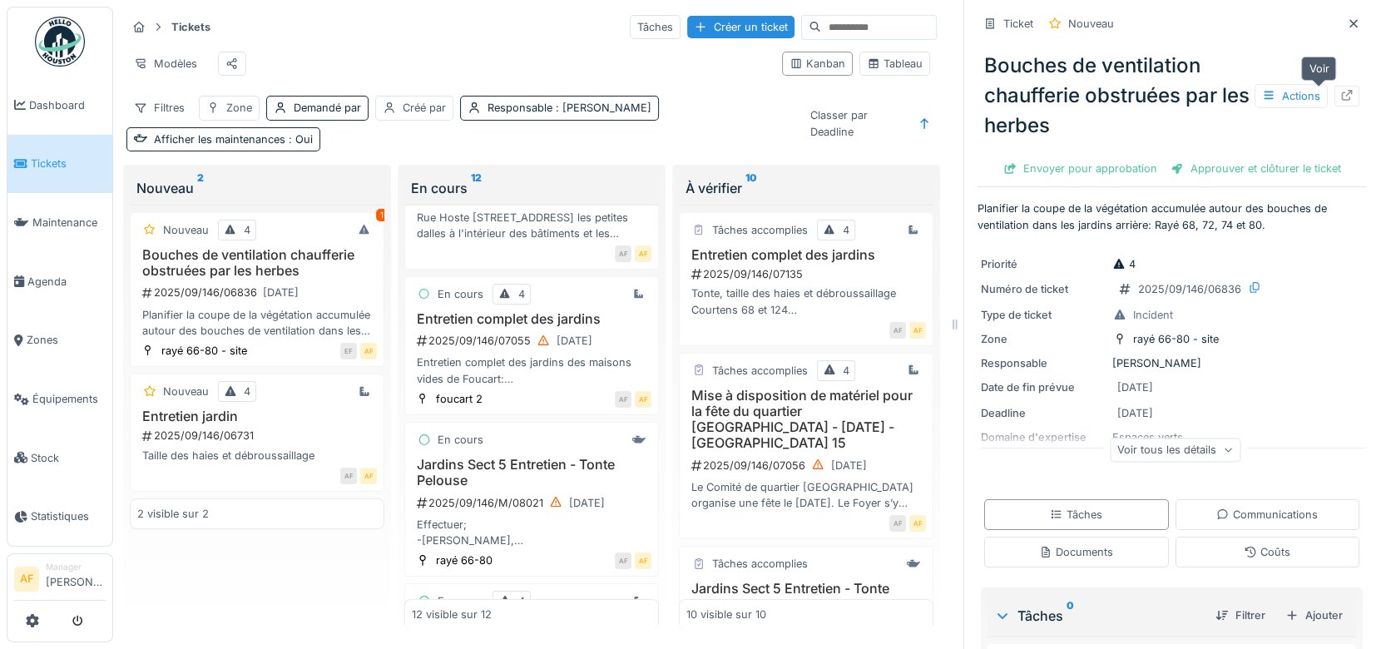
click at [1340, 95] on icon at bounding box center [1346, 95] width 13 height 11
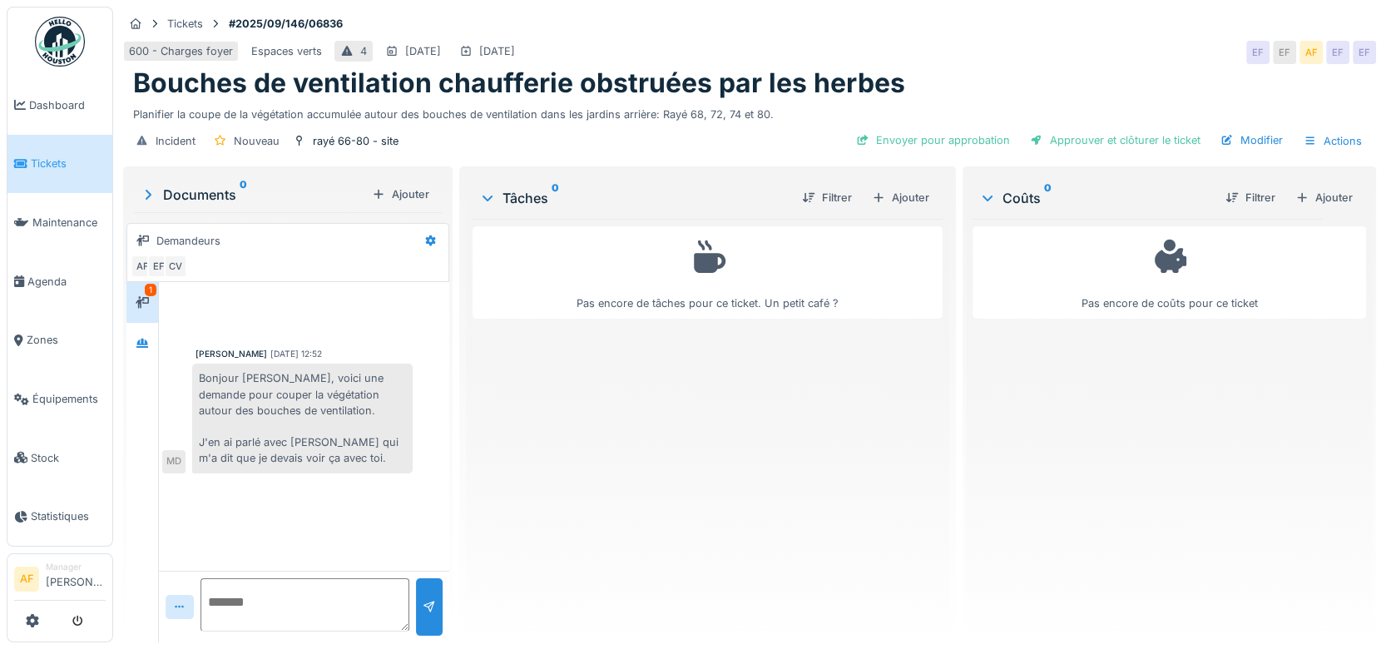
click at [432, 483] on div "Mouad Dakir 03/09/2025 12:52 Bonjour Antonio, voici une demande pour couper la …" at bounding box center [304, 426] width 290 height 289
click at [73, 161] on span "Tickets" at bounding box center [68, 164] width 75 height 16
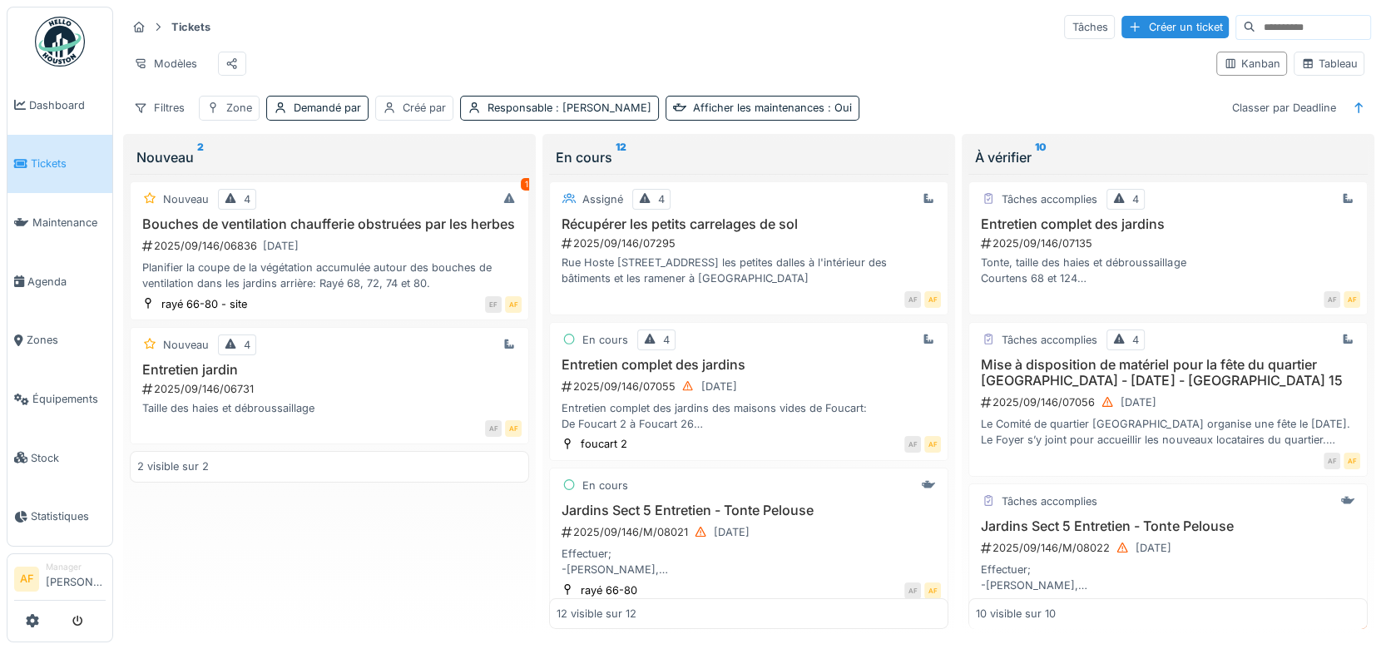
click at [617, 32] on div "Tickets Tâches Créer un ticket" at bounding box center [748, 26] width 1244 height 27
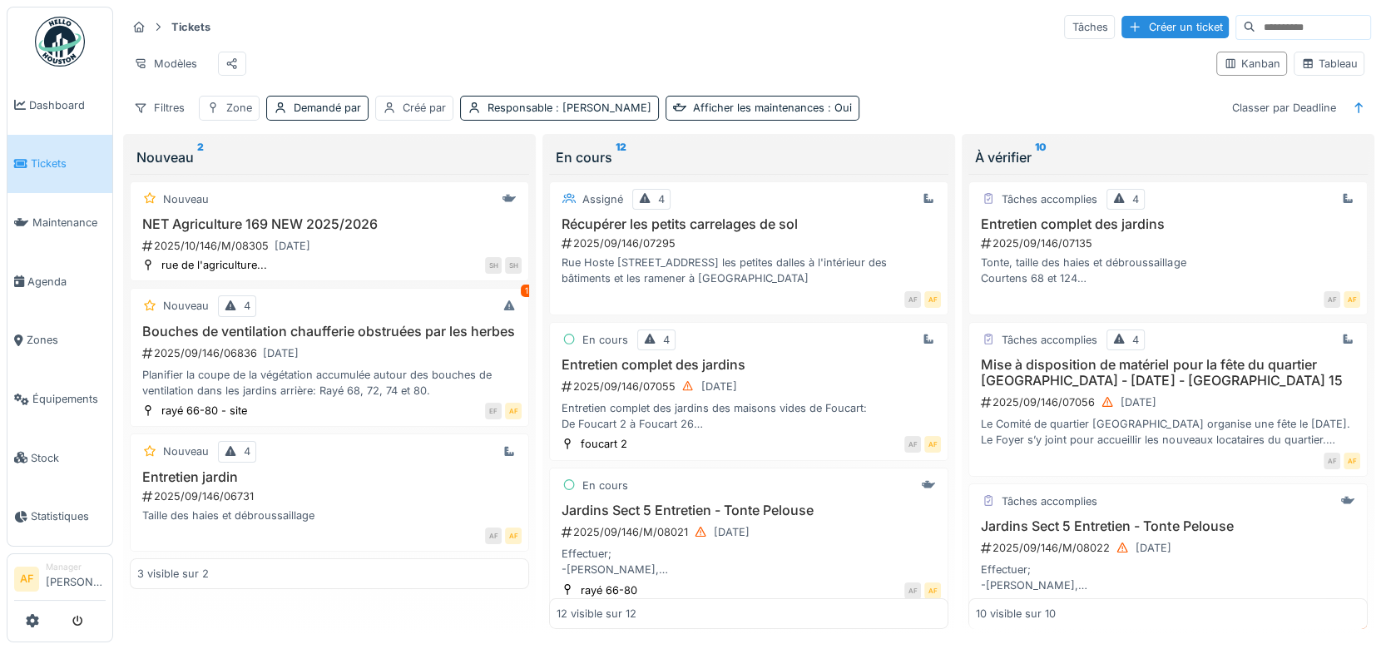
click at [583, 68] on div "Modèles" at bounding box center [664, 63] width 1076 height 37
